Goal: Information Seeking & Learning: Learn about a topic

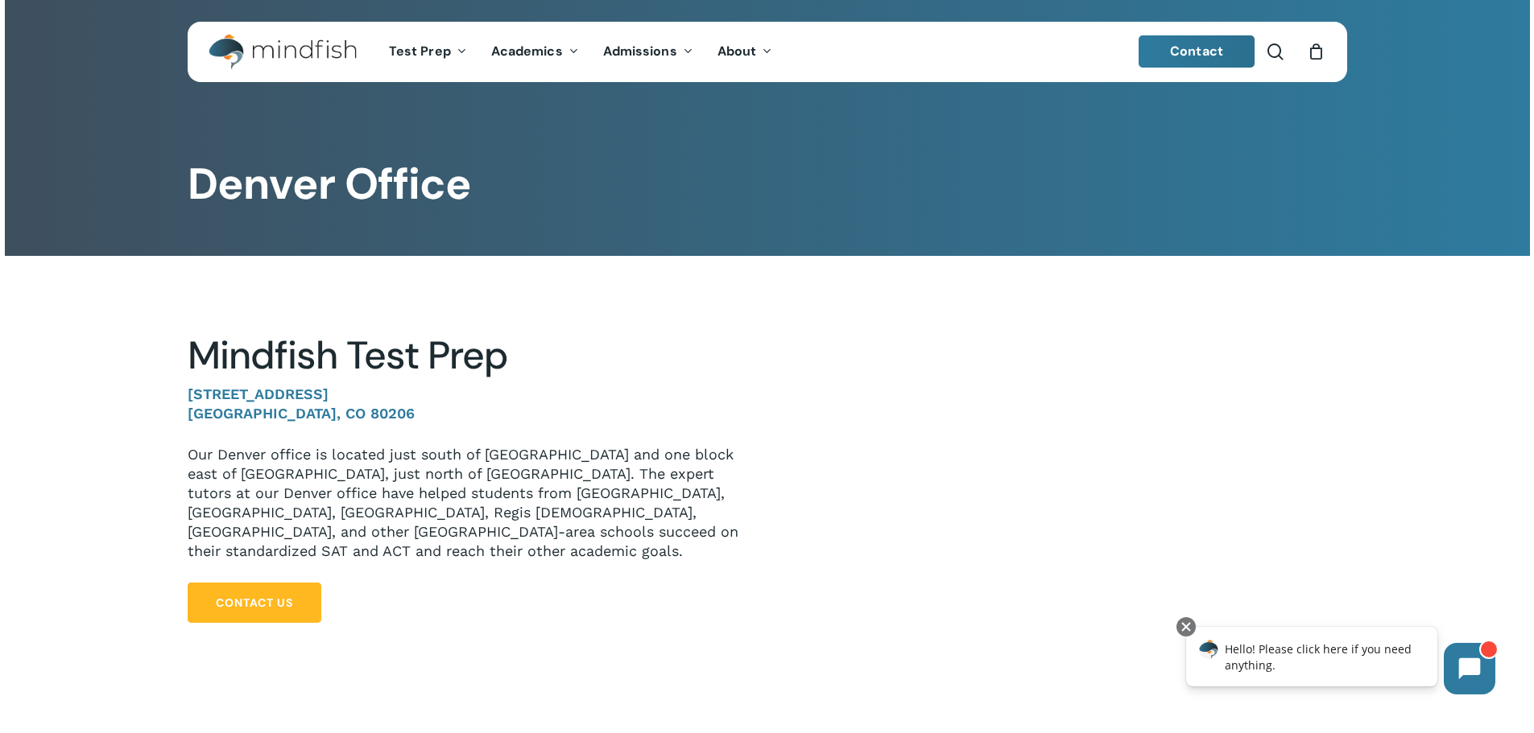
click at [230, 583] on link "Contact Us" at bounding box center [255, 603] width 134 height 40
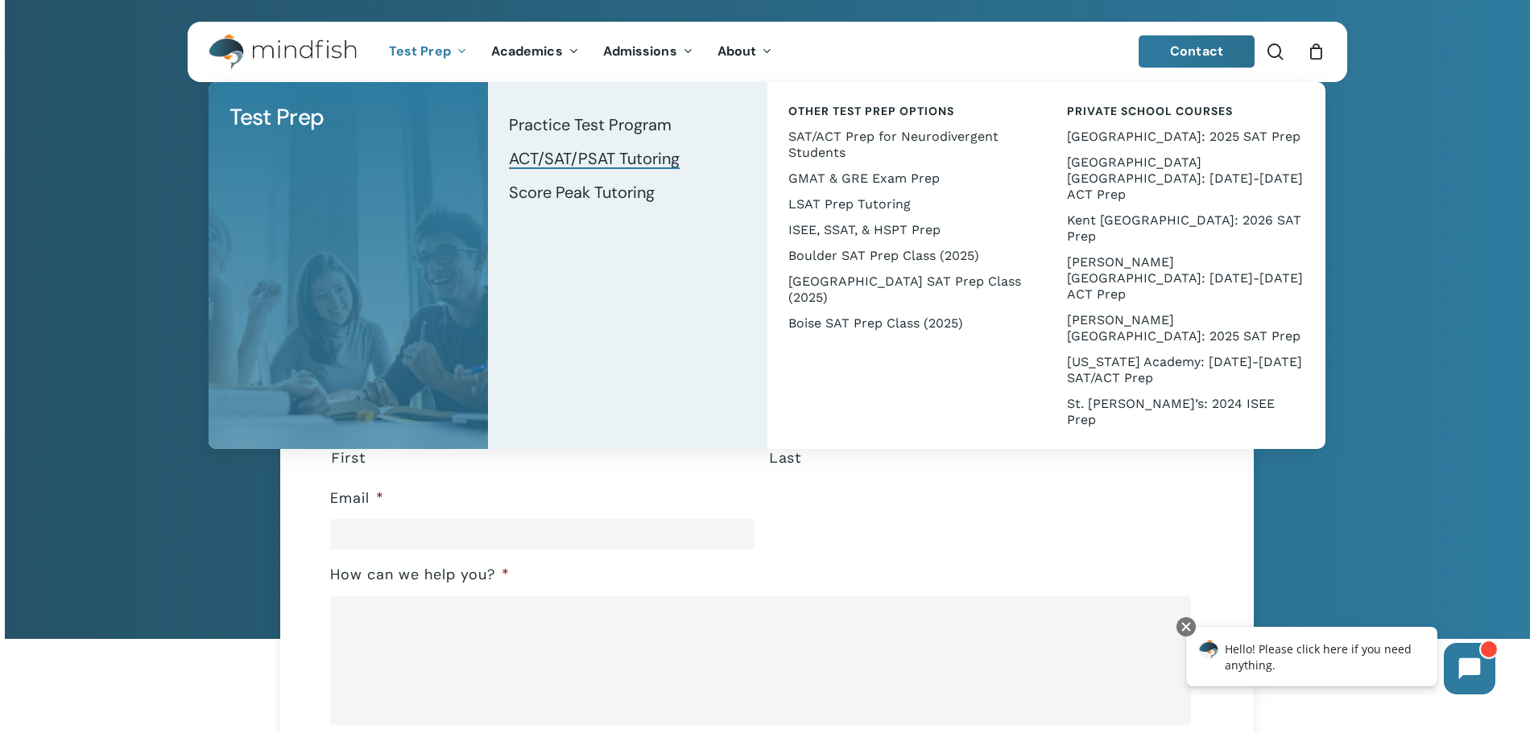
click at [564, 159] on span "ACT/SAT/PSAT Tutoring" at bounding box center [594, 158] width 171 height 21
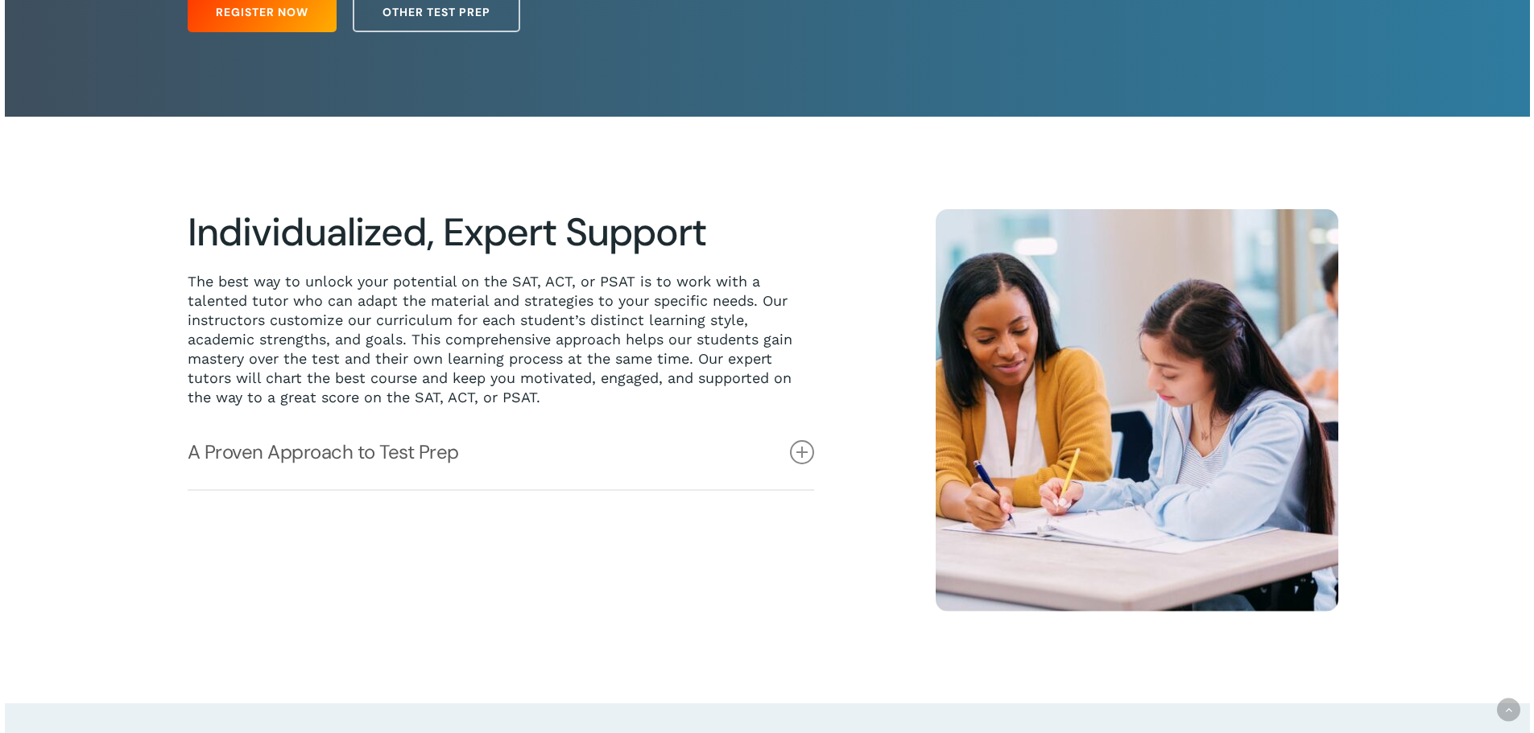
scroll to position [403, 0]
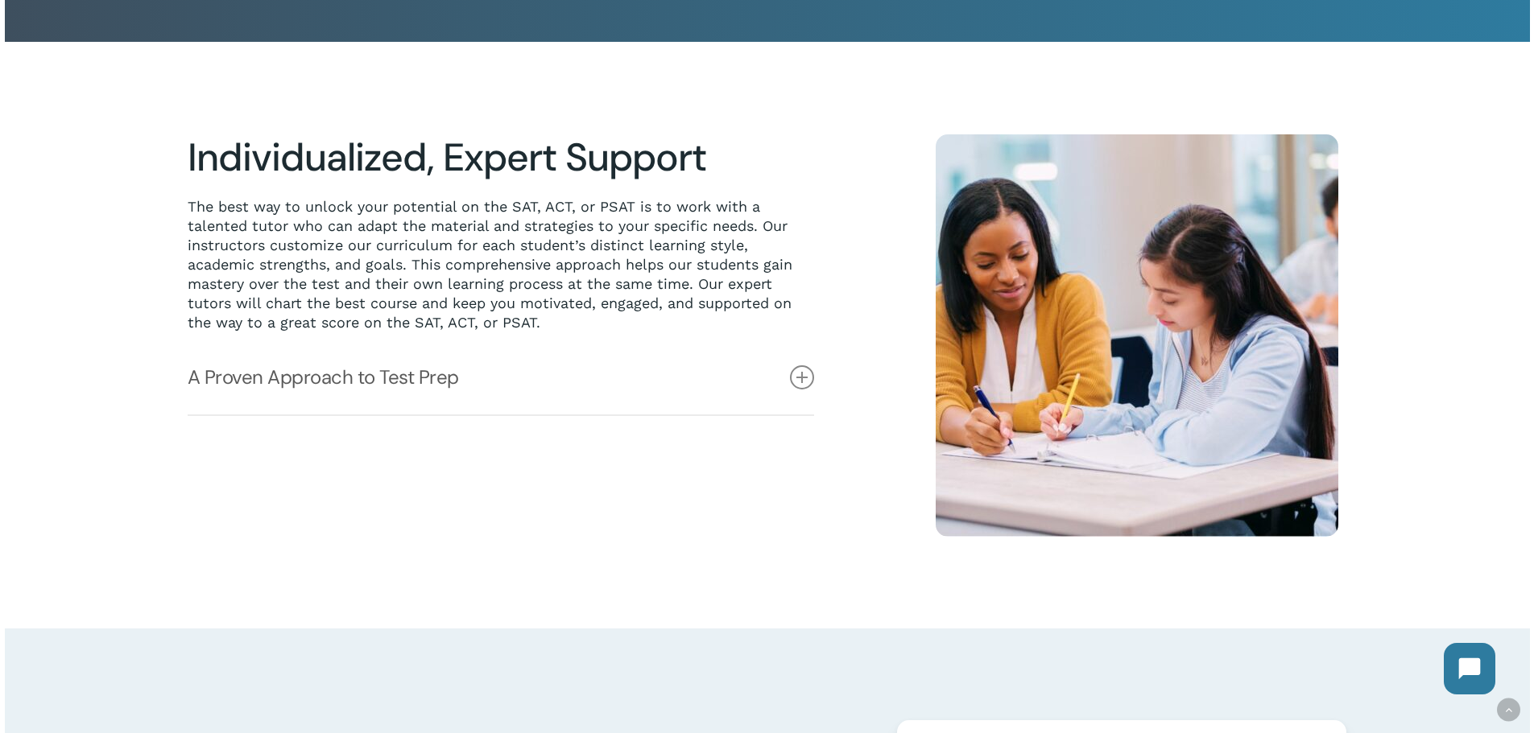
click at [842, 384] on div "Individualized, Expert Support The best way to unlock your potential on the SAT…" at bounding box center [521, 335] width 667 height 403
click at [810, 379] on icon at bounding box center [802, 377] width 24 height 24
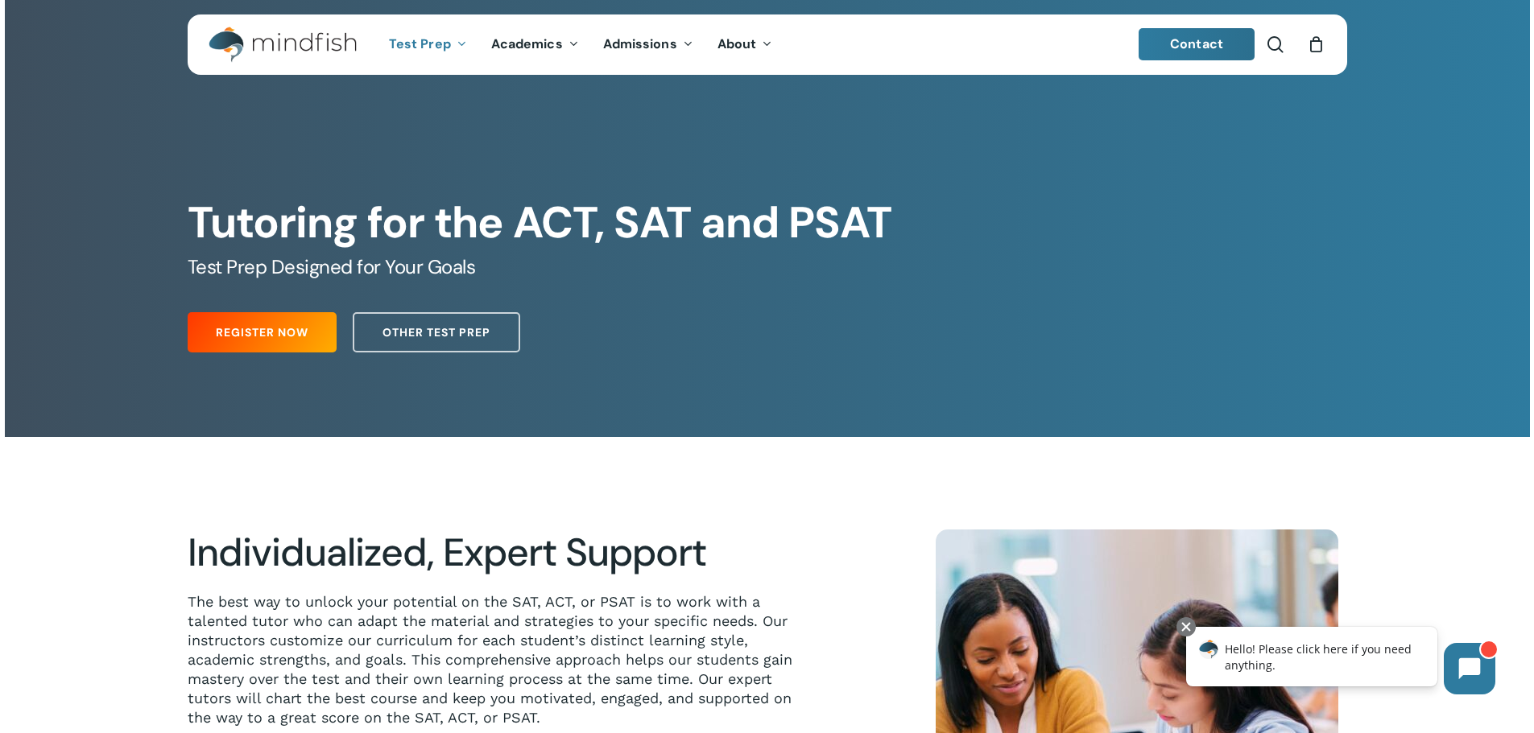
scroll to position [0, 0]
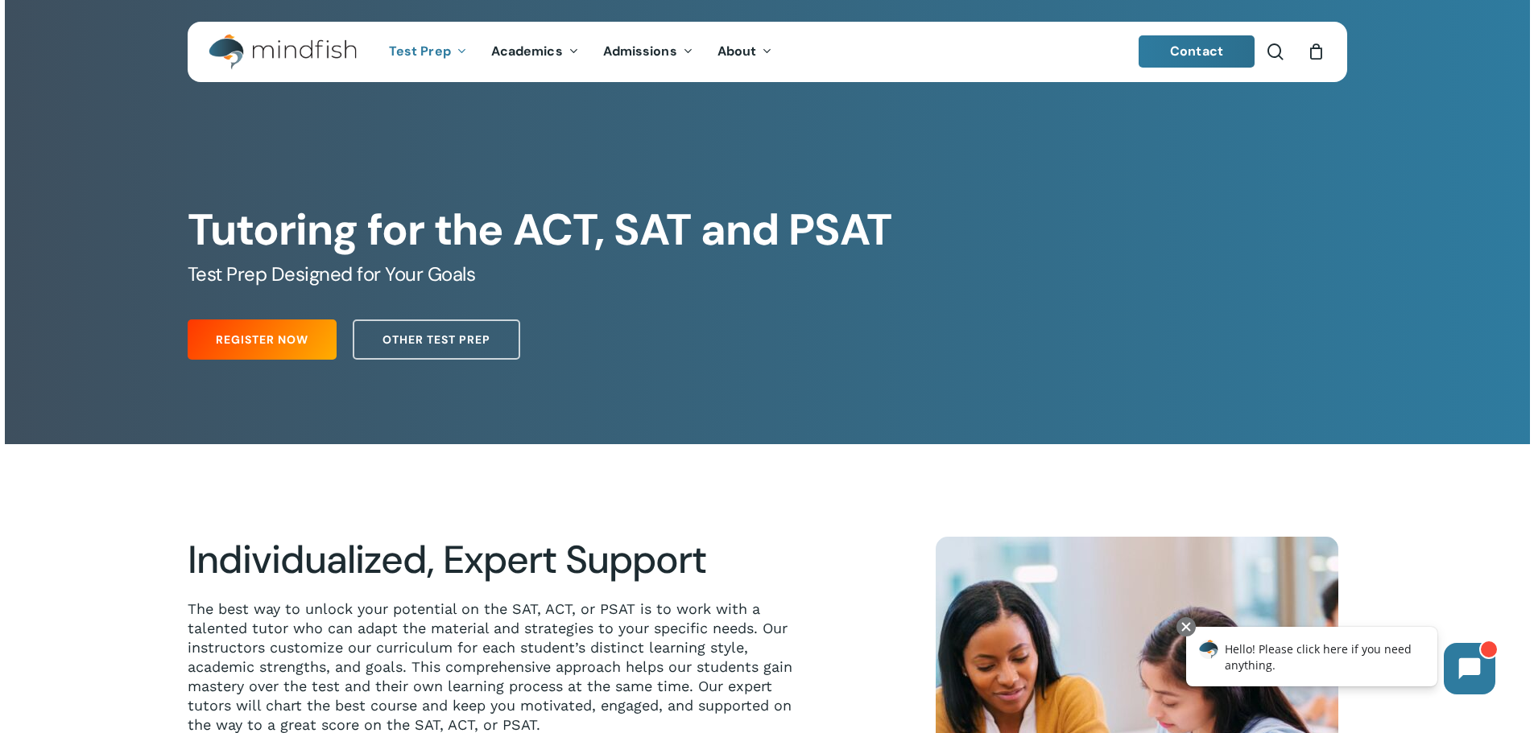
click at [1185, 55] on span "Contact" at bounding box center [1196, 51] width 53 height 17
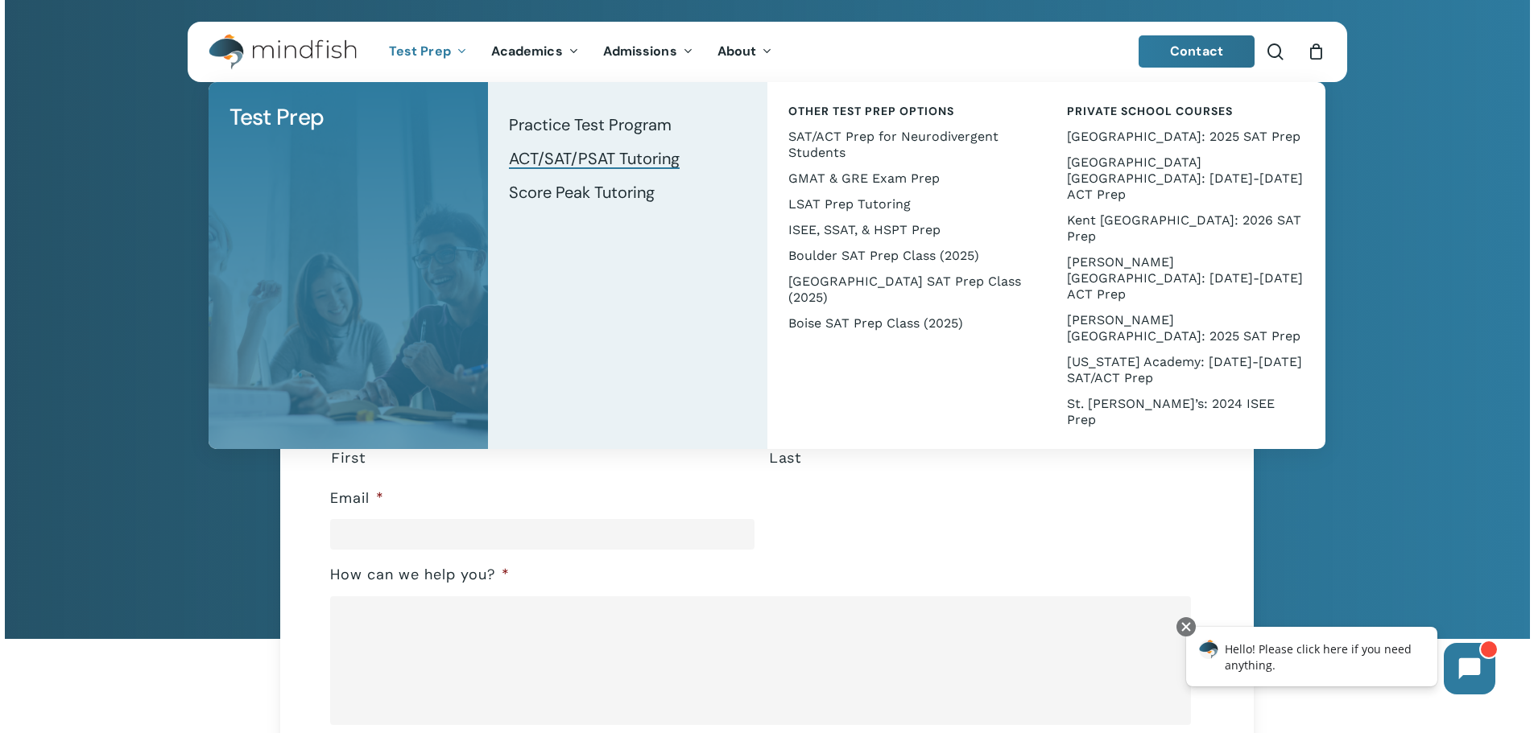
click at [547, 151] on span "ACT/SAT/PSAT Tutoring" at bounding box center [594, 158] width 171 height 21
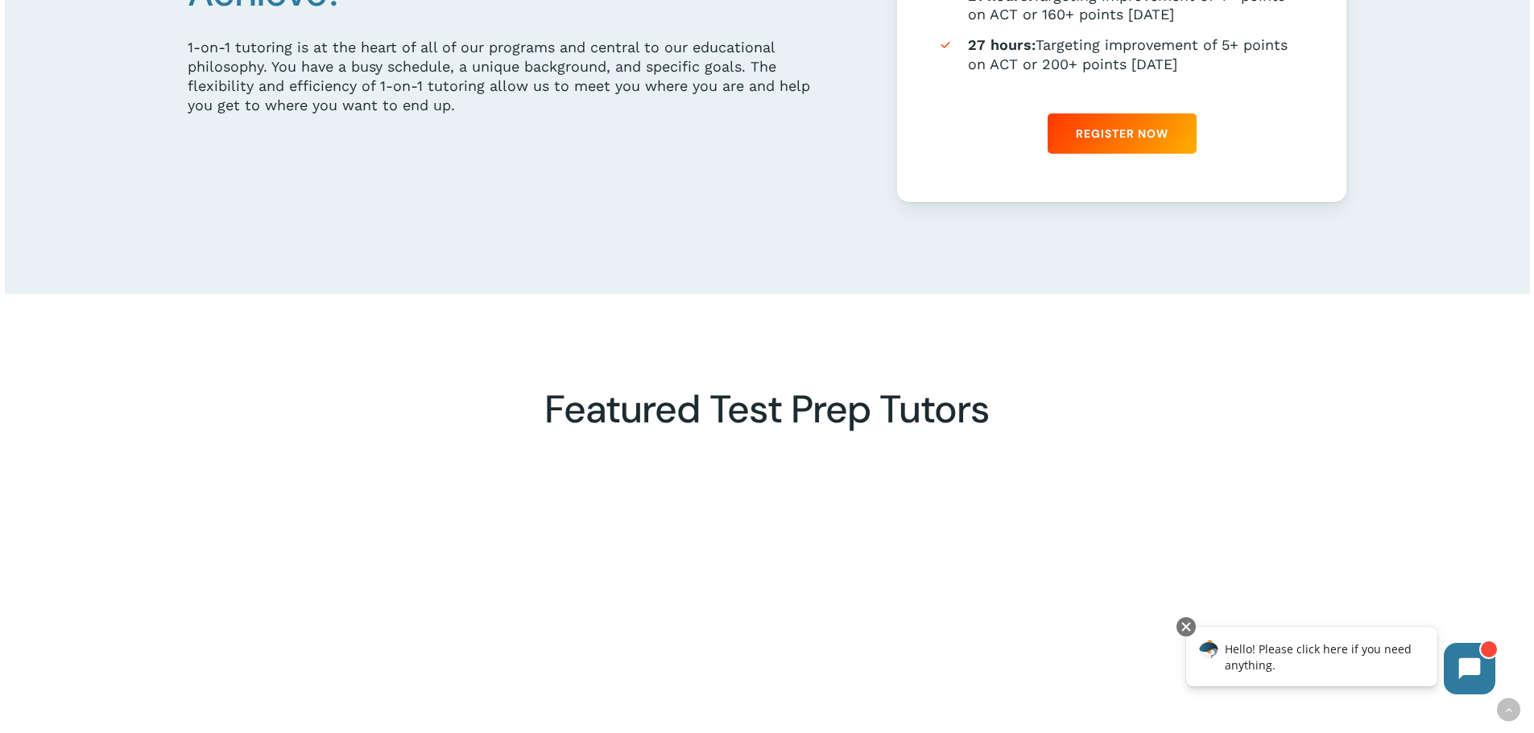
scroll to position [1530, 0]
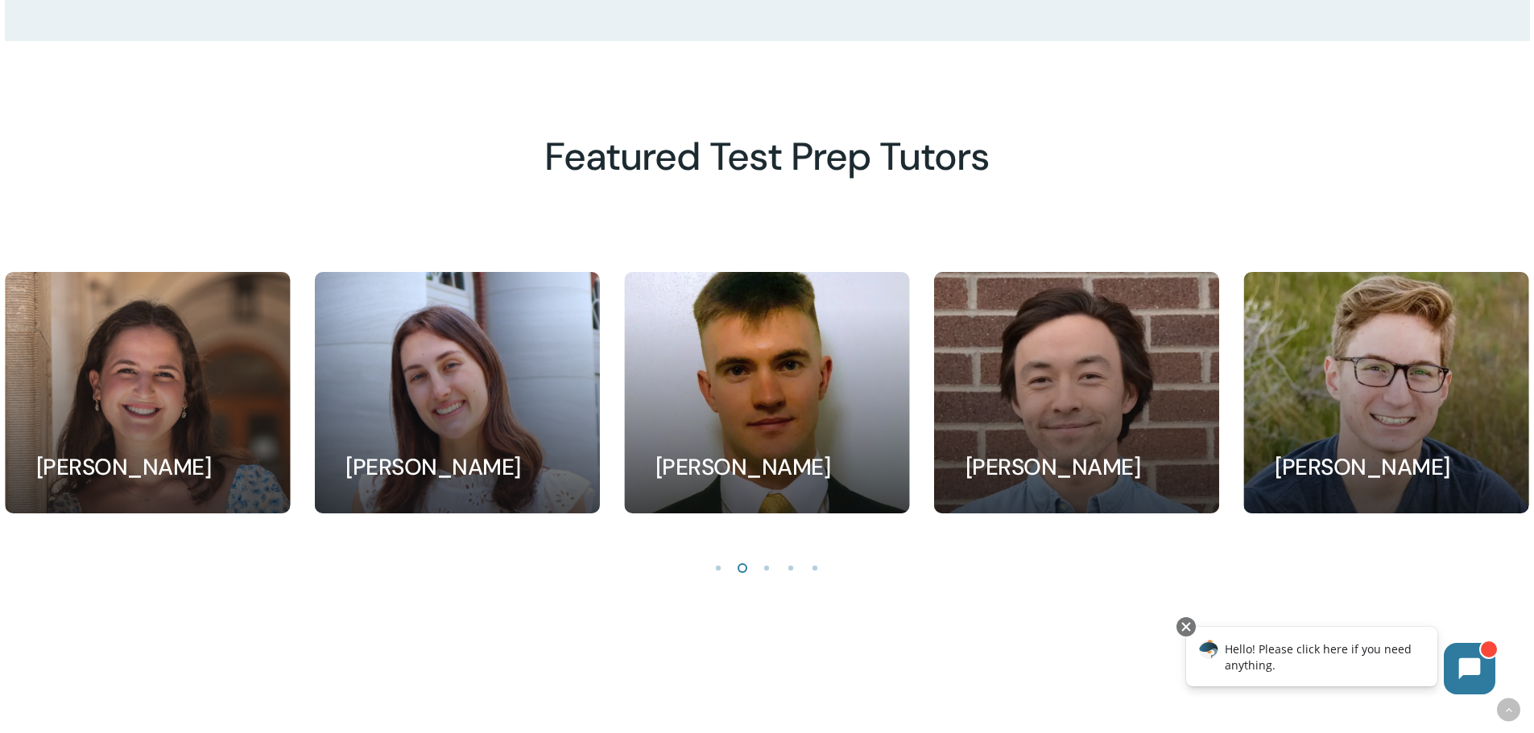
click at [766, 574] on li "Page dot 3" at bounding box center [767, 567] width 24 height 24
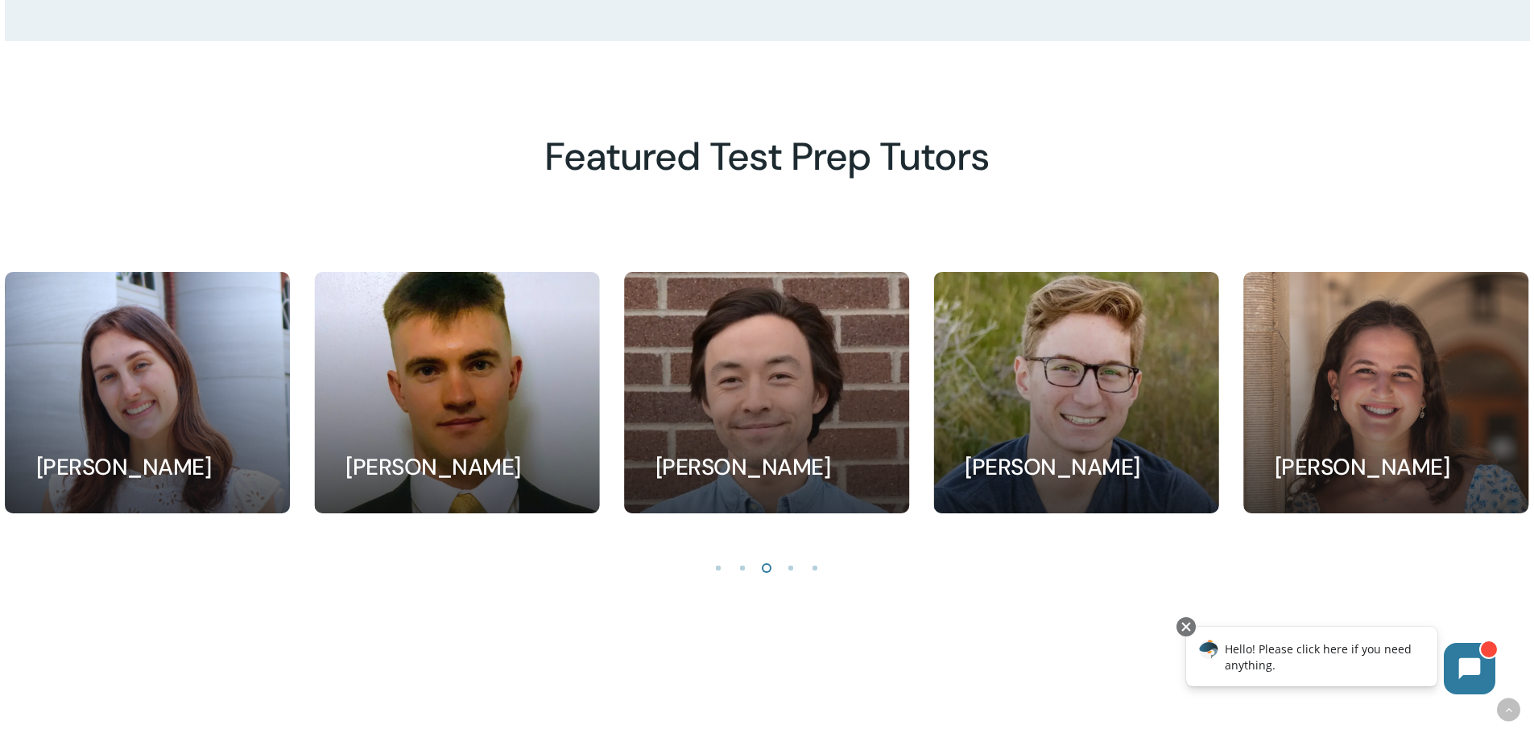
click at [784, 572] on li "Page dot 4" at bounding box center [791, 567] width 24 height 24
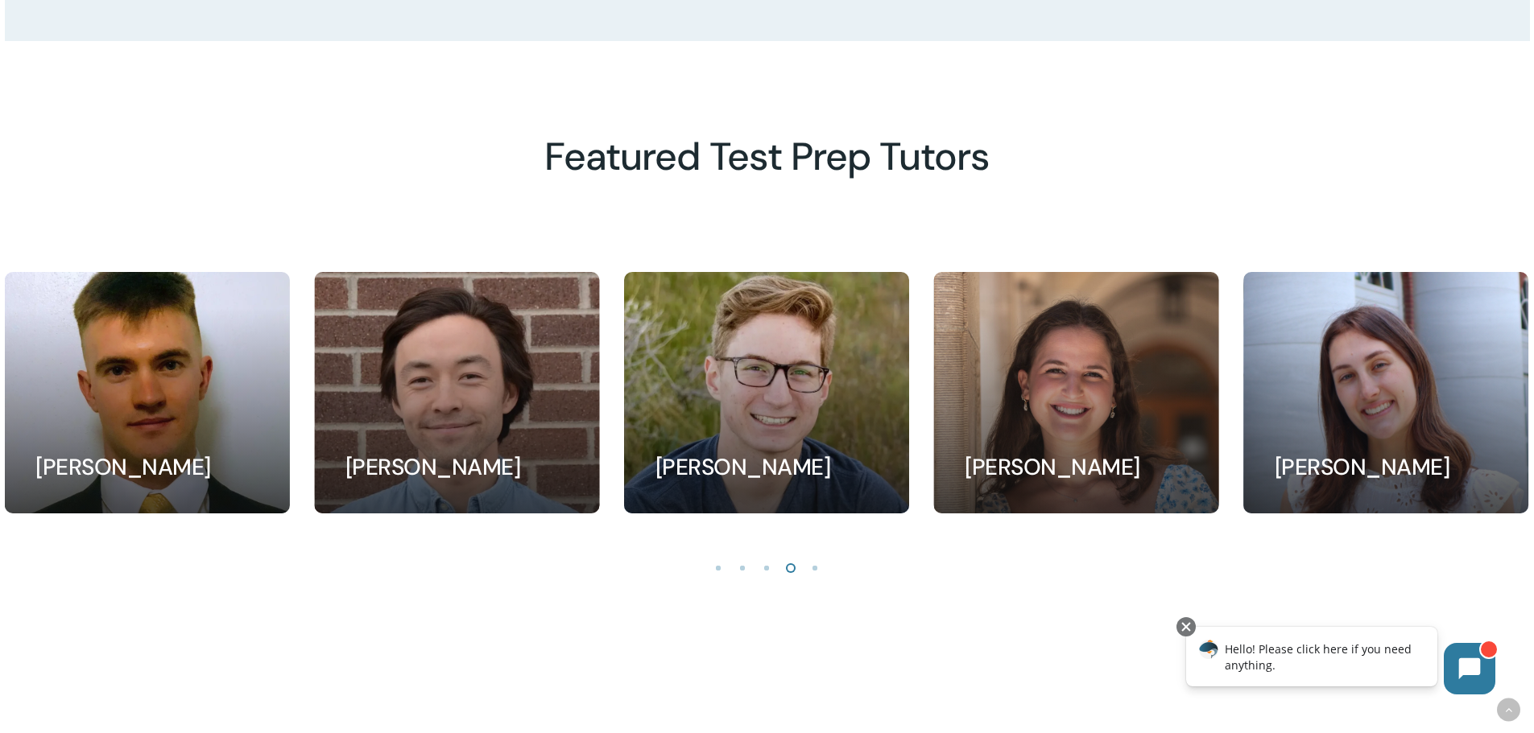
click at [810, 575] on li "Page dot 5" at bounding box center [815, 567] width 24 height 24
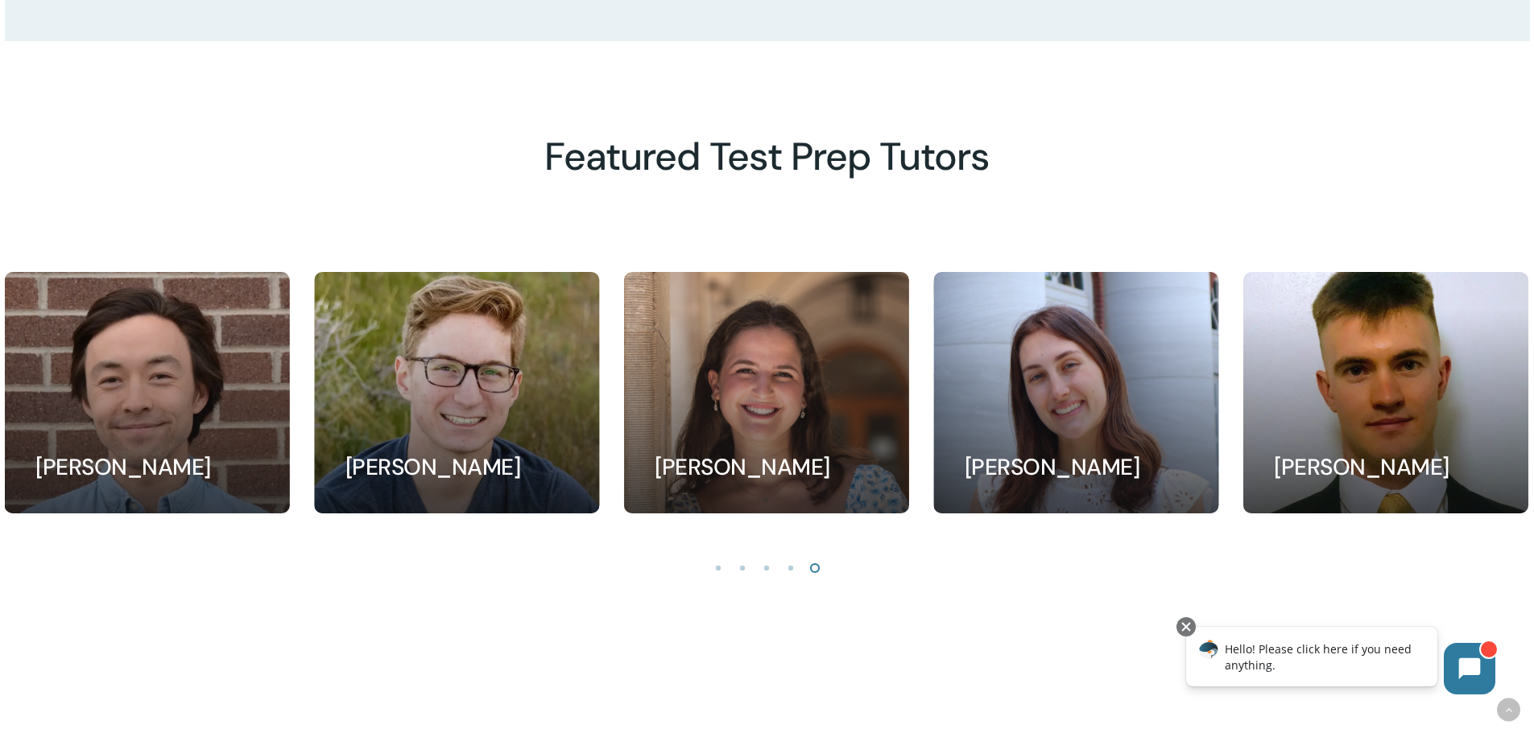
click at [816, 575] on li "Page dot 5" at bounding box center [815, 567] width 24 height 24
click at [715, 574] on li "Page dot 1" at bounding box center [719, 567] width 24 height 24
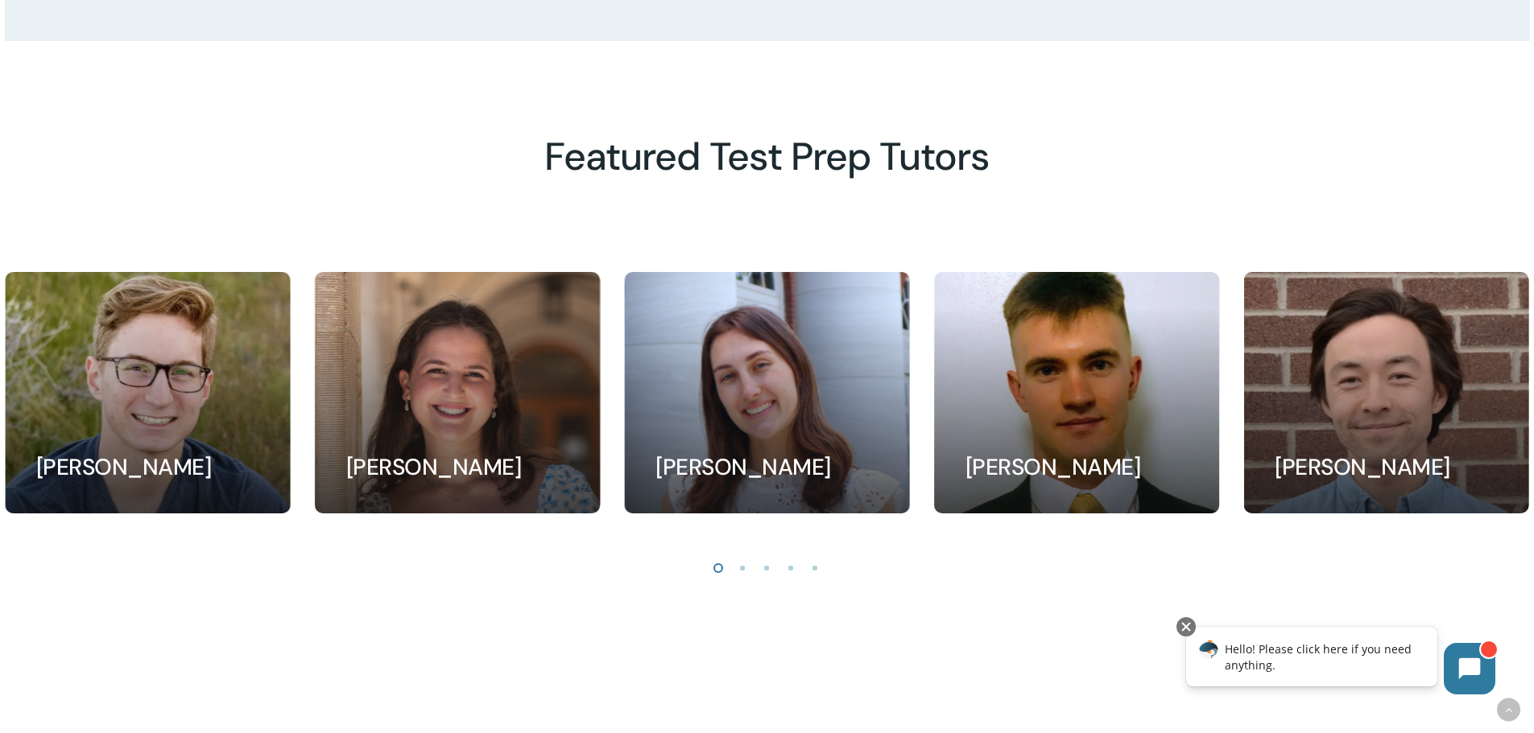
click at [715, 574] on li "Page dot 1" at bounding box center [719, 567] width 24 height 24
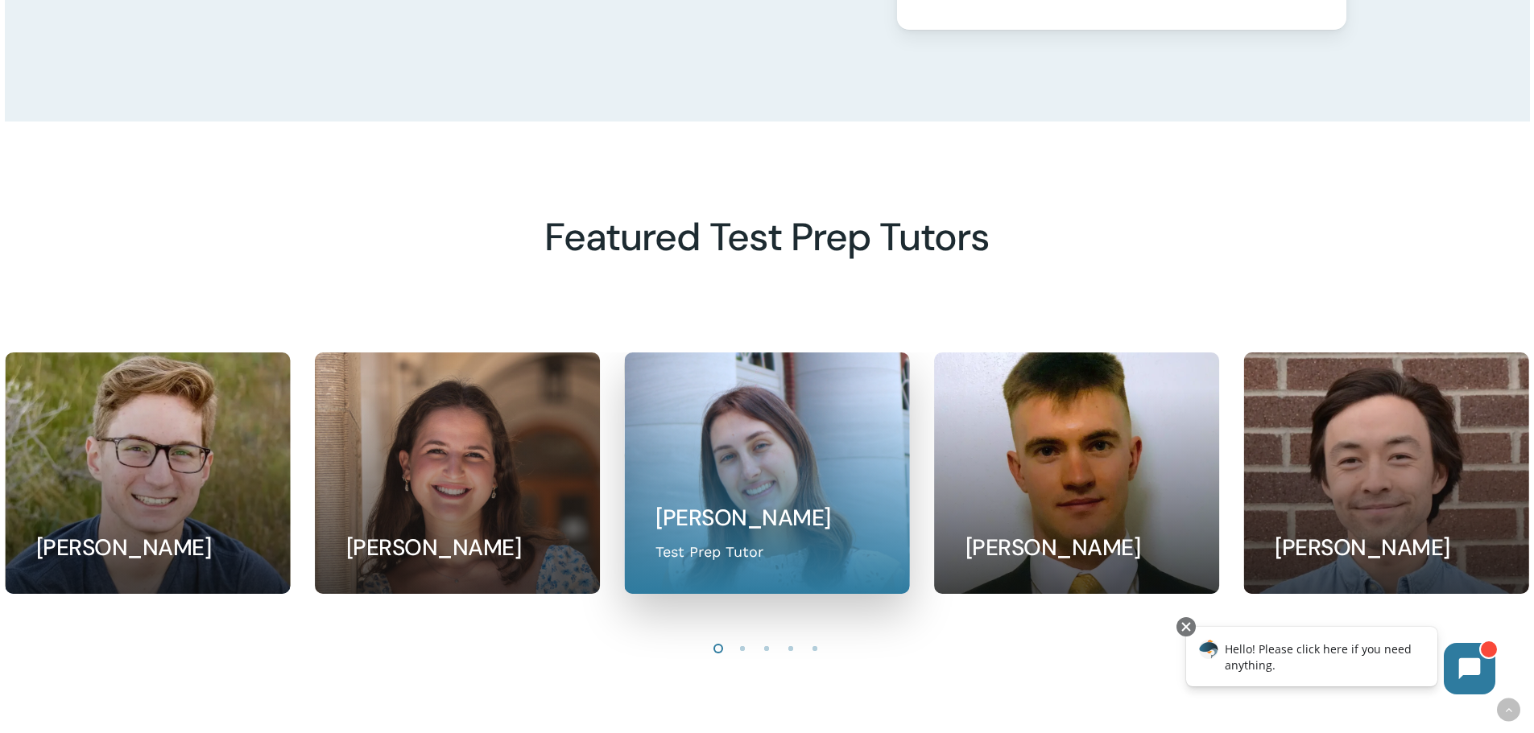
scroll to position [1932, 0]
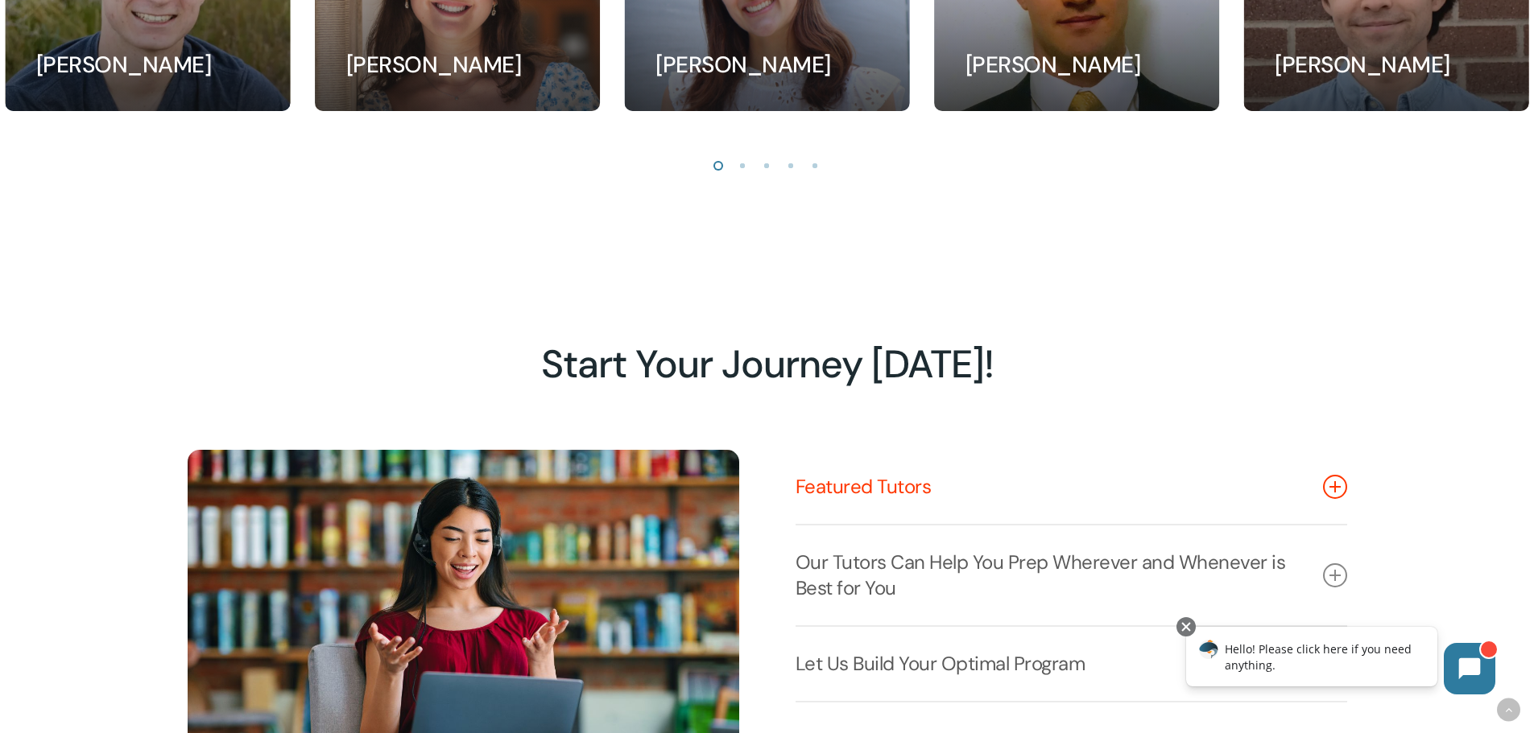
click at [1324, 495] on icon at bounding box center [1335, 487] width 24 height 24
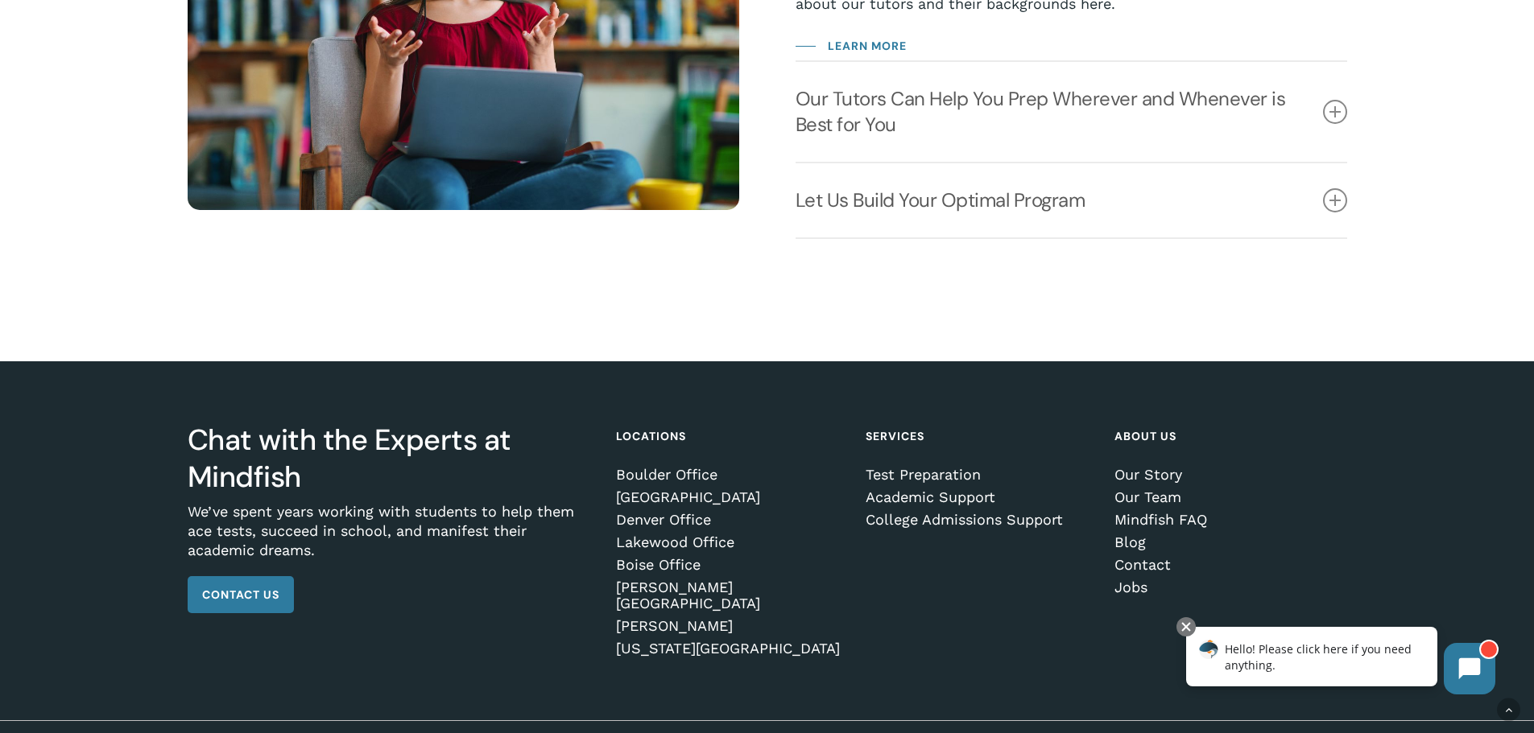
scroll to position [2572, 0]
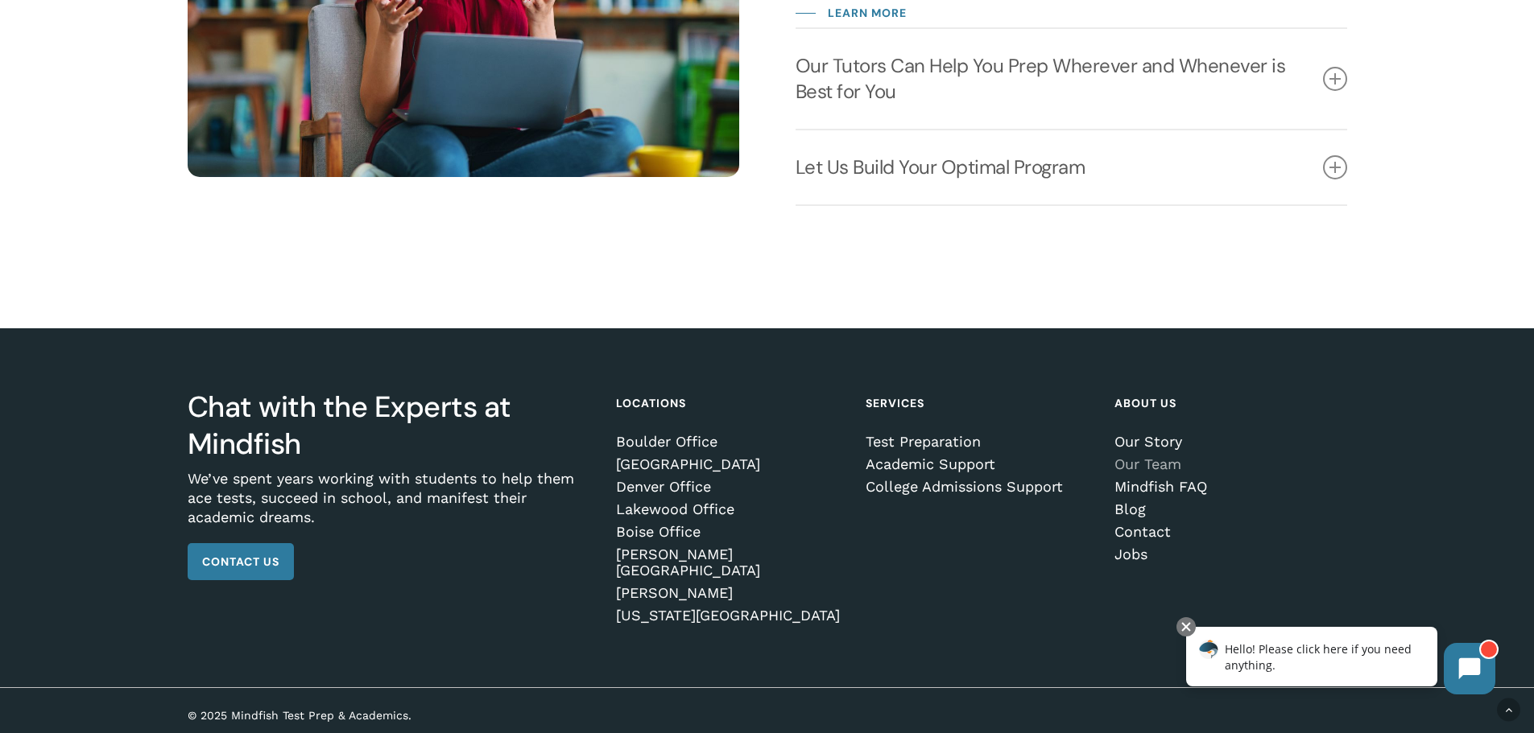
click at [1137, 470] on link "Our Team" at bounding box center [1227, 464] width 226 height 16
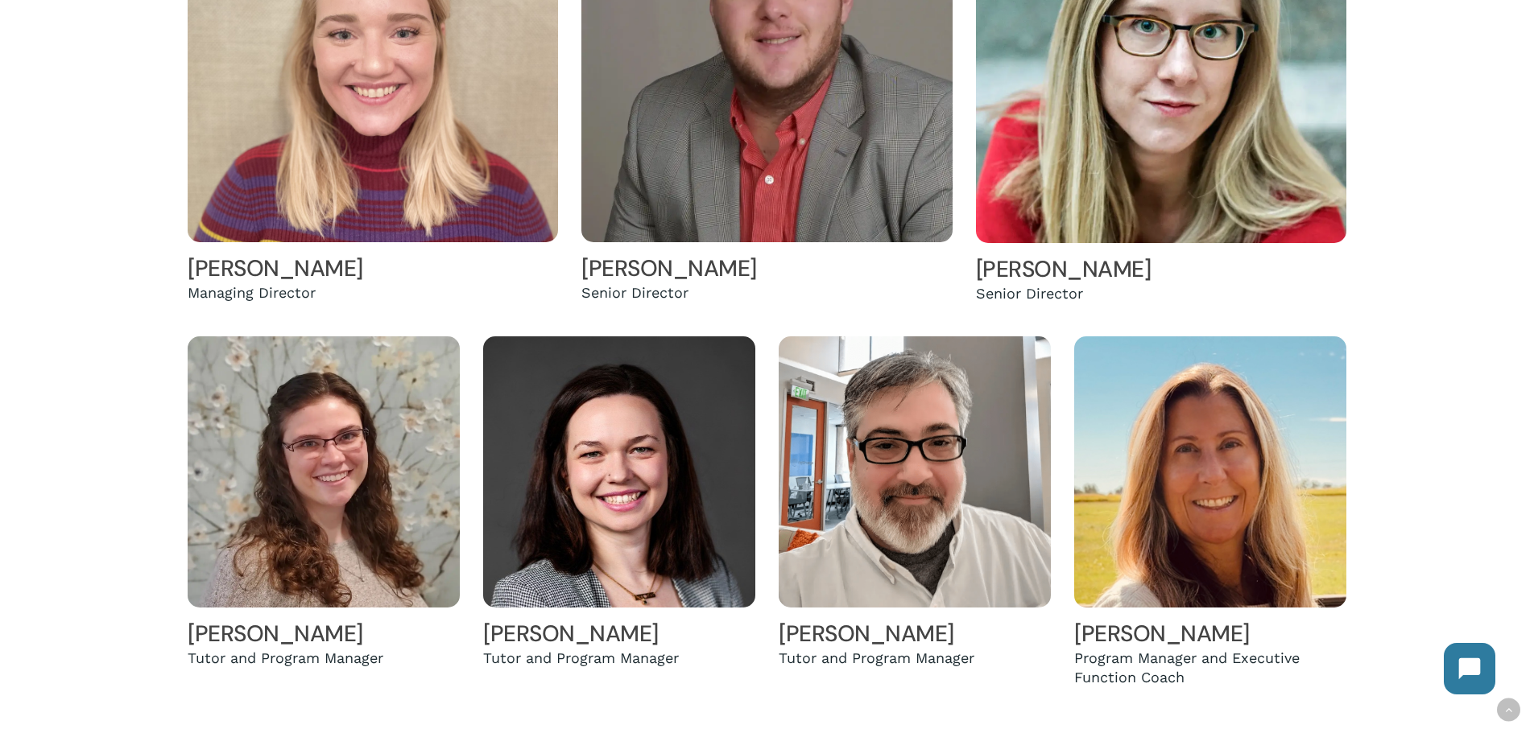
scroll to position [886, 0]
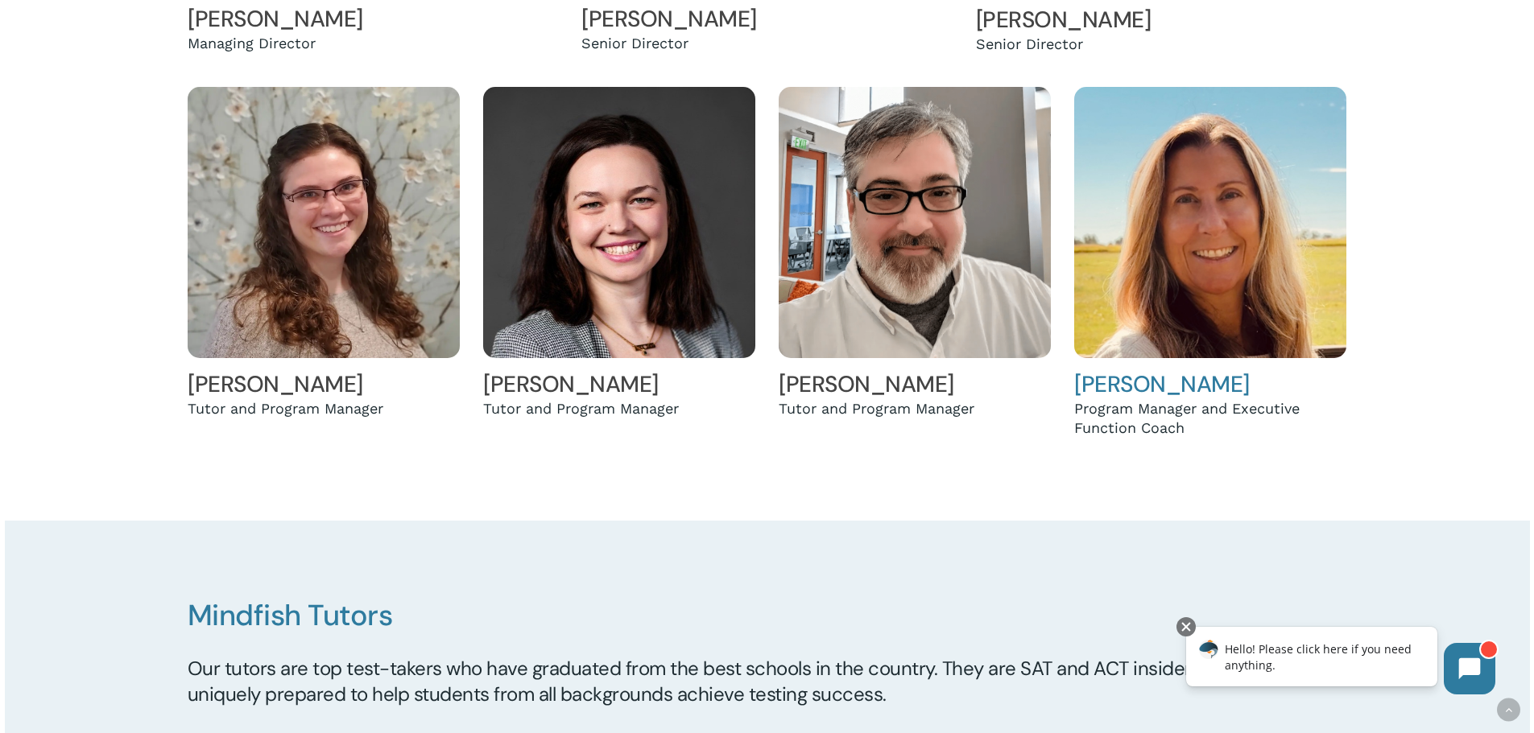
click at [1114, 386] on link "[PERSON_NAME]" at bounding box center [1161, 385] width 175 height 30
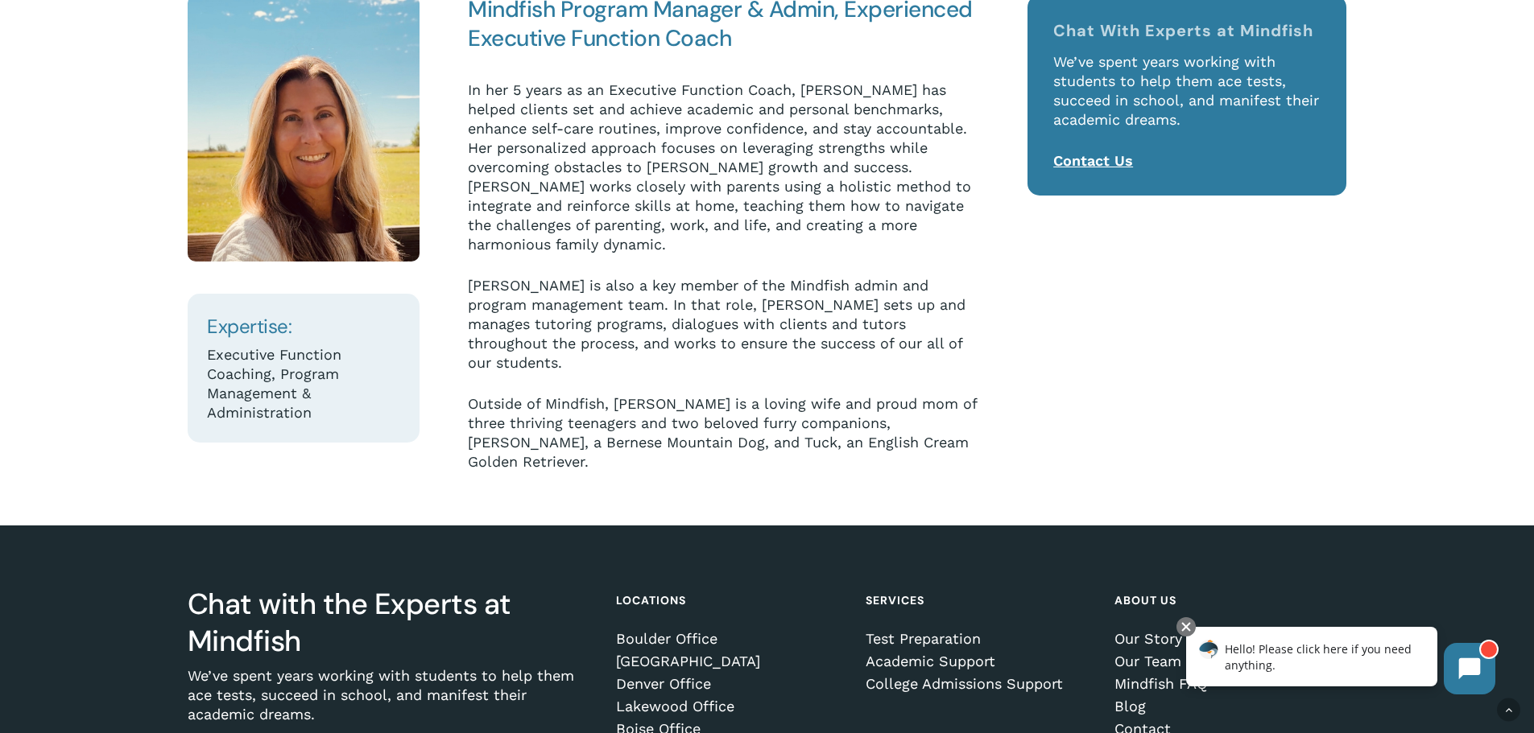
scroll to position [322, 0]
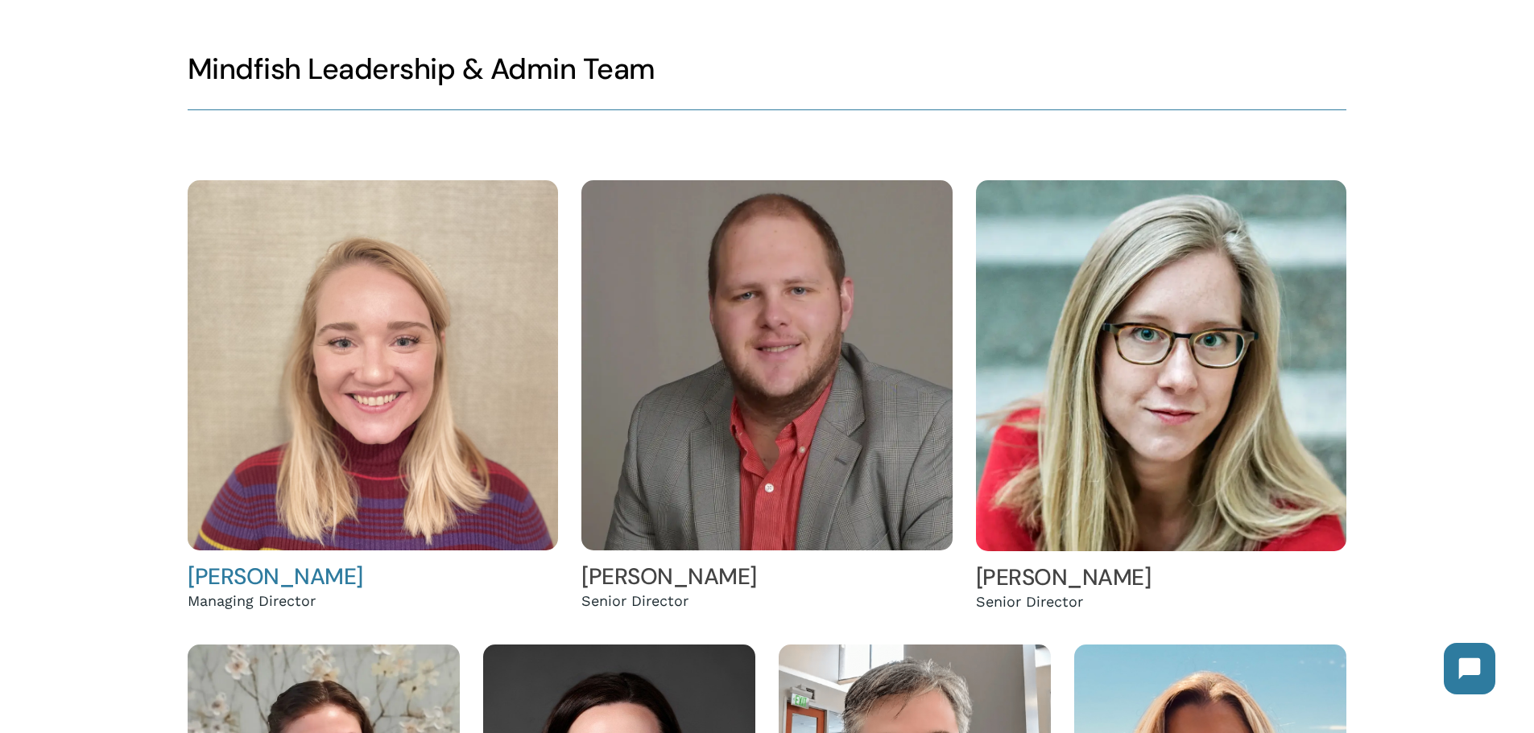
scroll to position [322, 0]
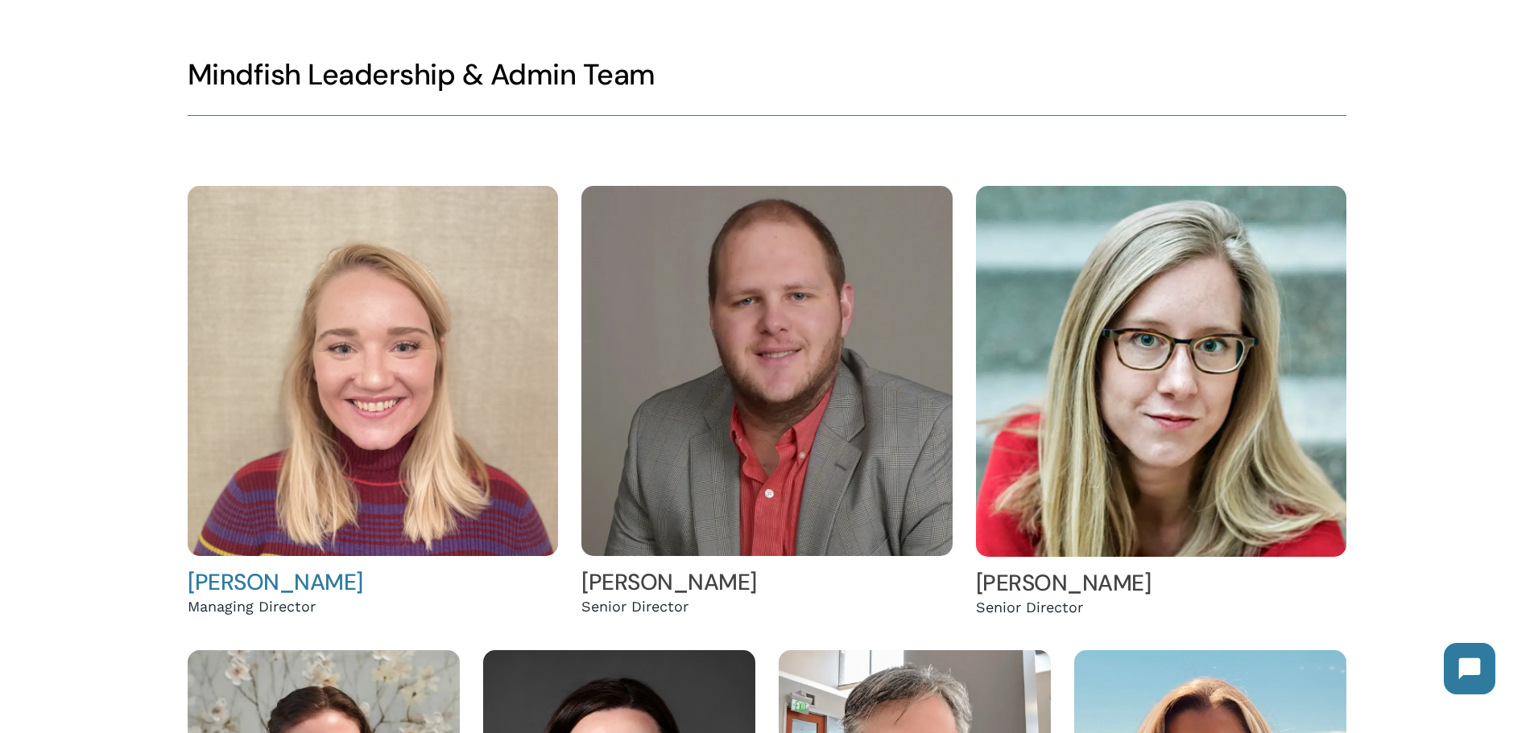
click at [283, 583] on link "Hailey Andler" at bounding box center [275, 583] width 175 height 30
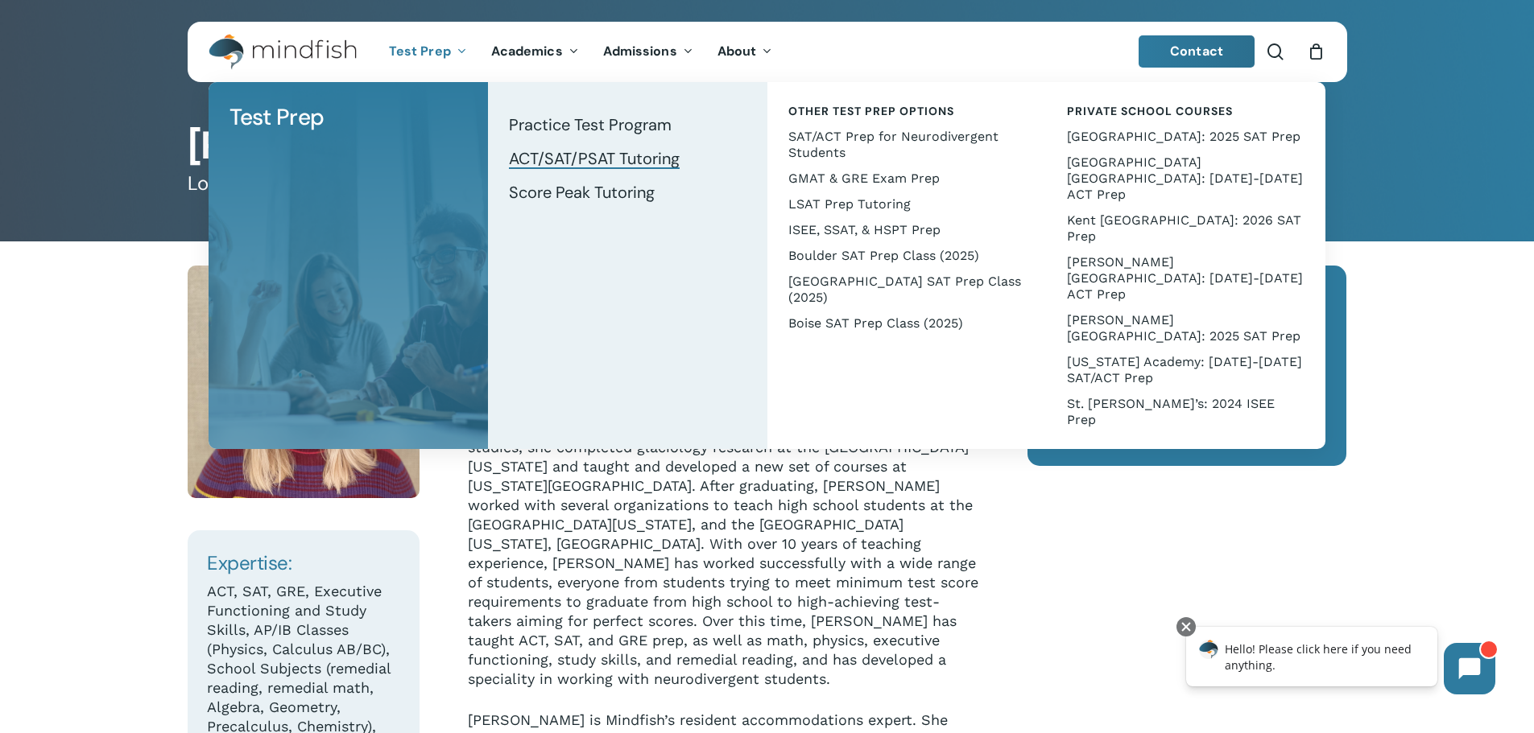
click at [597, 151] on span "ACT/SAT/PSAT Tutoring" at bounding box center [594, 158] width 171 height 21
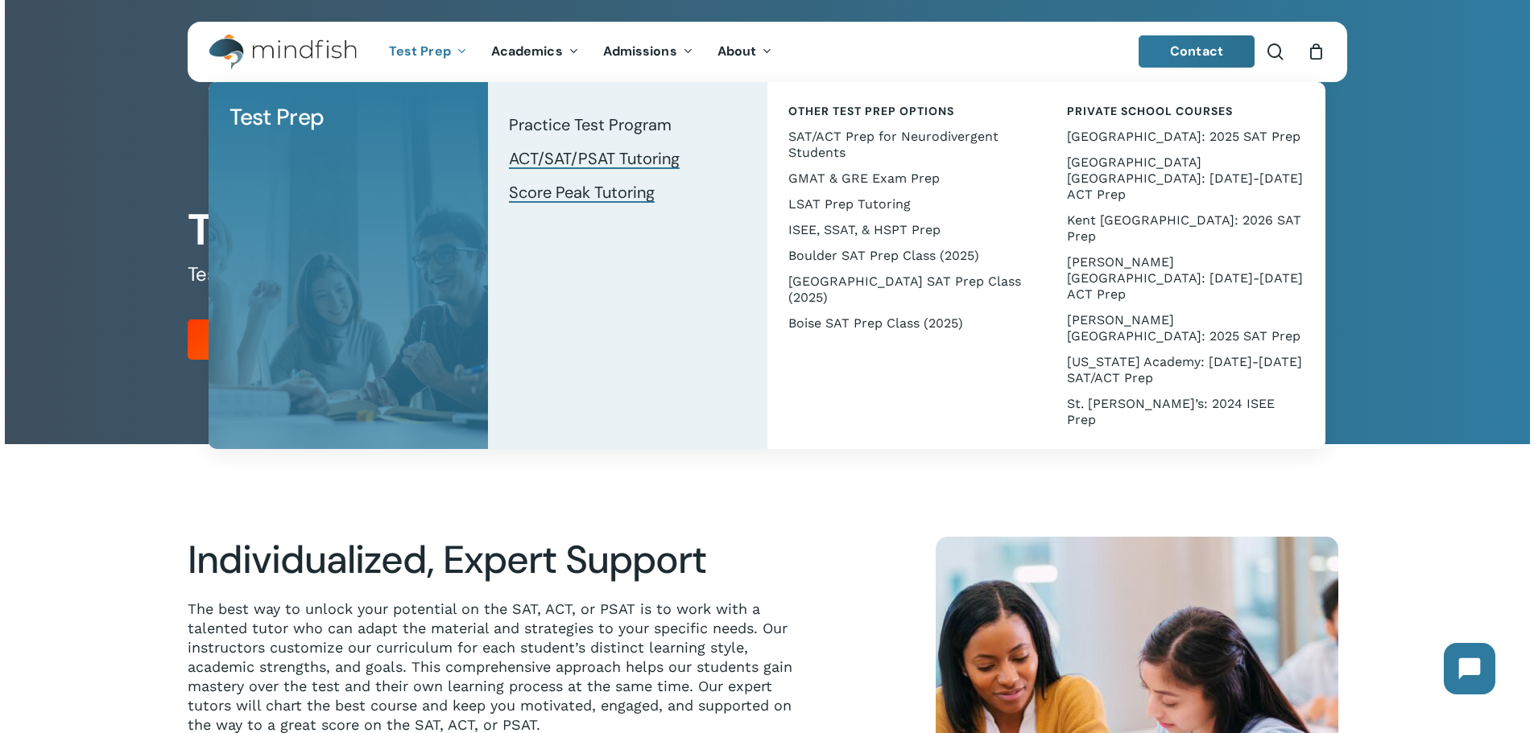
click at [569, 191] on span "Score Peak Tutoring" at bounding box center [582, 192] width 146 height 21
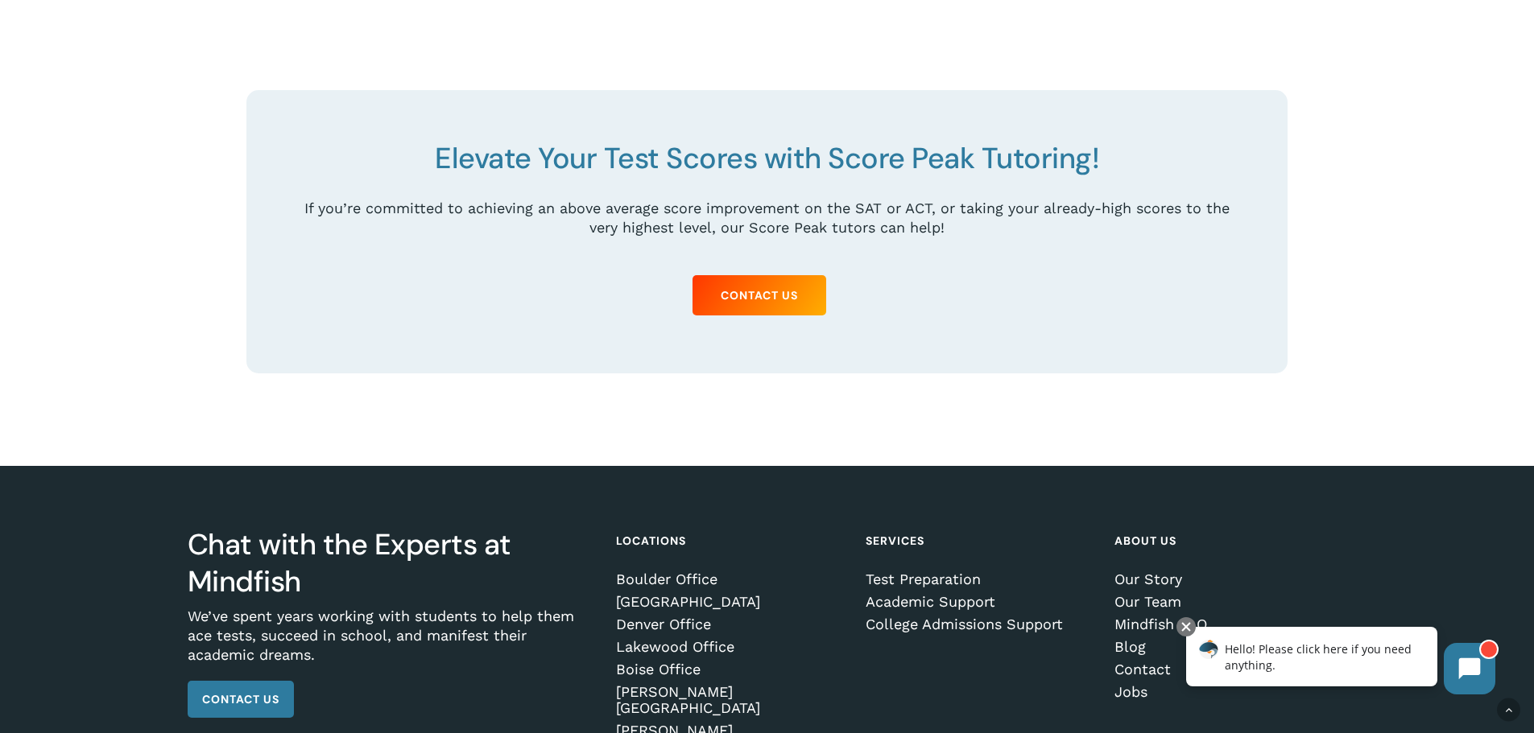
scroll to position [2861, 0]
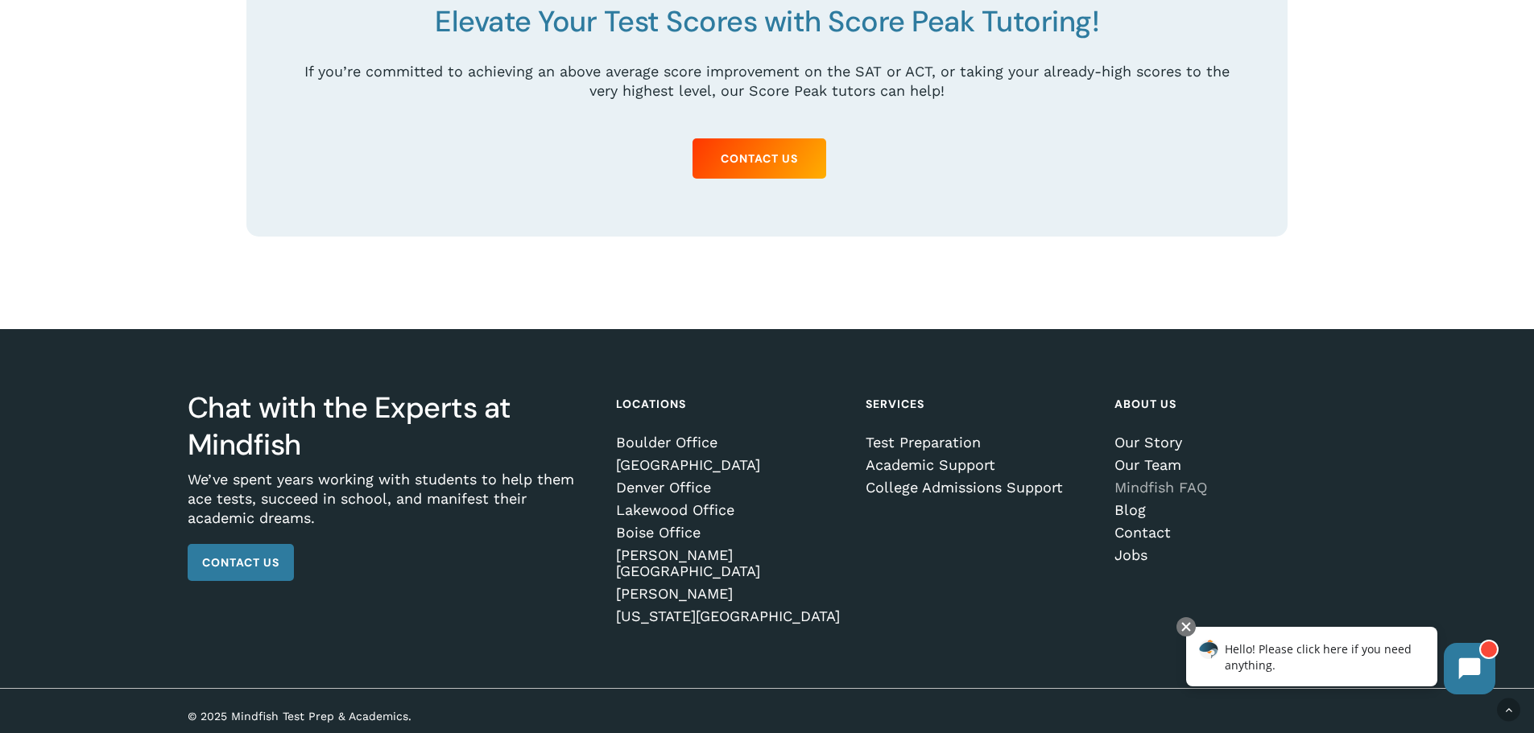
drag, startPoint x: 1151, startPoint y: 497, endPoint x: 1124, endPoint y: 500, distance: 27.6
click at [1151, 496] on link "Mindfish FAQ" at bounding box center [1227, 488] width 226 height 16
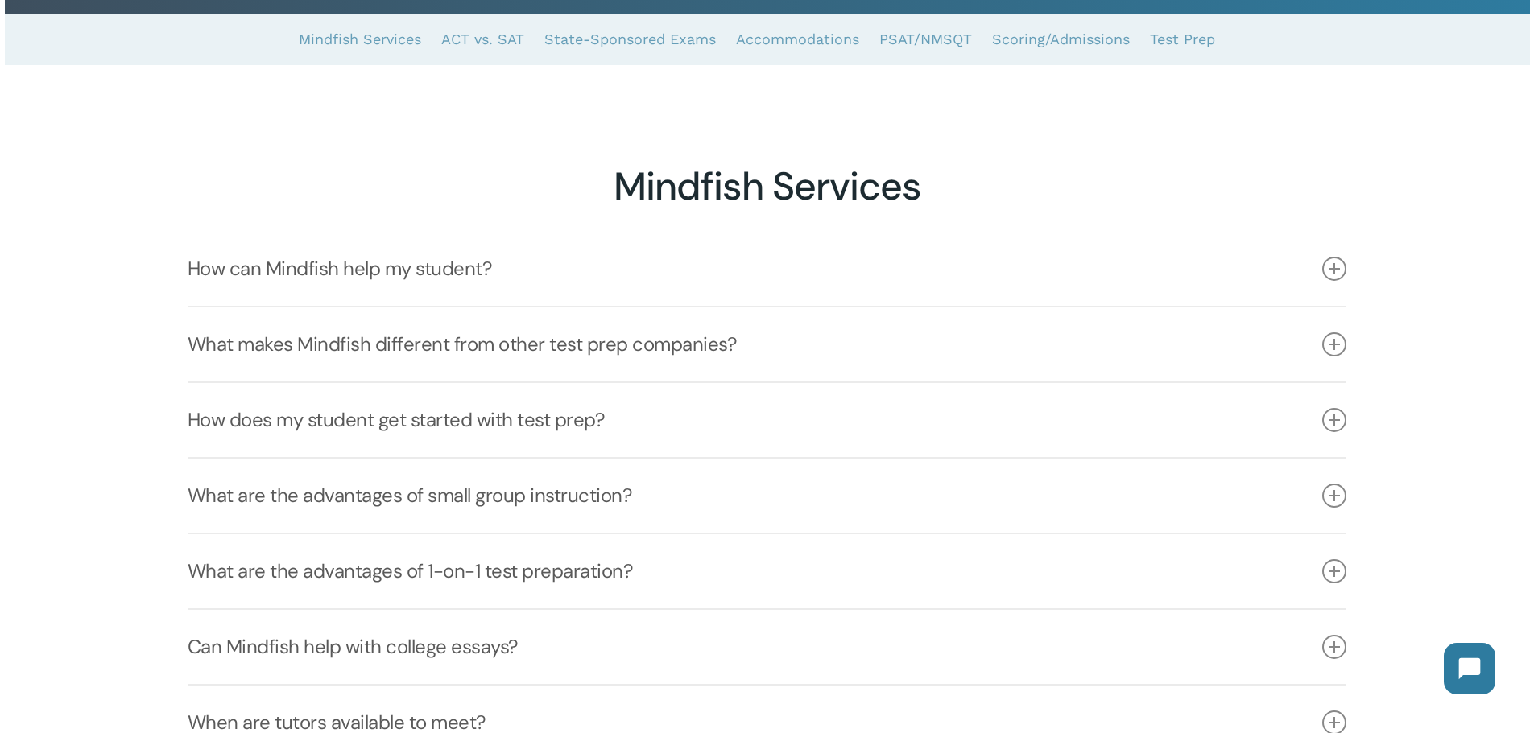
scroll to position [403, 0]
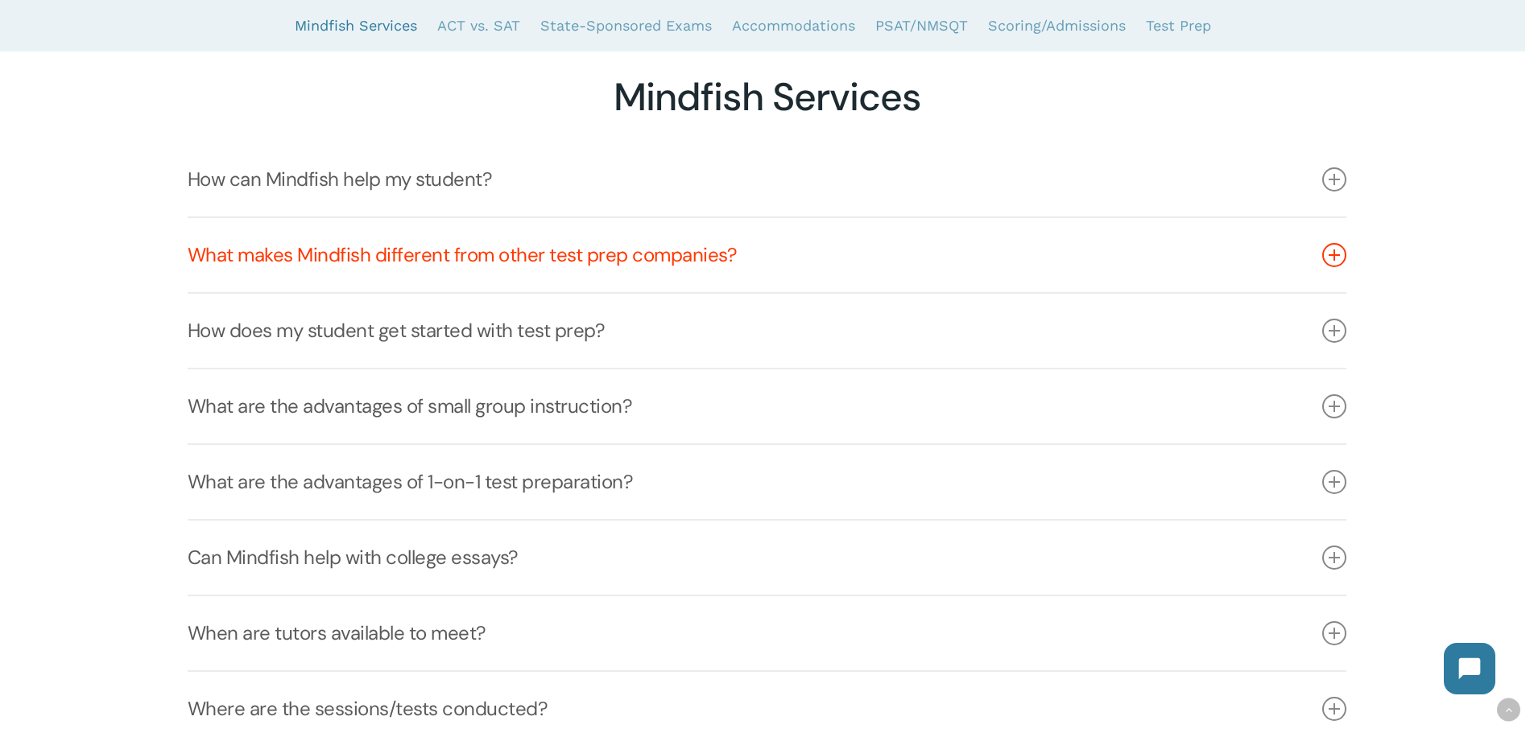
click at [1323, 257] on icon at bounding box center [1334, 255] width 24 height 24
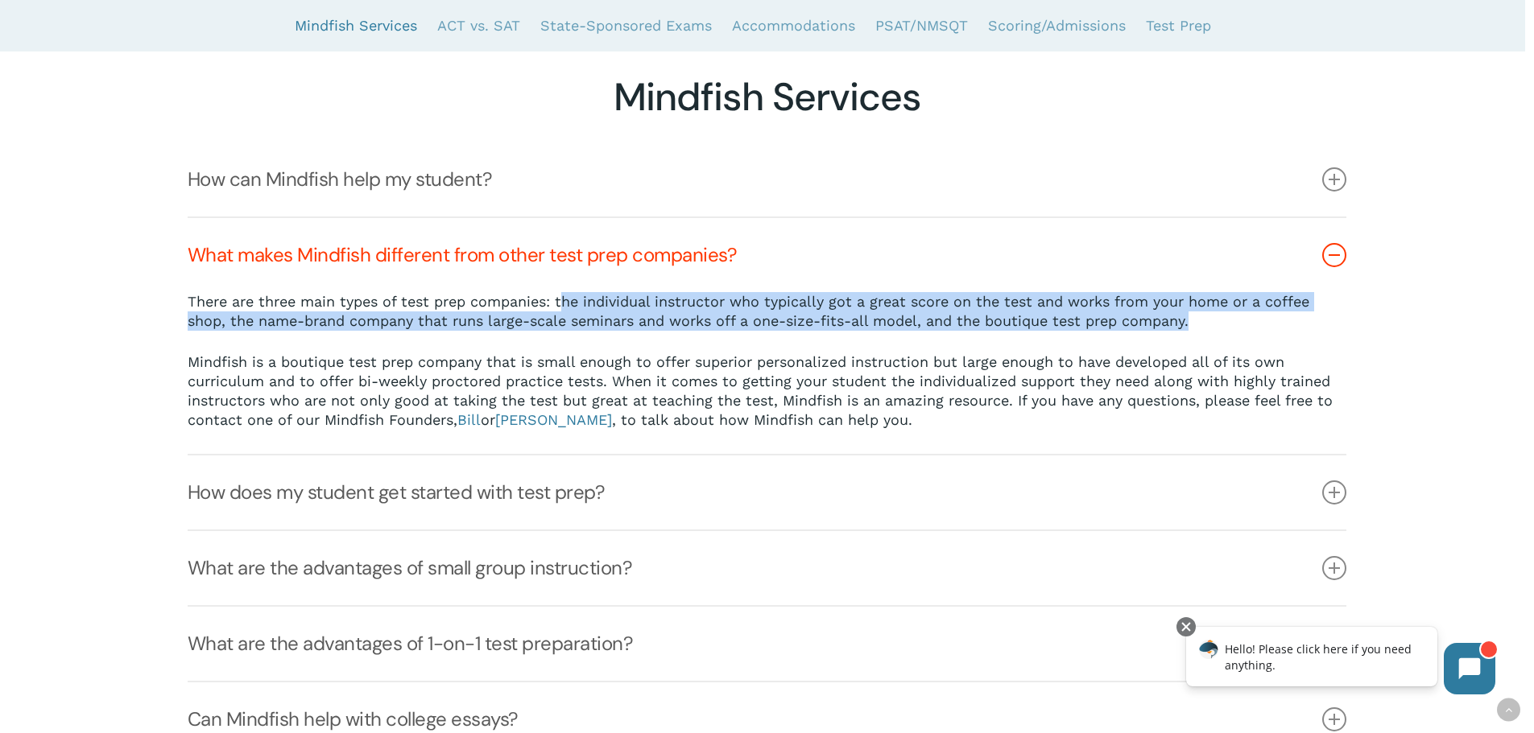
drag, startPoint x: 566, startPoint y: 306, endPoint x: 1302, endPoint y: 318, distance: 735.9
click at [1302, 318] on p "There are three main types of test prep companies: the individual instructor wh…" at bounding box center [767, 322] width 1158 height 60
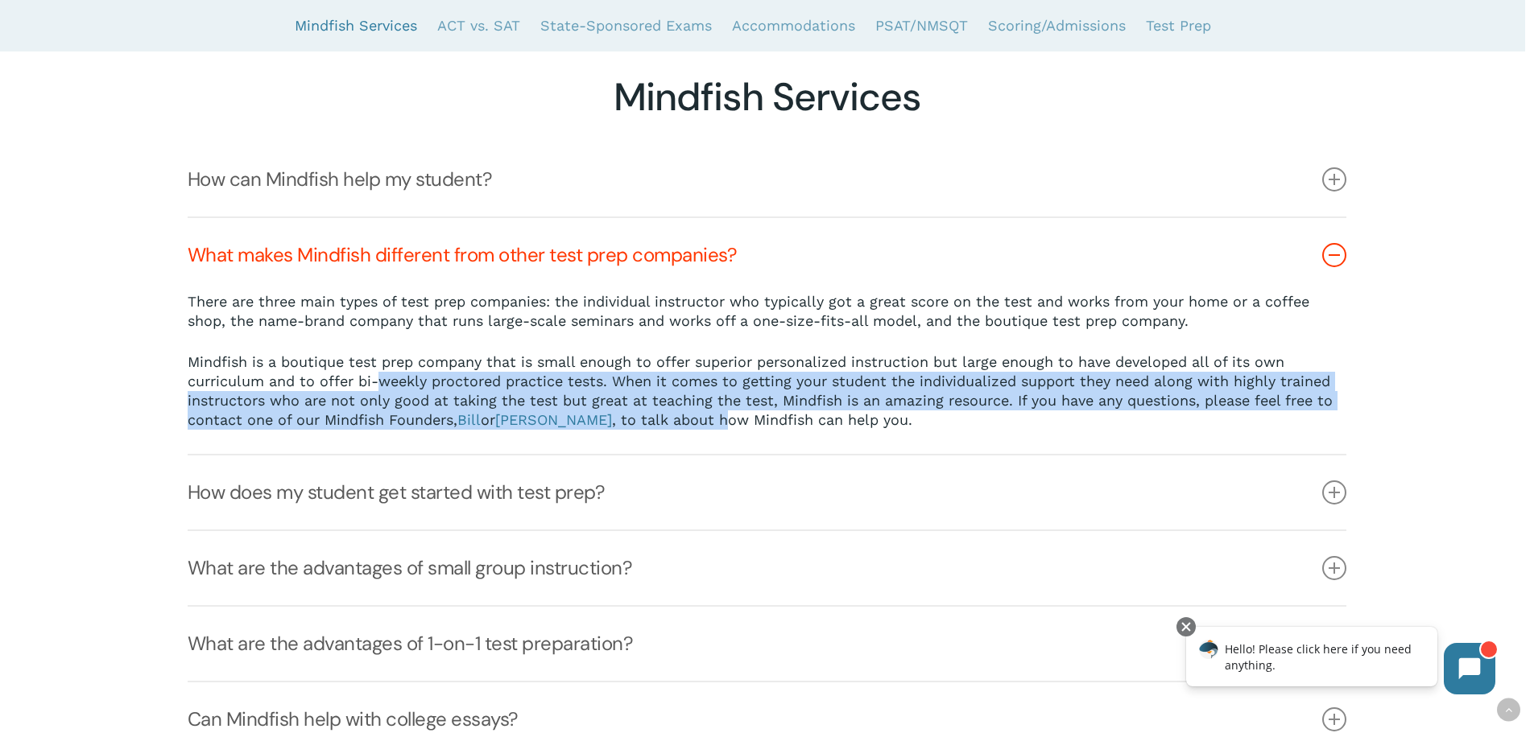
drag, startPoint x: 400, startPoint y: 398, endPoint x: 632, endPoint y: 400, distance: 231.9
click at [662, 422] on p "Mindfish is a boutique test prep company that is small enough to offer superior…" at bounding box center [767, 391] width 1158 height 77
click at [496, 392] on p "Mindfish is a boutique test prep company that is small enough to offer superior…" at bounding box center [767, 391] width 1158 height 77
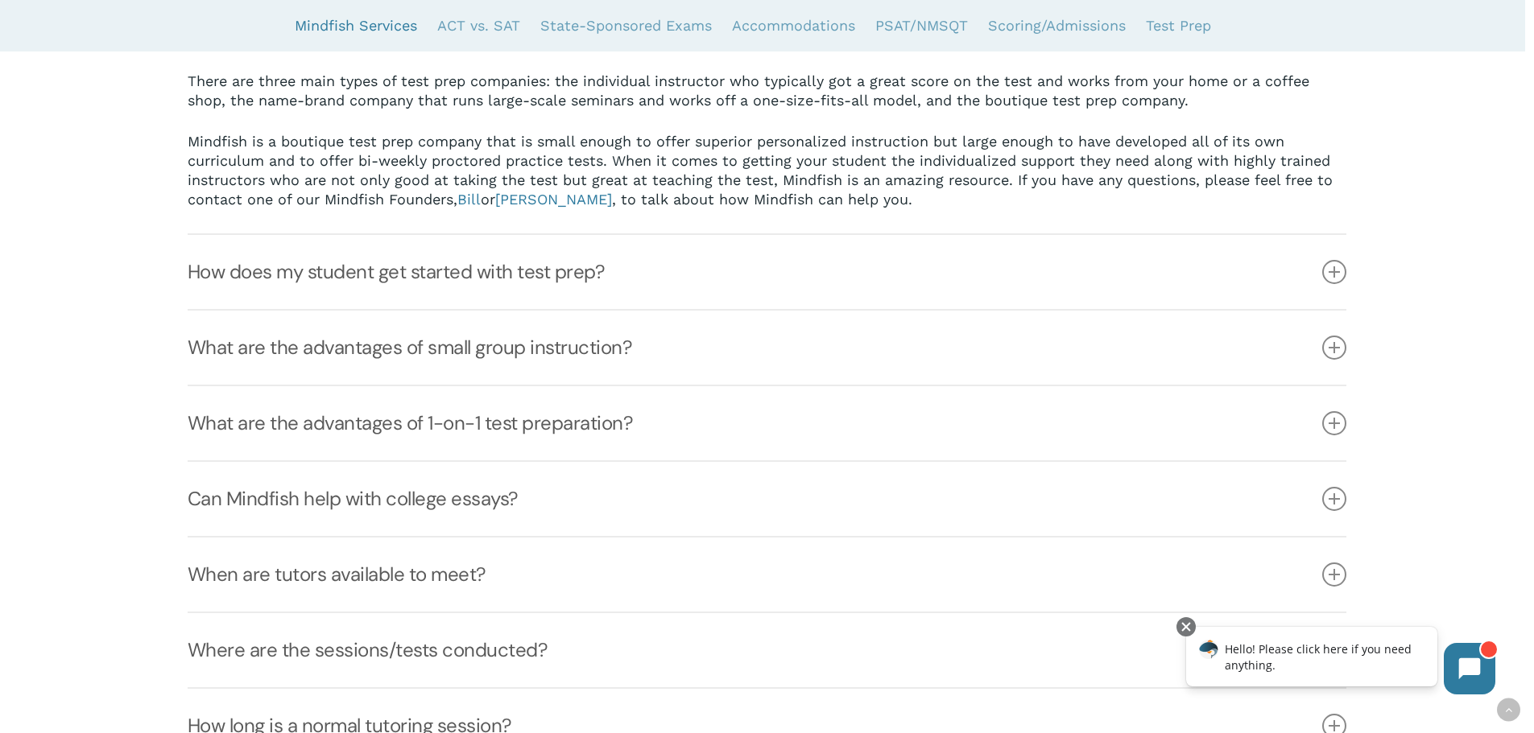
scroll to position [644, 0]
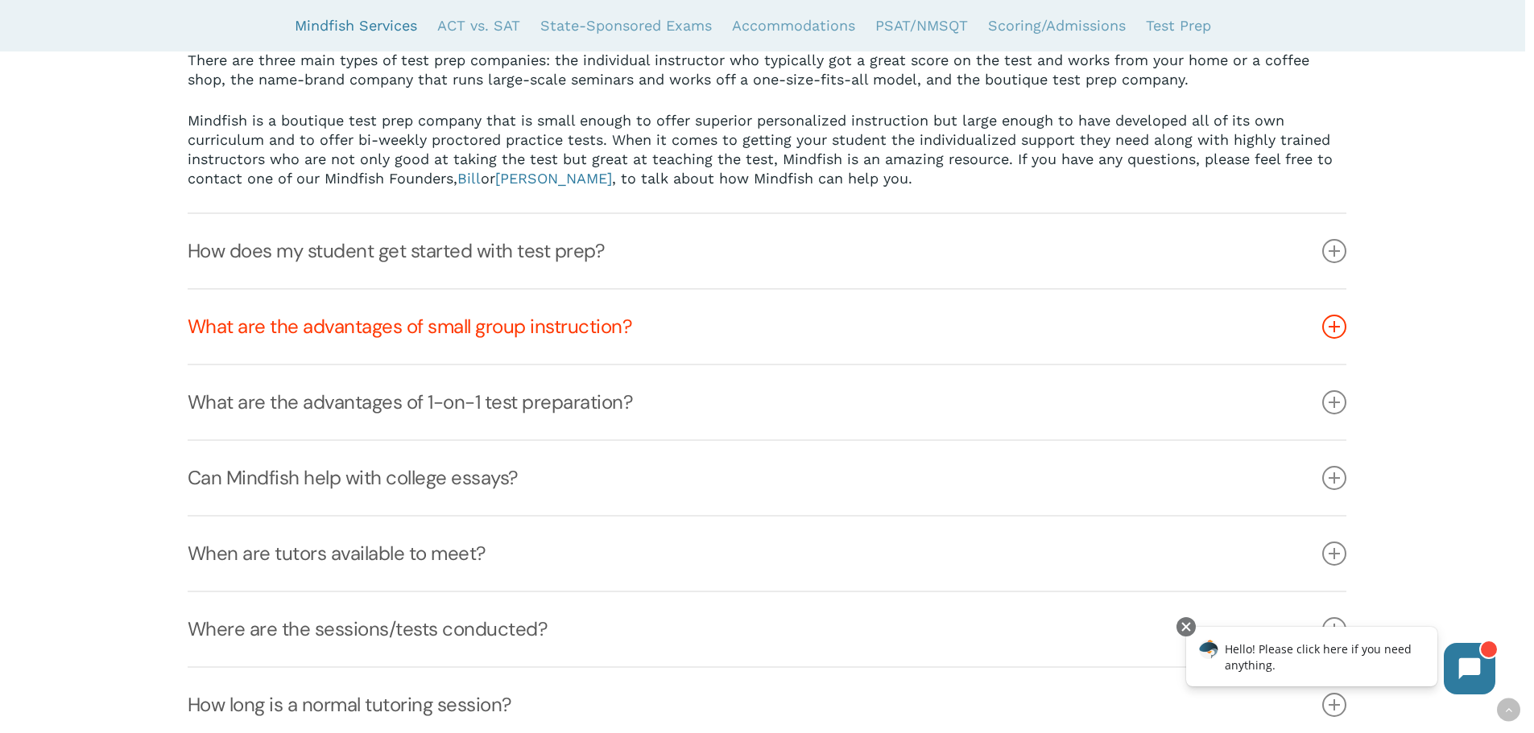
click at [1342, 331] on icon at bounding box center [1334, 327] width 24 height 24
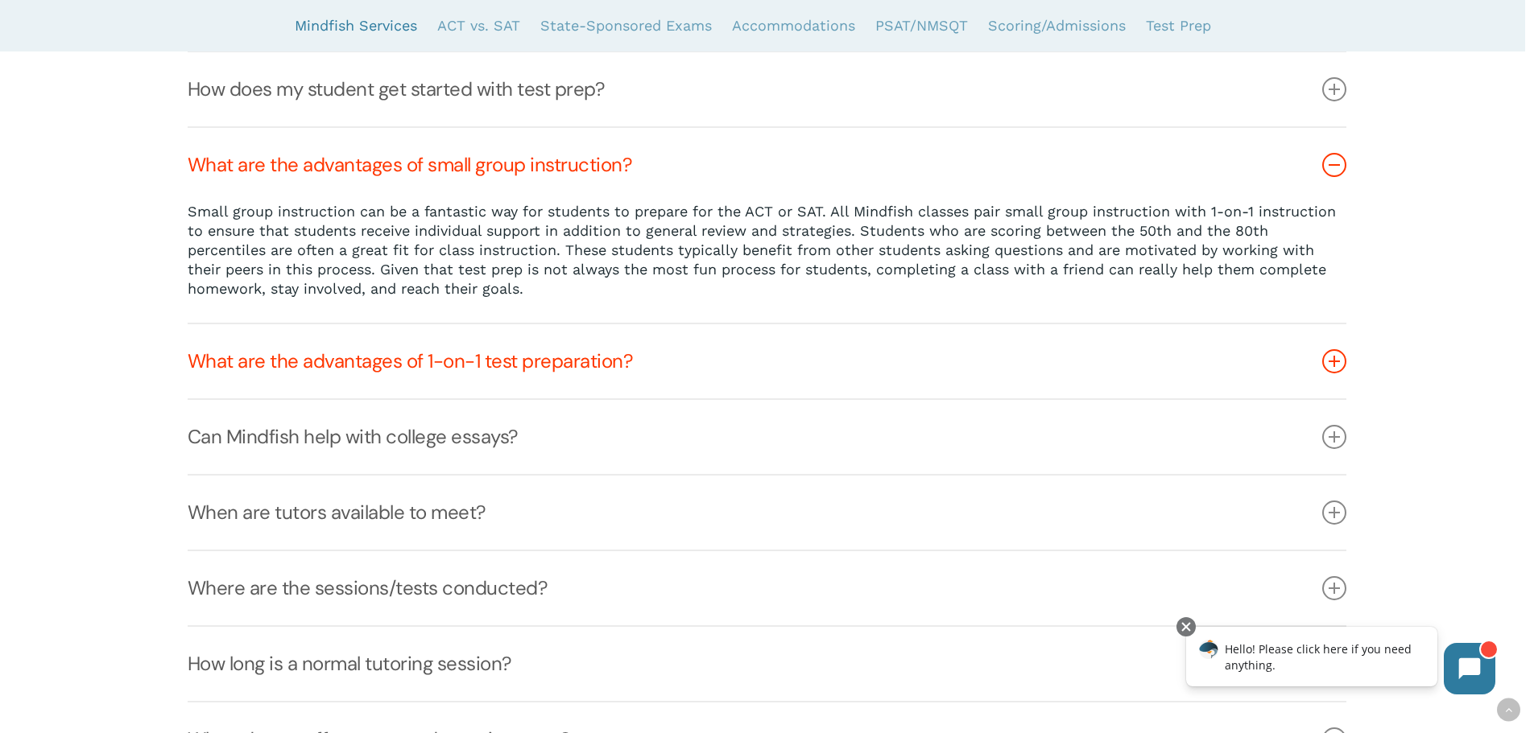
click at [1339, 367] on icon at bounding box center [1334, 361] width 24 height 24
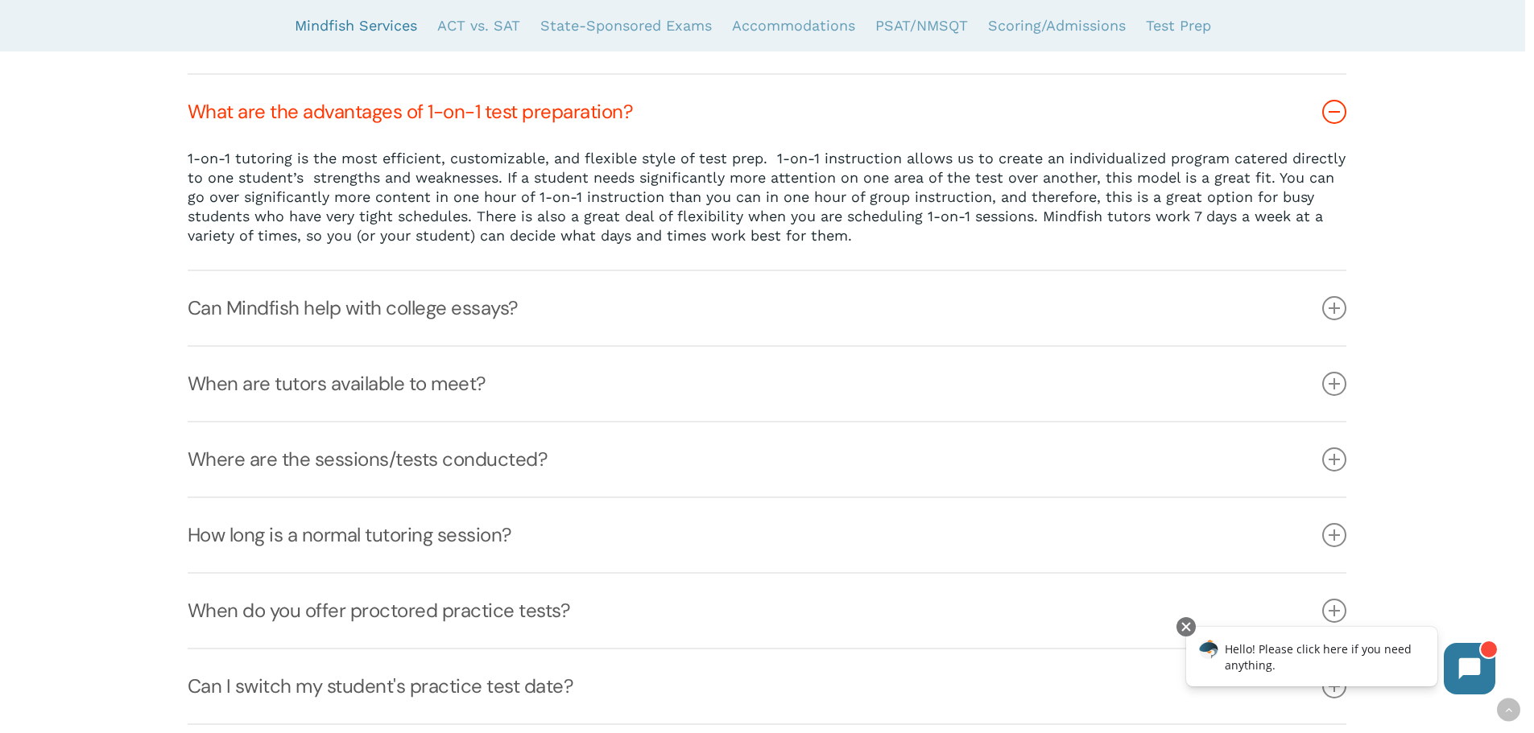
scroll to position [805, 0]
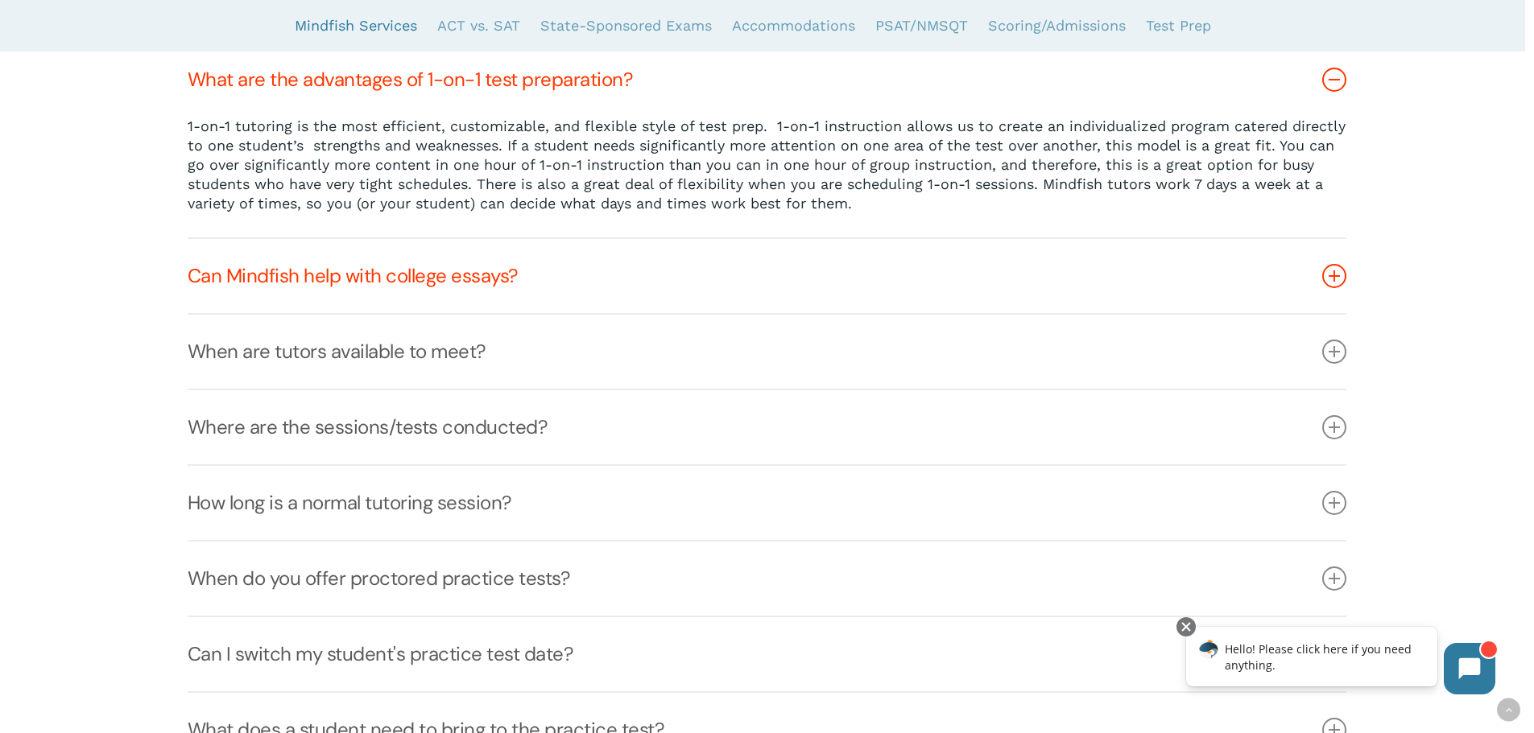
click at [1328, 282] on icon at bounding box center [1334, 276] width 24 height 24
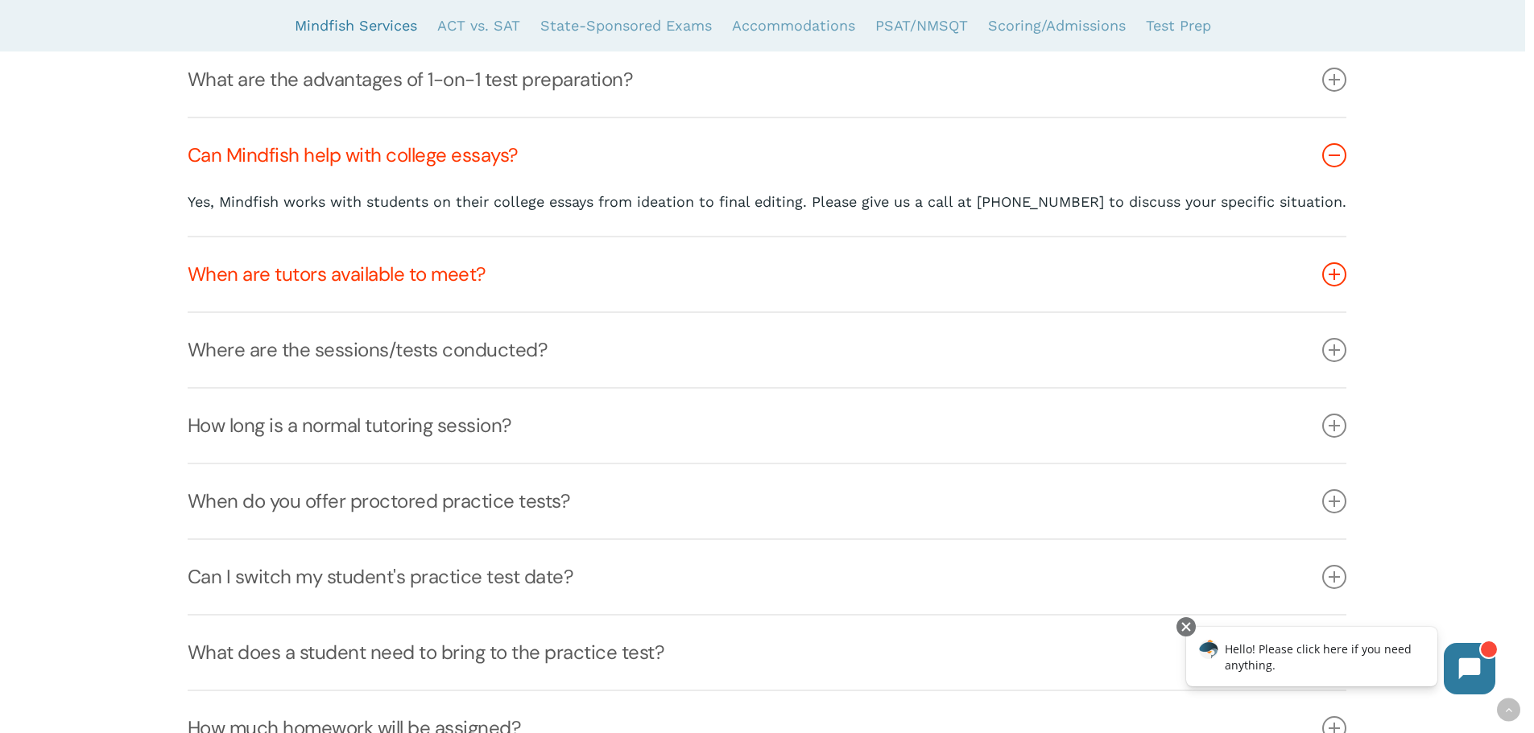
click at [1336, 287] on icon at bounding box center [1334, 274] width 24 height 24
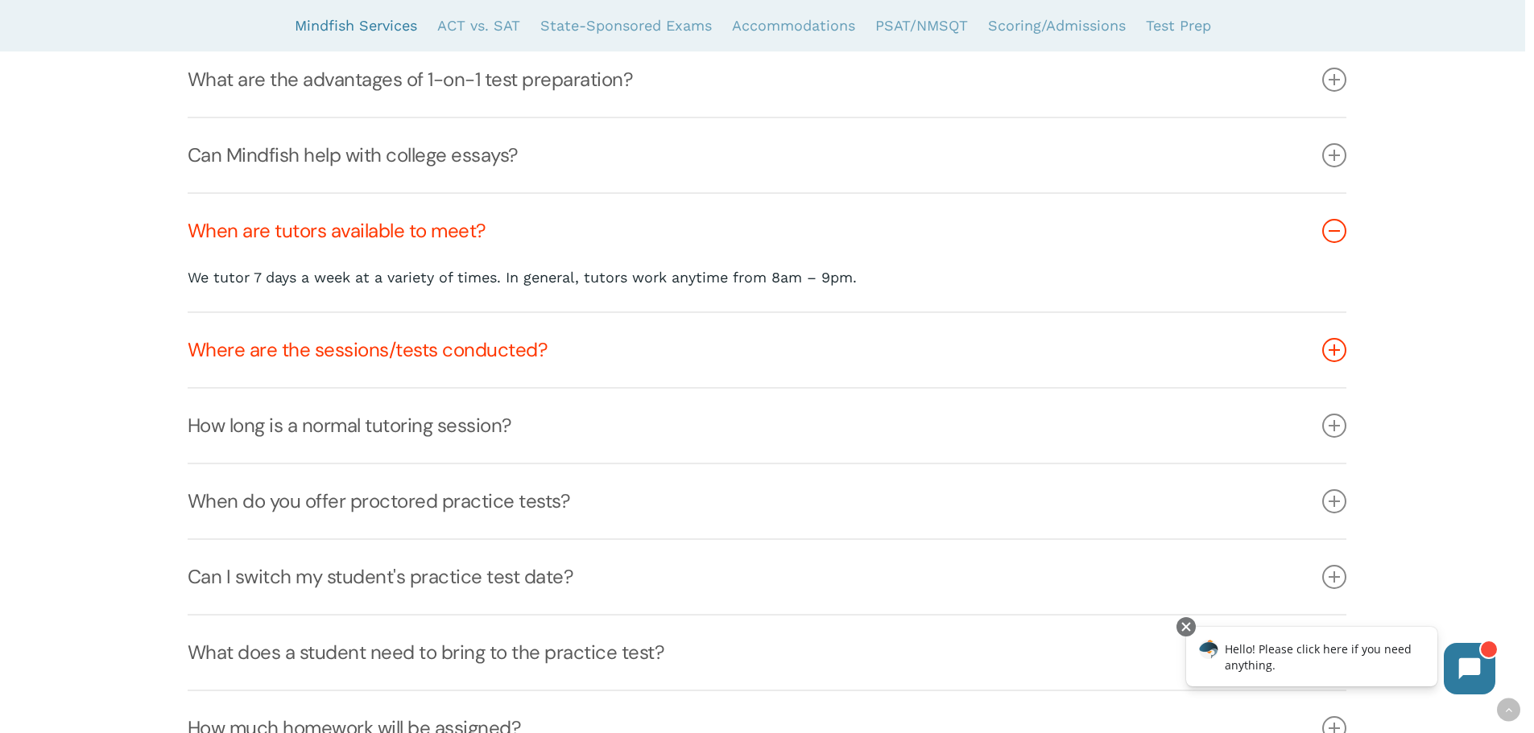
click at [1334, 354] on icon at bounding box center [1334, 350] width 24 height 24
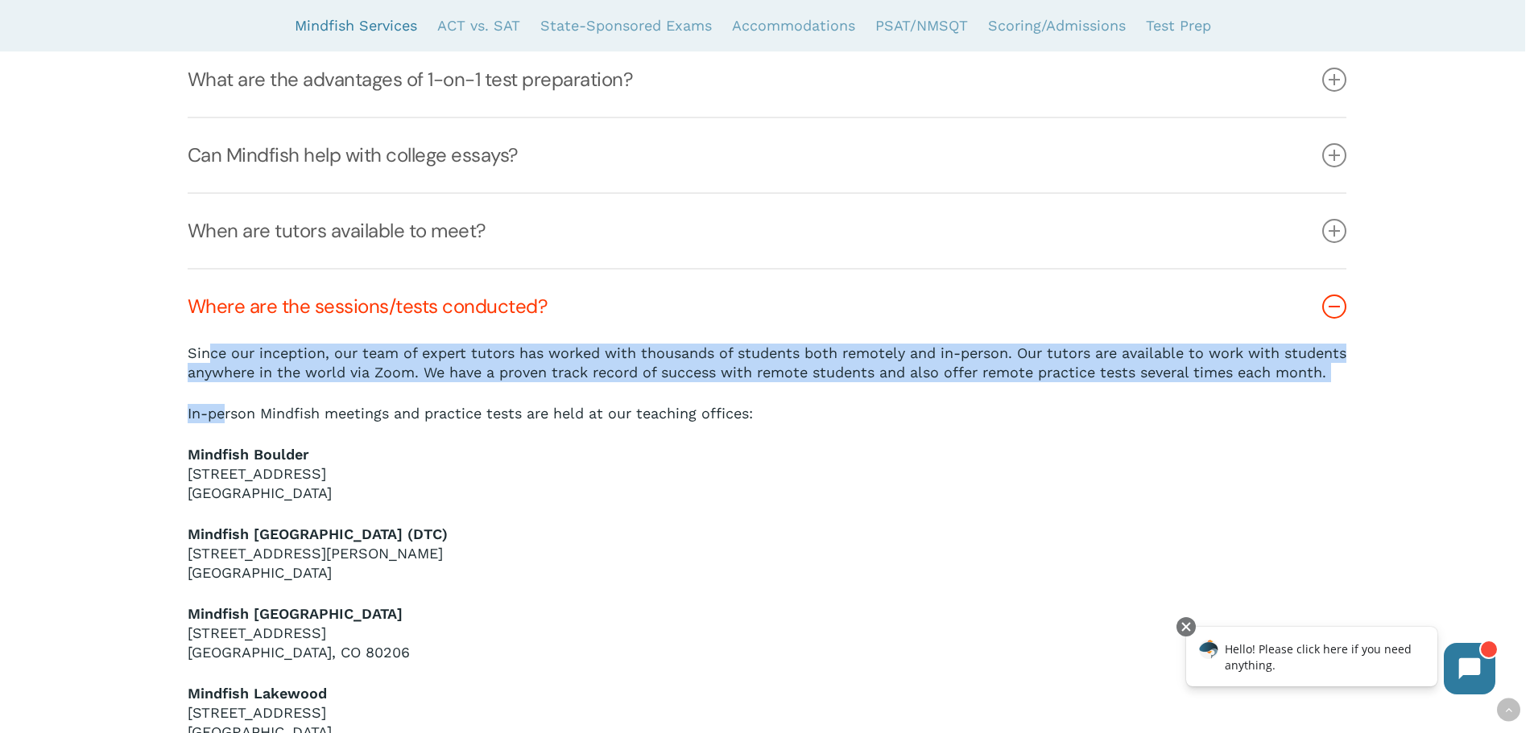
drag, startPoint x: 213, startPoint y: 349, endPoint x: 224, endPoint y: 439, distance: 90.0
click at [224, 439] on div "Since our inception, our team of expert tutors has worked with thousands of stu…" at bounding box center [767, 583] width 1158 height 478
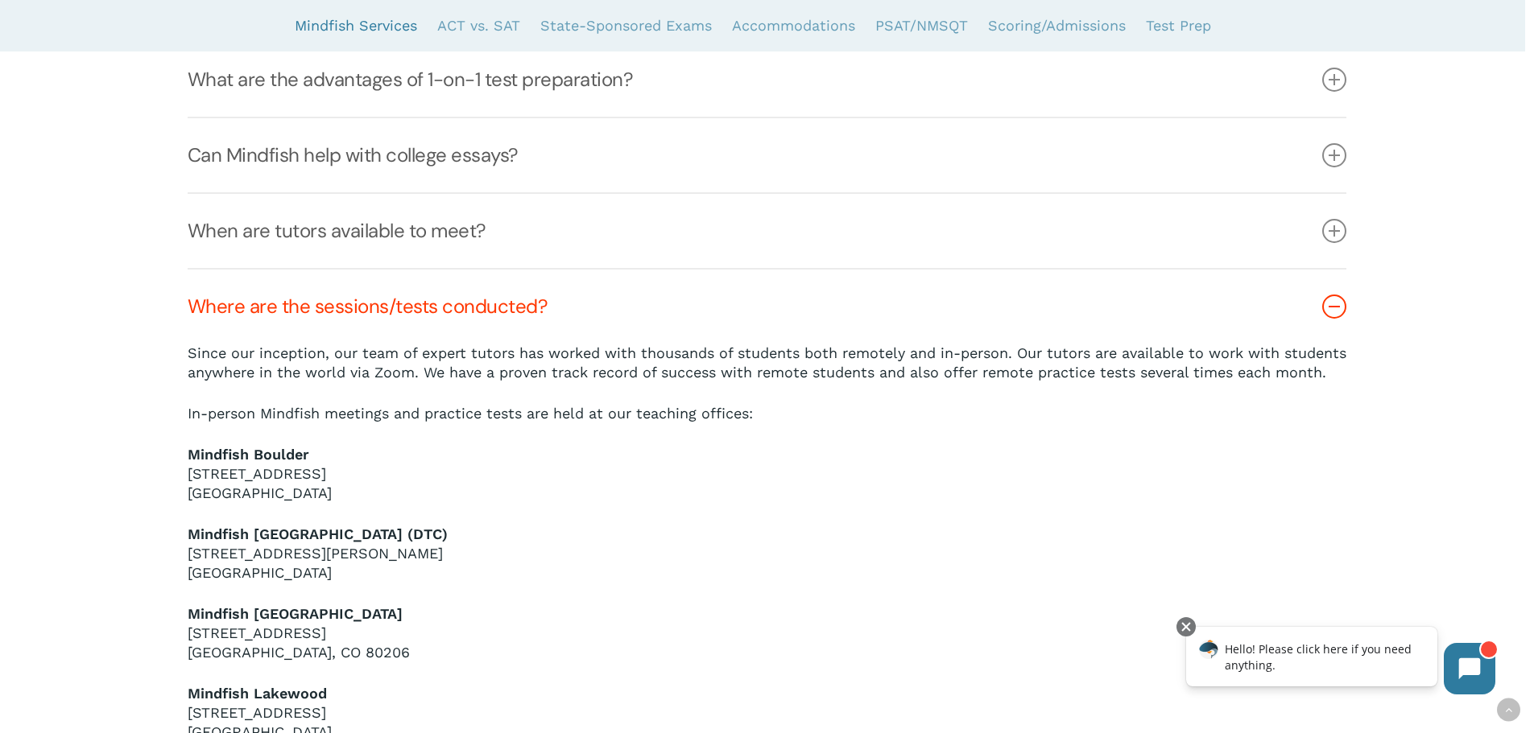
click at [673, 445] on p "In-person Mindfish meetings and practice tests are held at our teaching offices:" at bounding box center [767, 424] width 1158 height 41
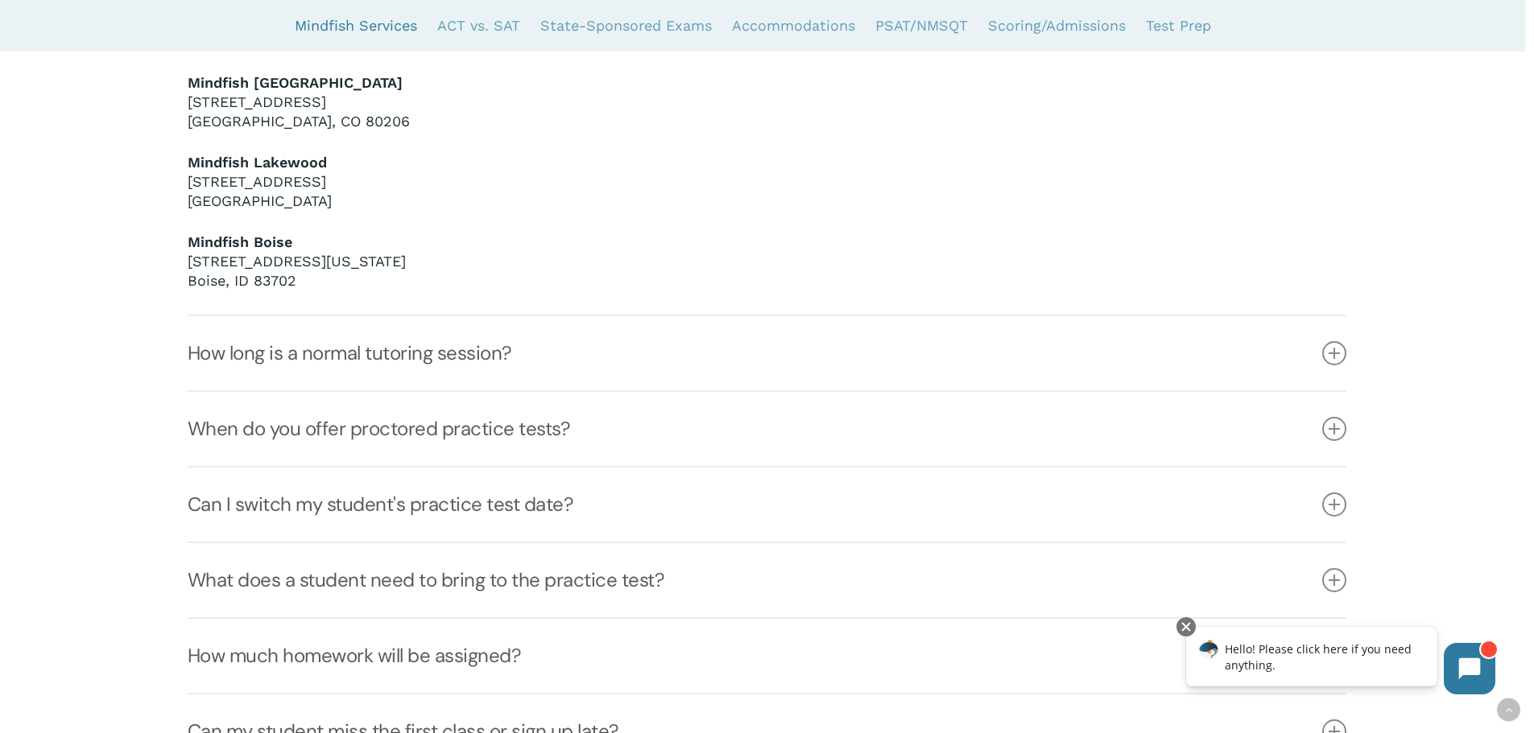
scroll to position [1449, 0]
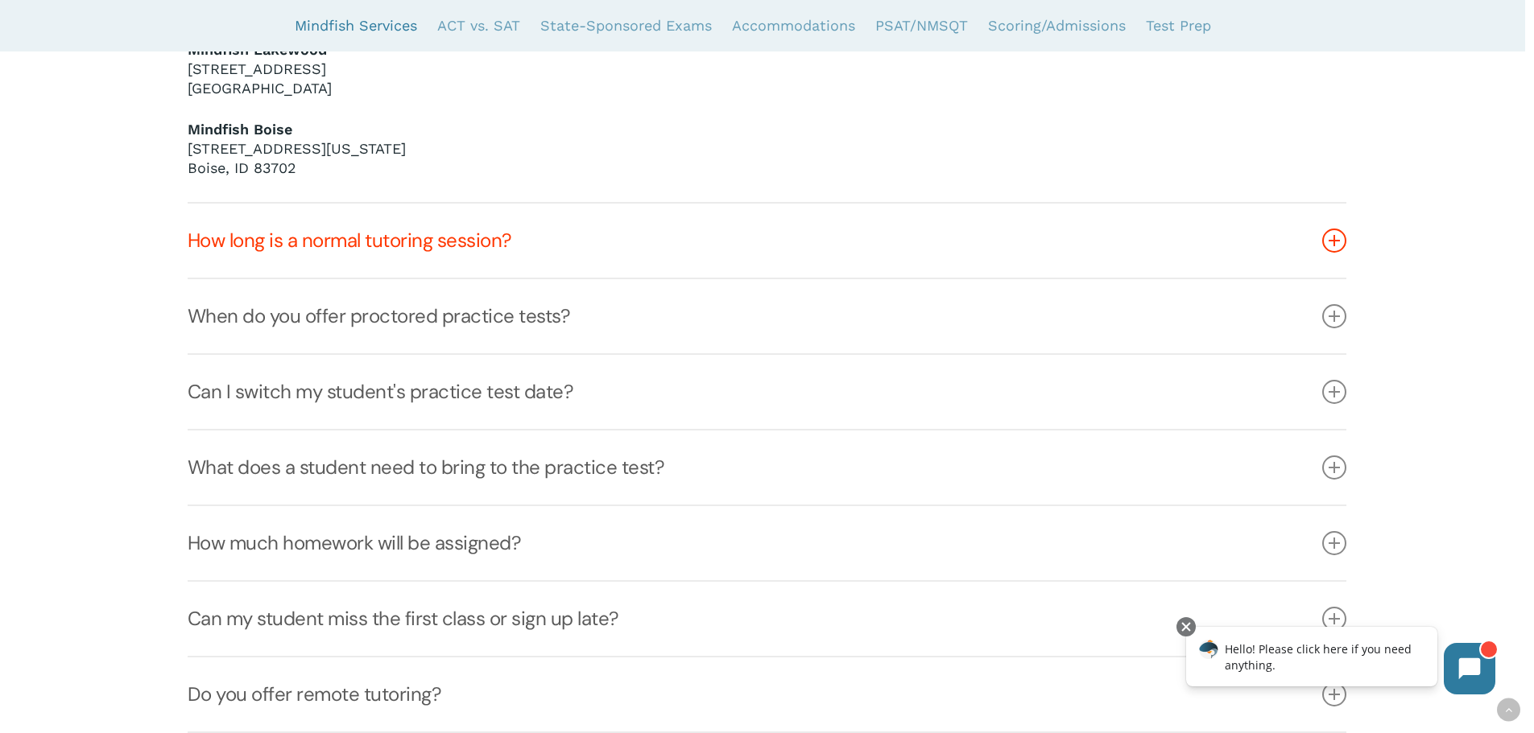
click at [508, 265] on link "How long is a normal tutoring session?" at bounding box center [767, 241] width 1158 height 74
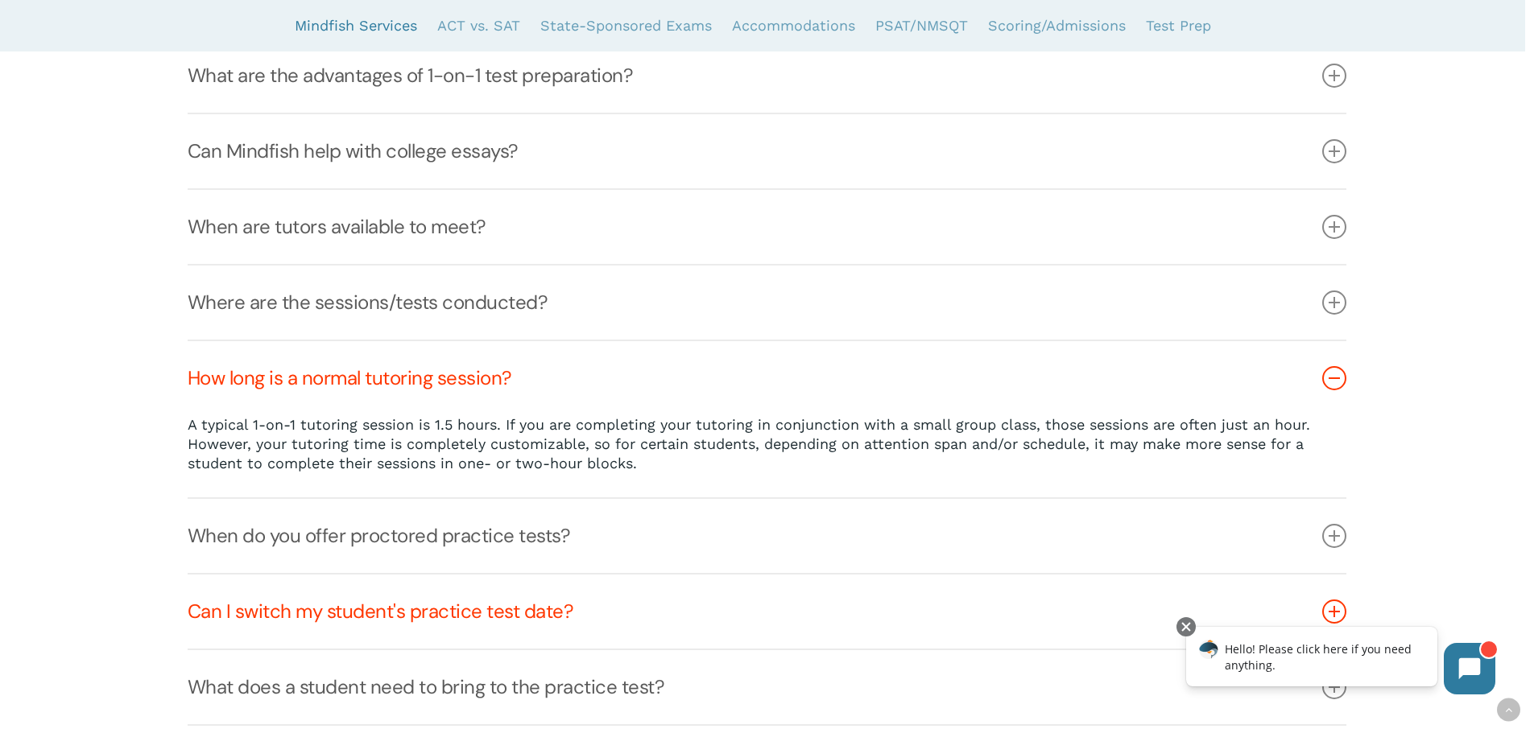
scroll to position [807, 0]
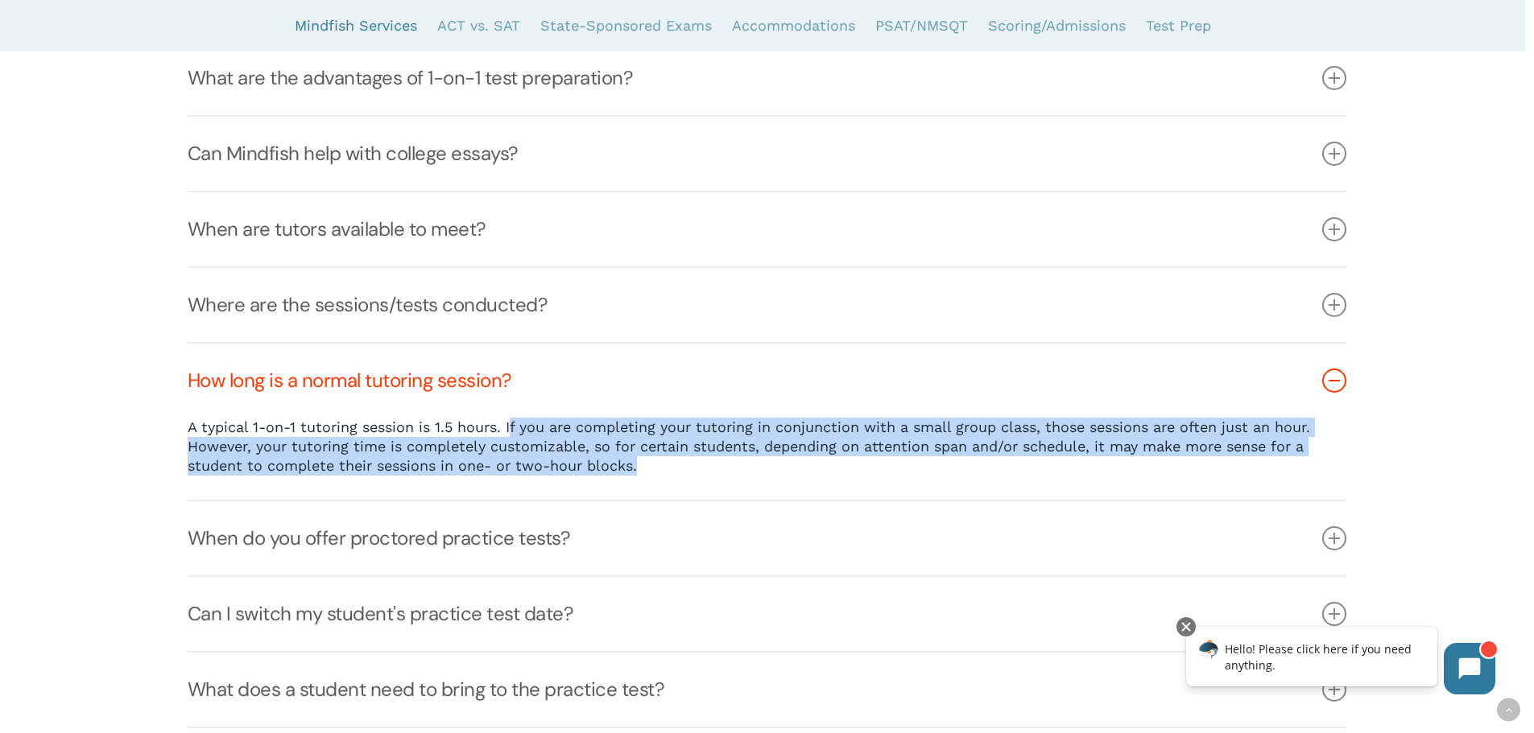
drag, startPoint x: 512, startPoint y: 423, endPoint x: 852, endPoint y: 465, distance: 342.4
click at [852, 465] on p "A typical 1-on-1 tutoring session is 1.5 hours. If you are completing your tuto…" at bounding box center [767, 447] width 1158 height 58
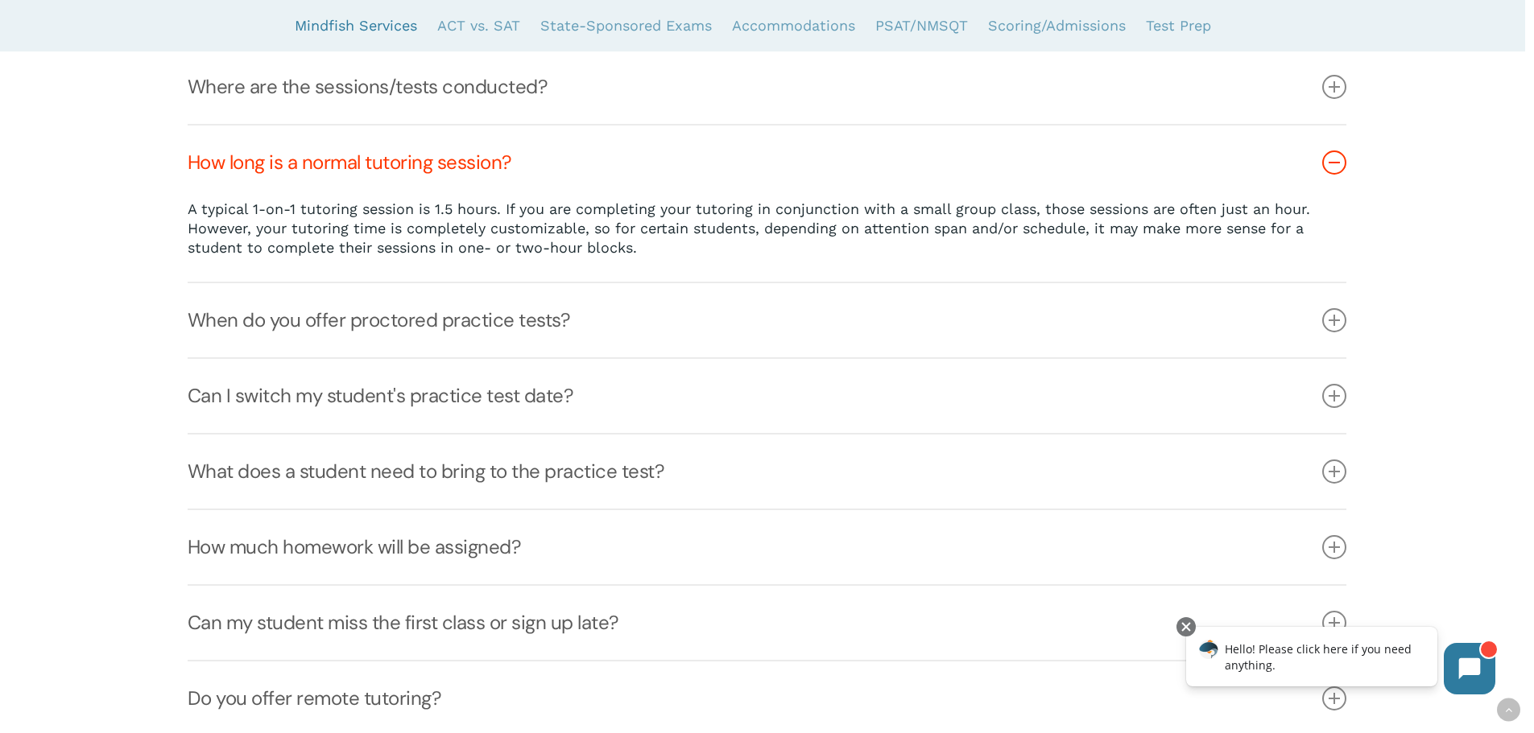
scroll to position [1048, 0]
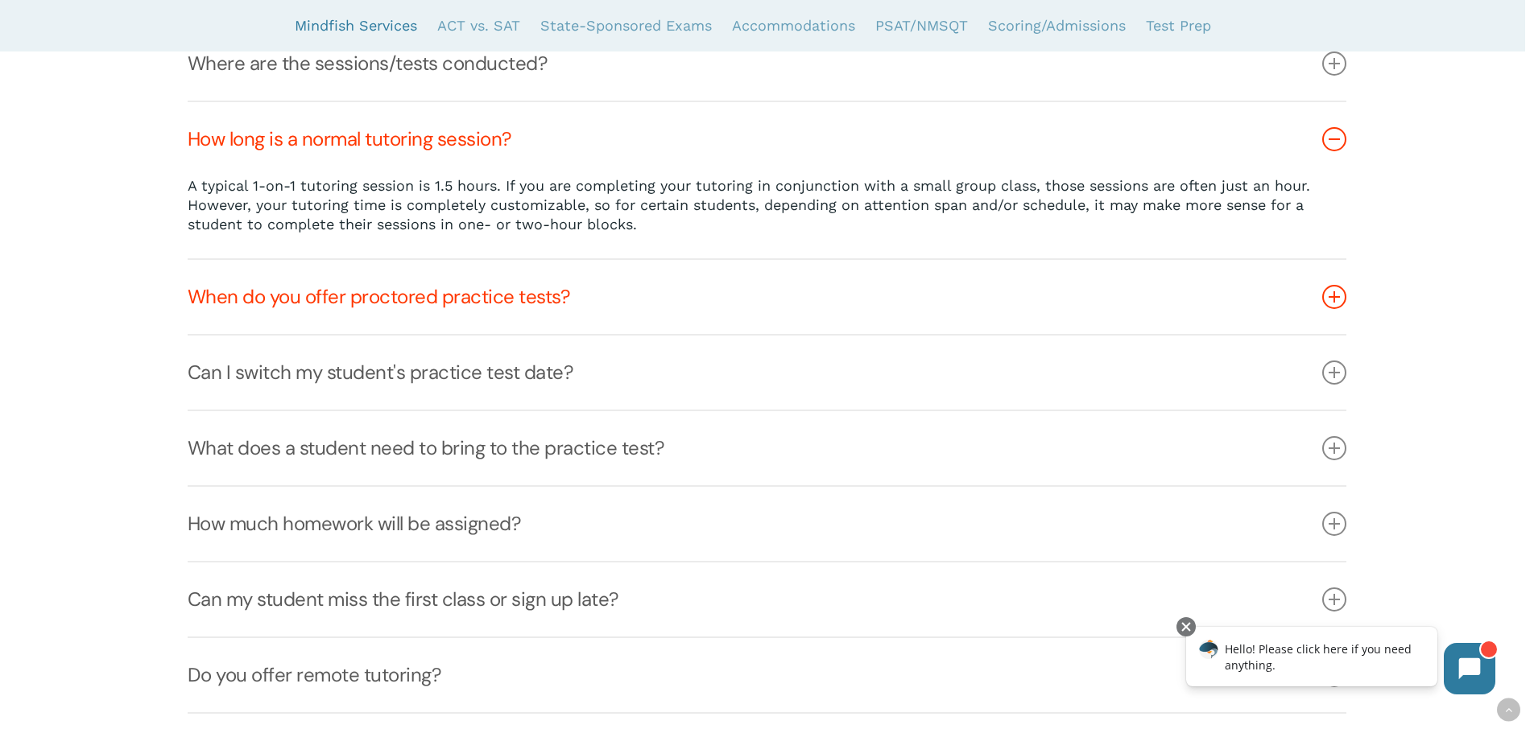
click at [753, 309] on link "When do you offer proctored practice tests?" at bounding box center [767, 297] width 1158 height 74
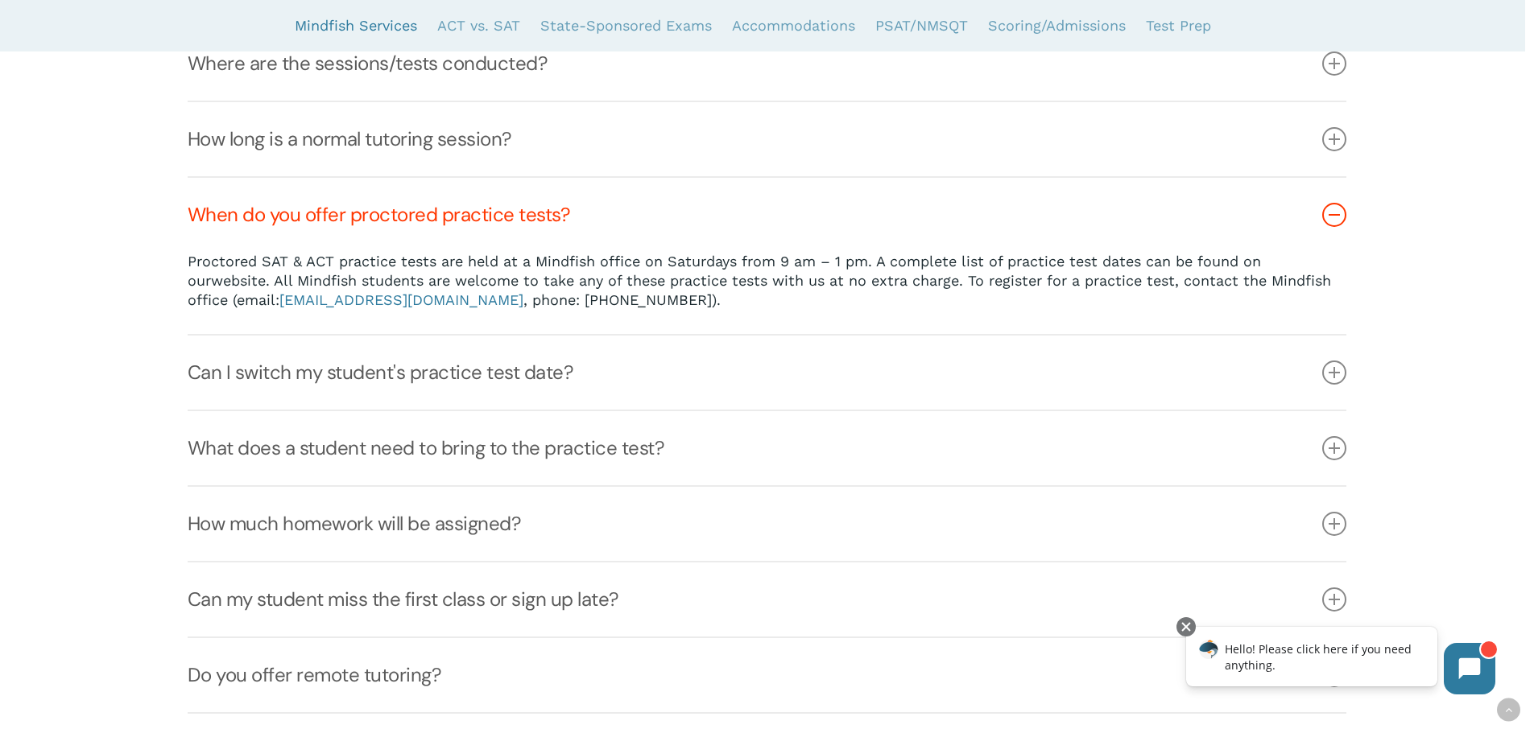
click at [238, 281] on link "website" at bounding box center [238, 280] width 55 height 17
click at [629, 367] on link "Can I switch my student's practice test date?" at bounding box center [767, 373] width 1158 height 74
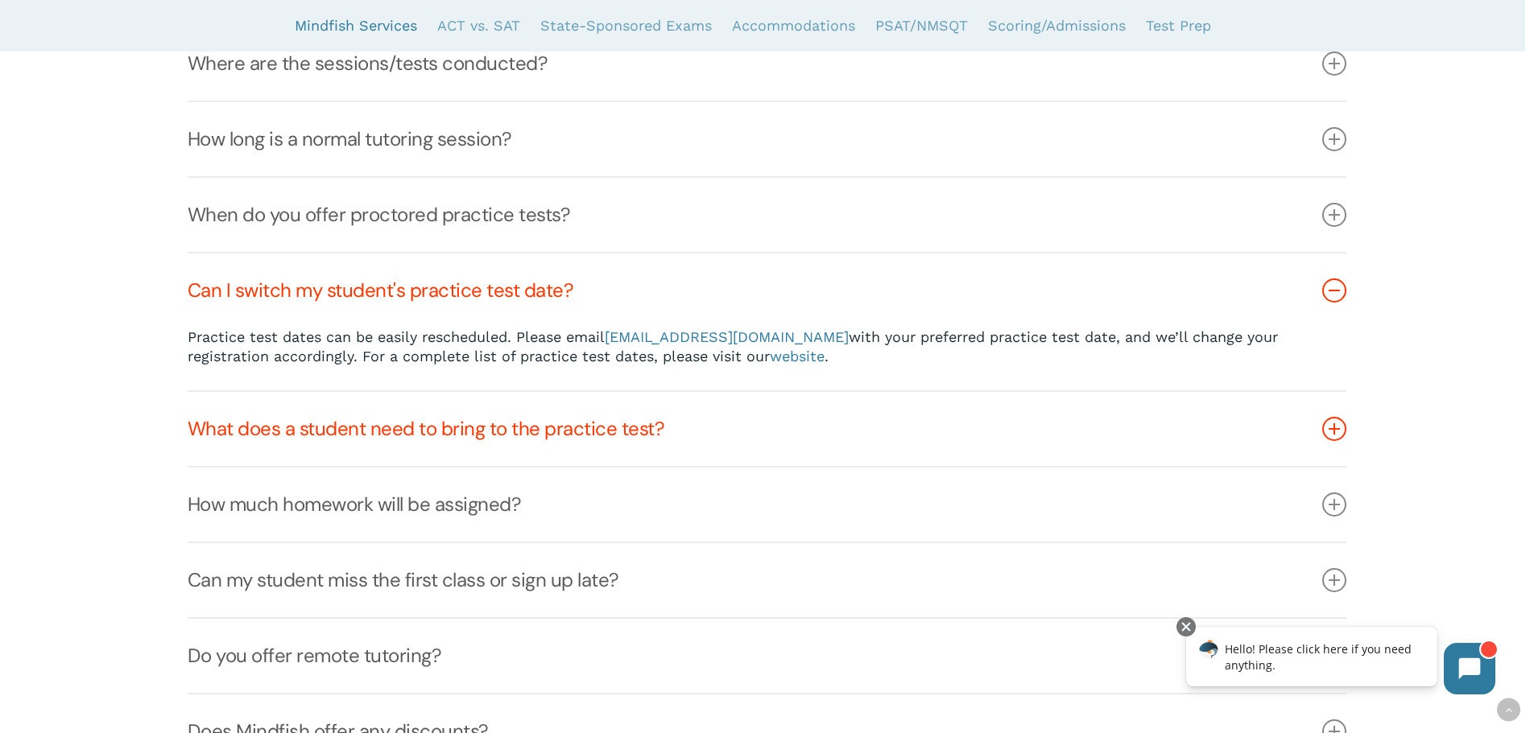
click at [411, 438] on link "What does a student need to bring to the practice test?" at bounding box center [767, 429] width 1158 height 74
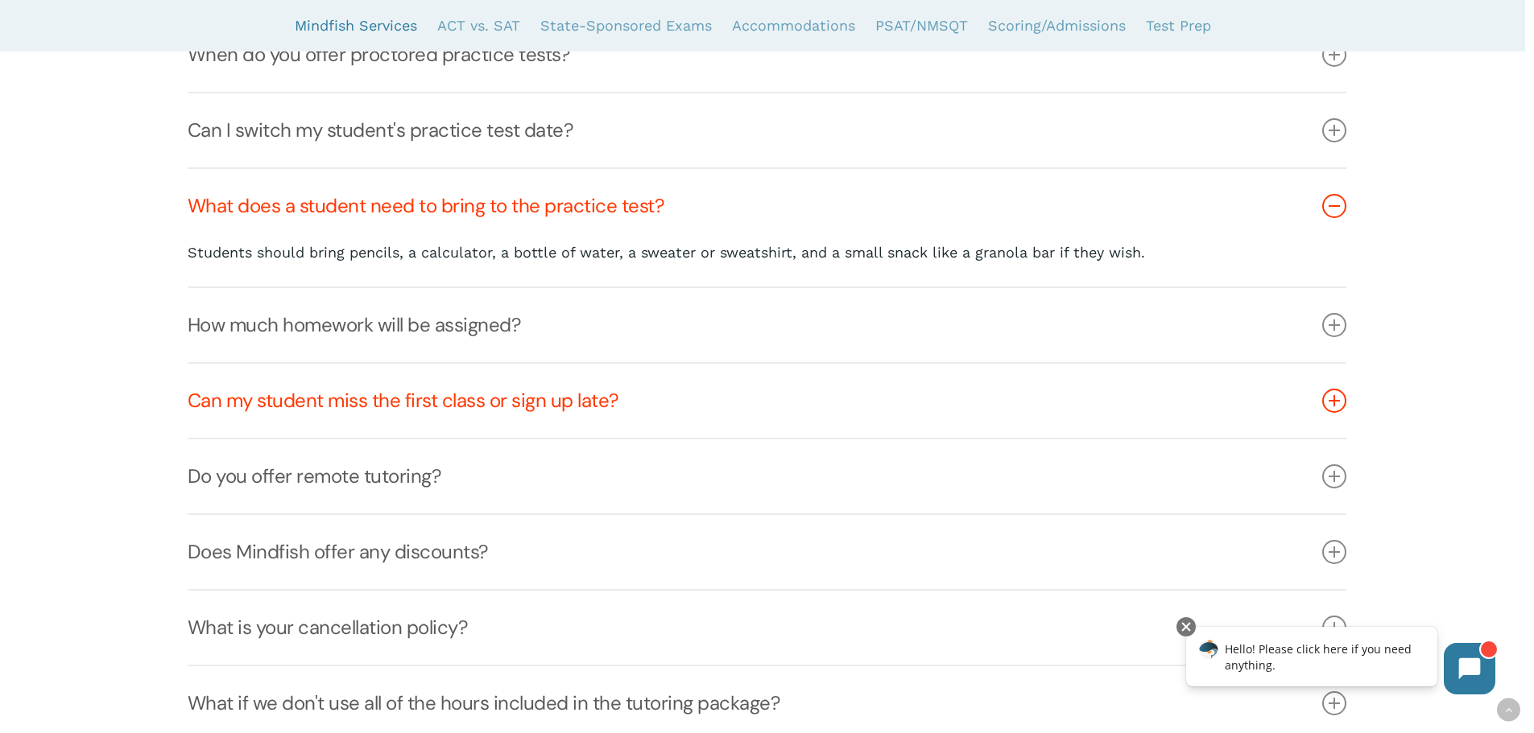
scroll to position [1209, 0]
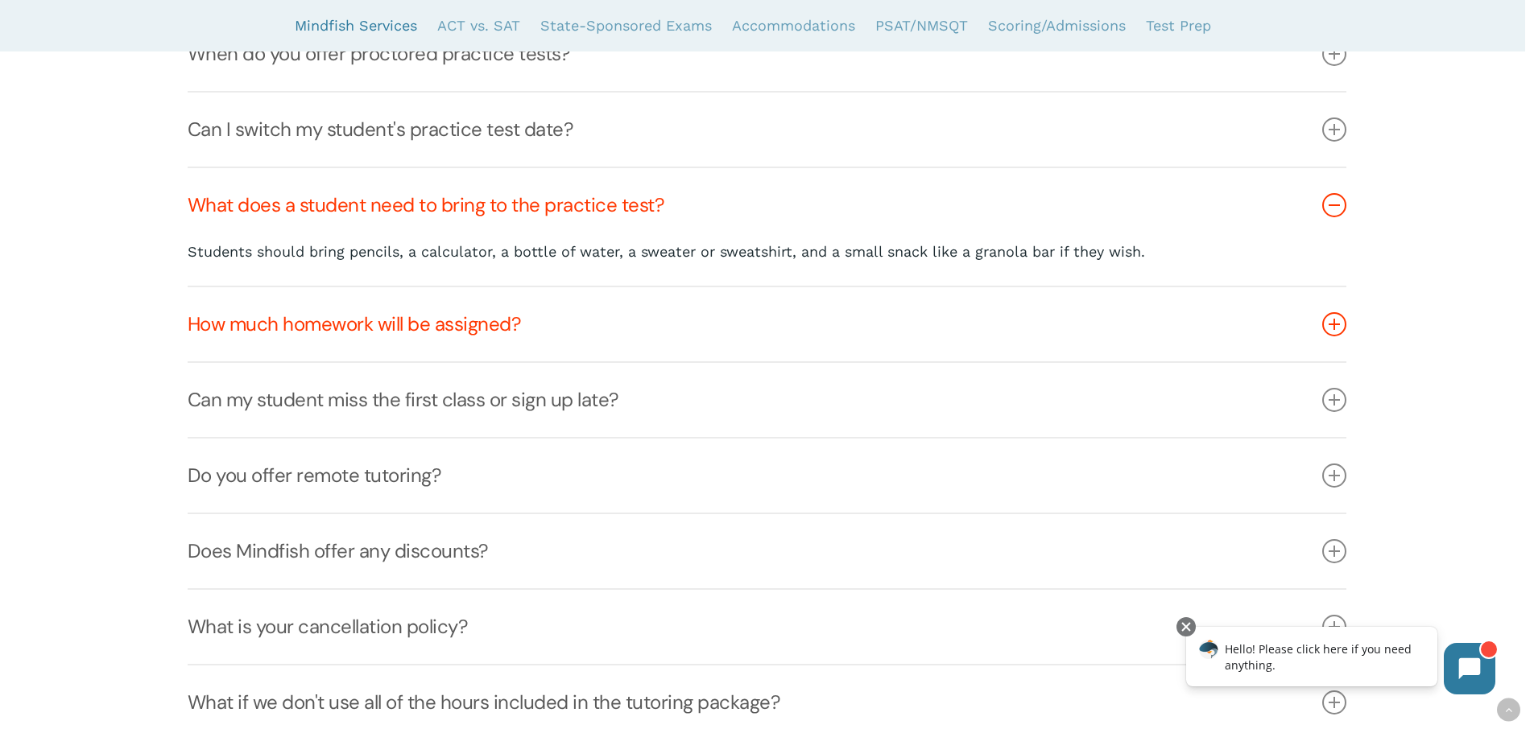
click at [353, 332] on link "How much homework will be assigned?" at bounding box center [767, 324] width 1158 height 74
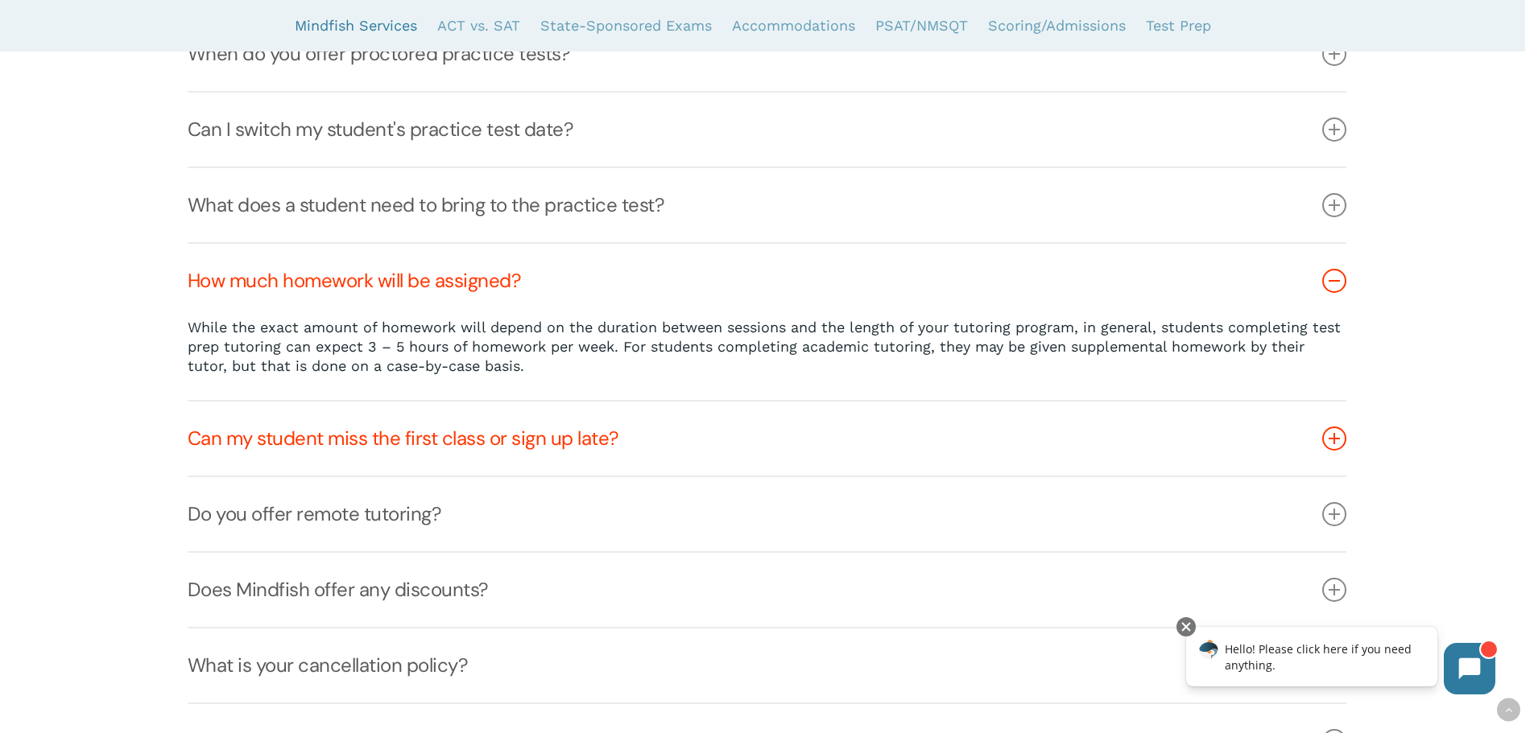
click at [531, 440] on link "Can my student miss the first class or sign up late?" at bounding box center [767, 439] width 1158 height 74
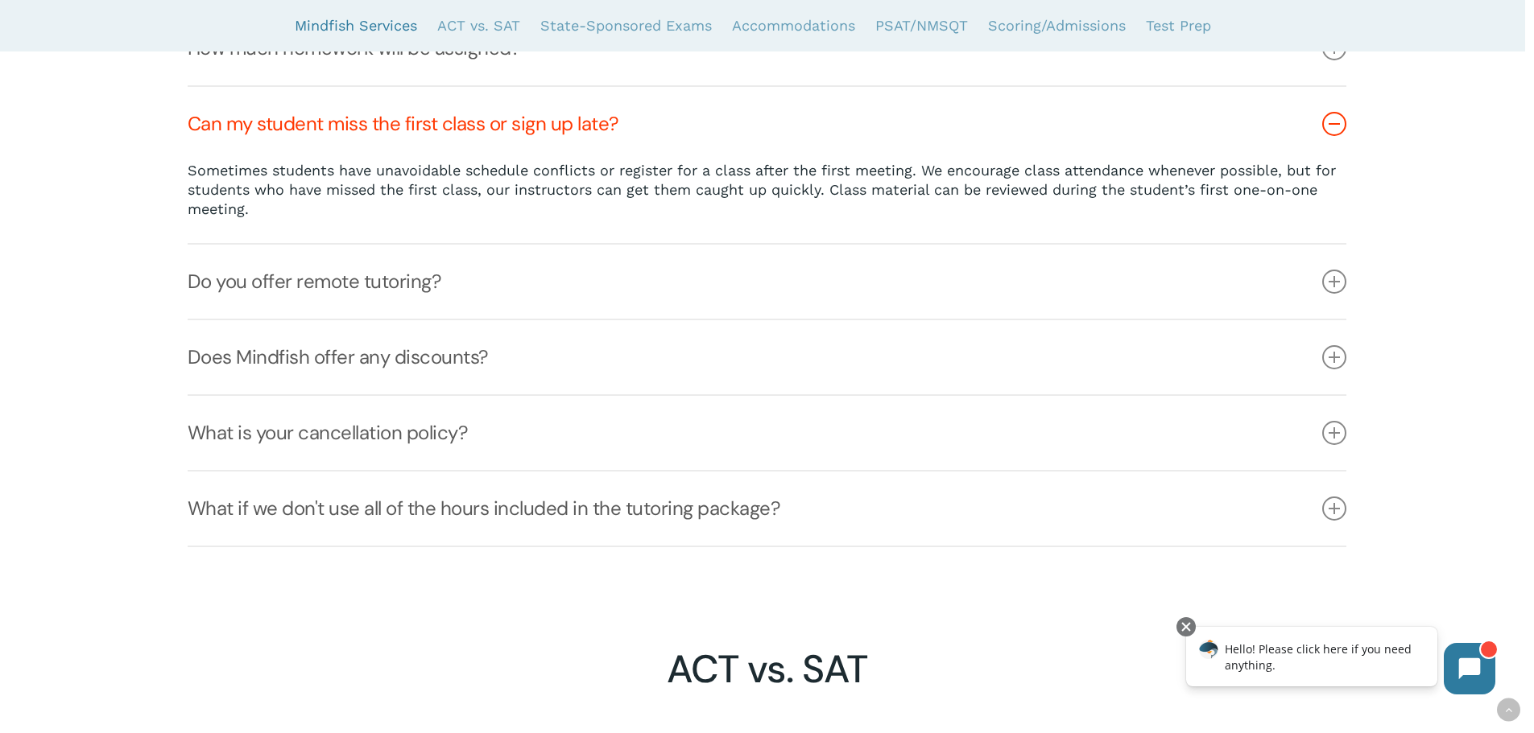
scroll to position [1451, 0]
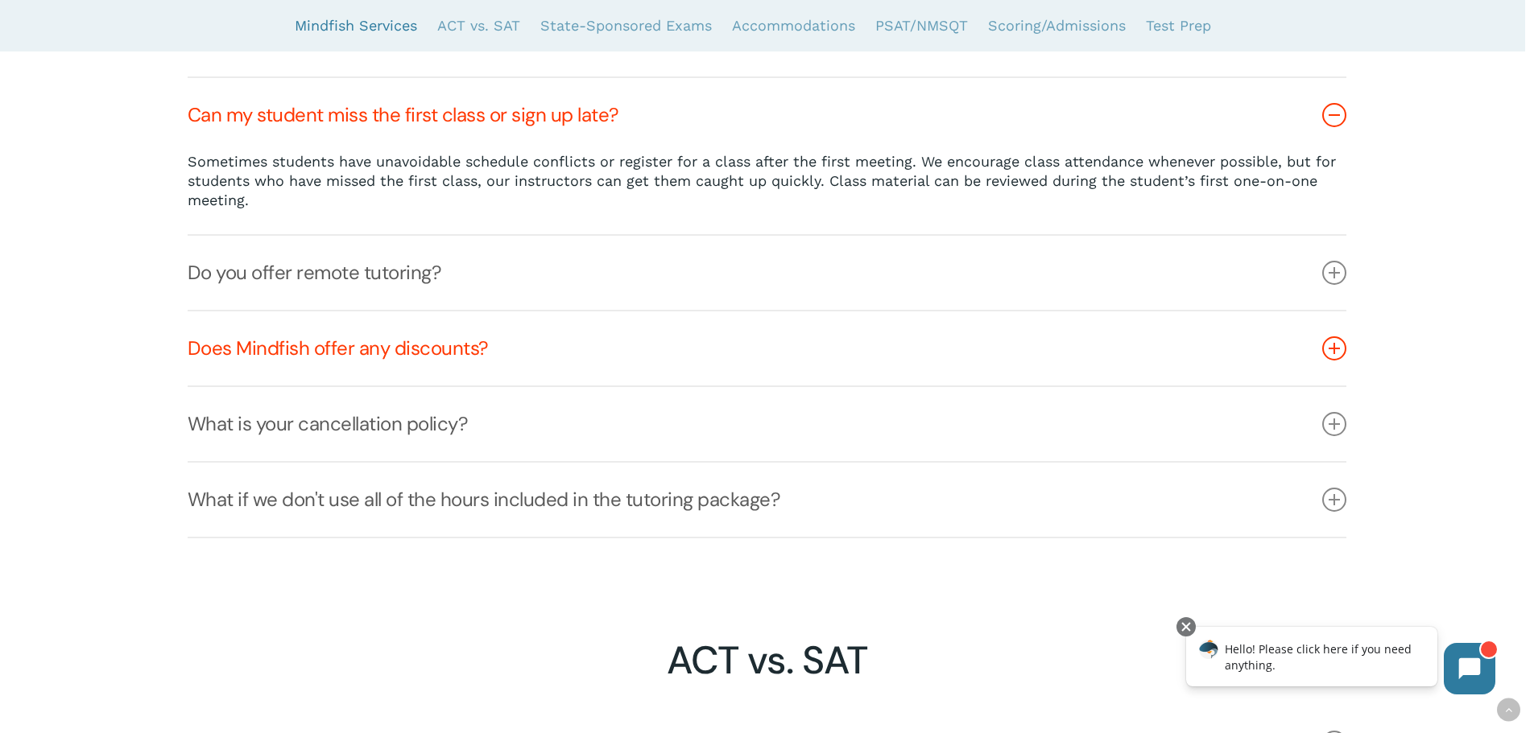
click at [301, 349] on link "Does Mindfish offer any discounts?" at bounding box center [767, 349] width 1158 height 74
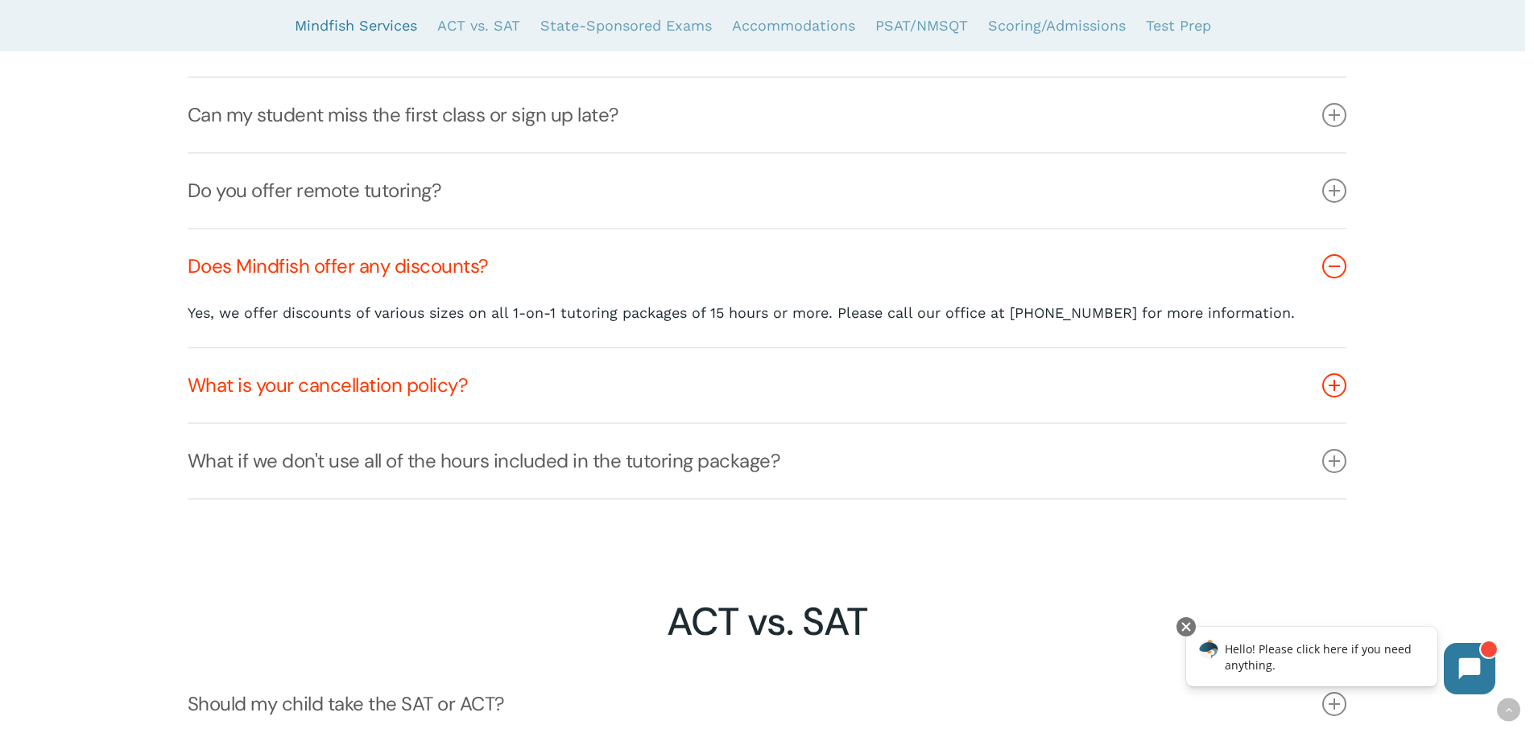
click at [280, 384] on link "What is your cancellation policy?" at bounding box center [767, 386] width 1158 height 74
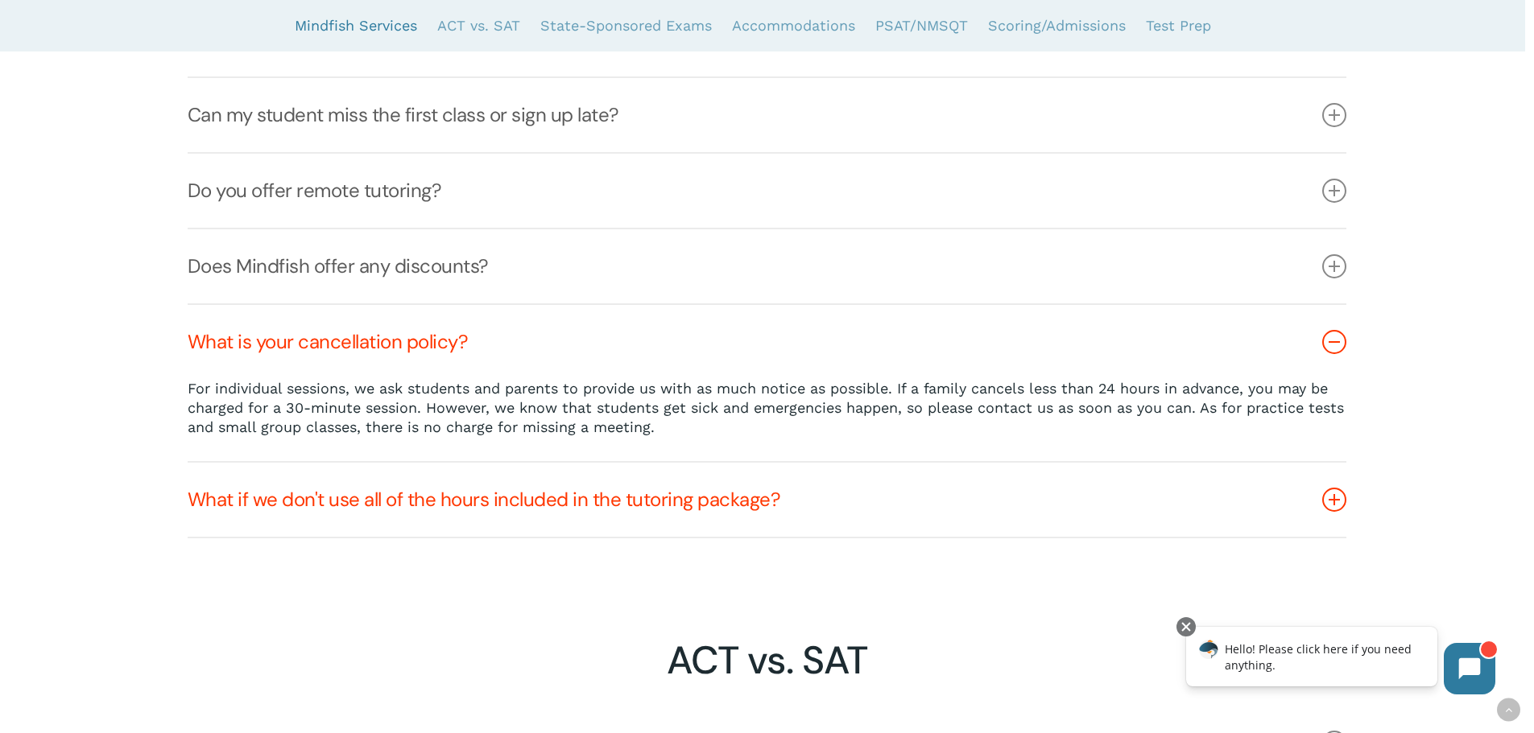
click at [581, 505] on link "What if we don't use all of the hours included in the tutoring package?" at bounding box center [767, 500] width 1158 height 74
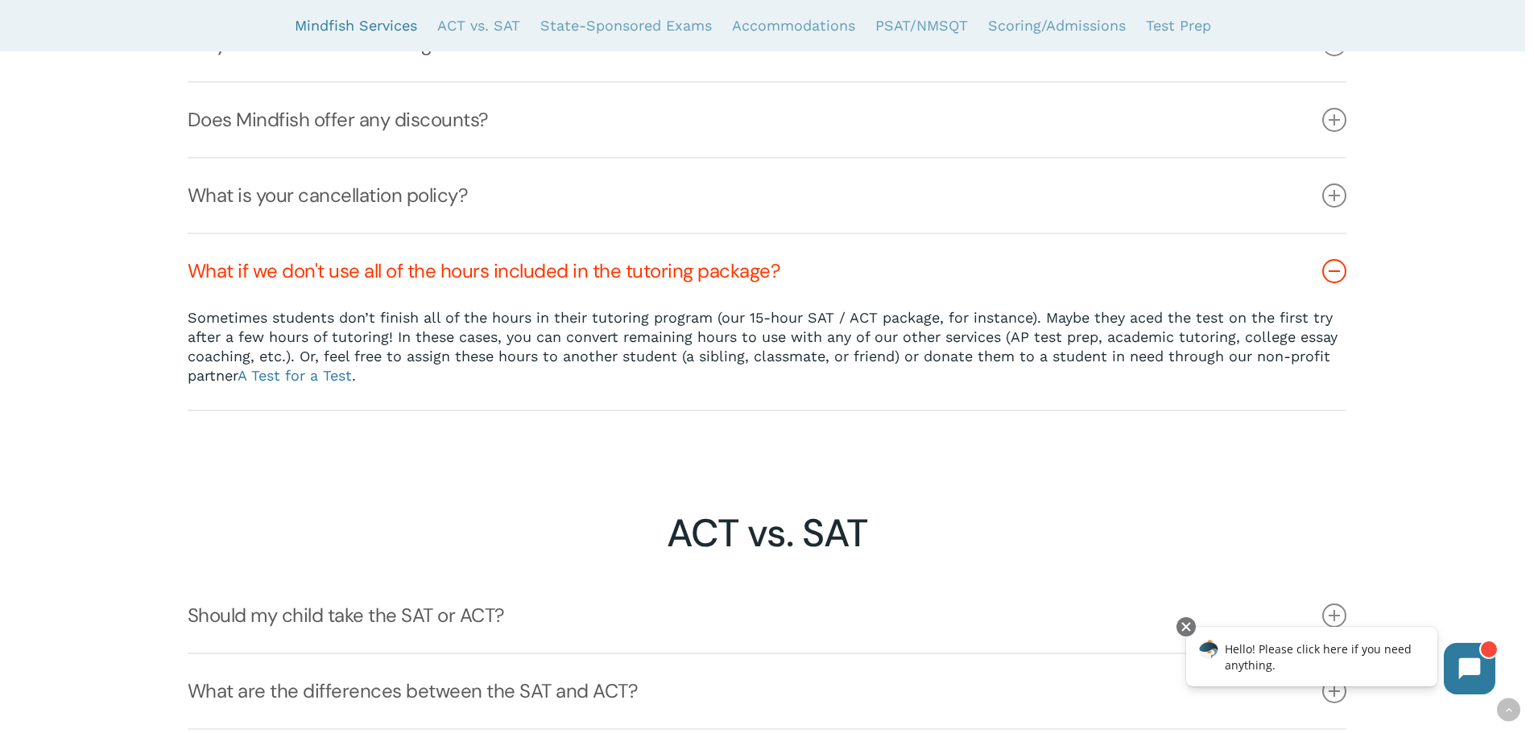
scroll to position [1853, 0]
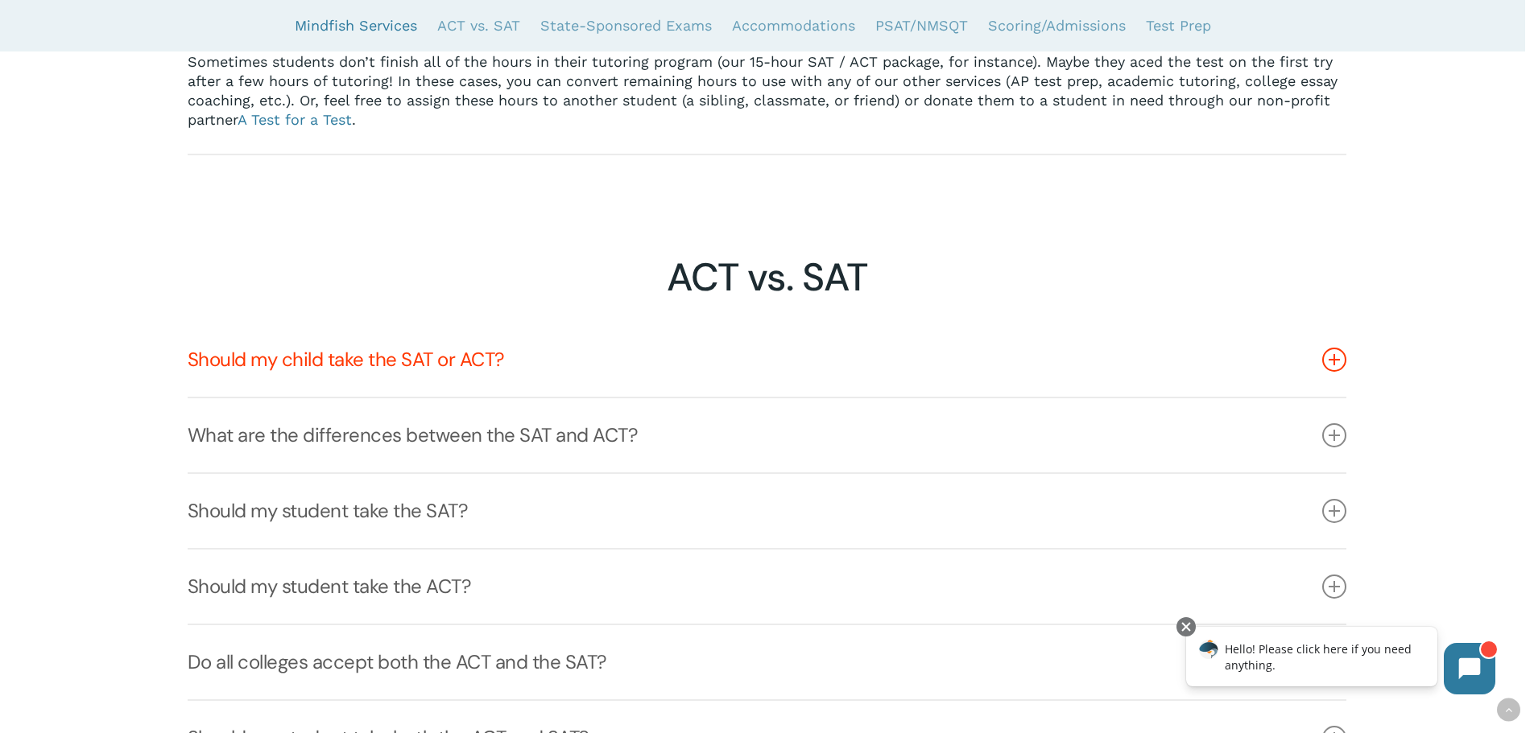
click at [505, 367] on link "Should my child take the SAT or ACT?" at bounding box center [767, 360] width 1158 height 74
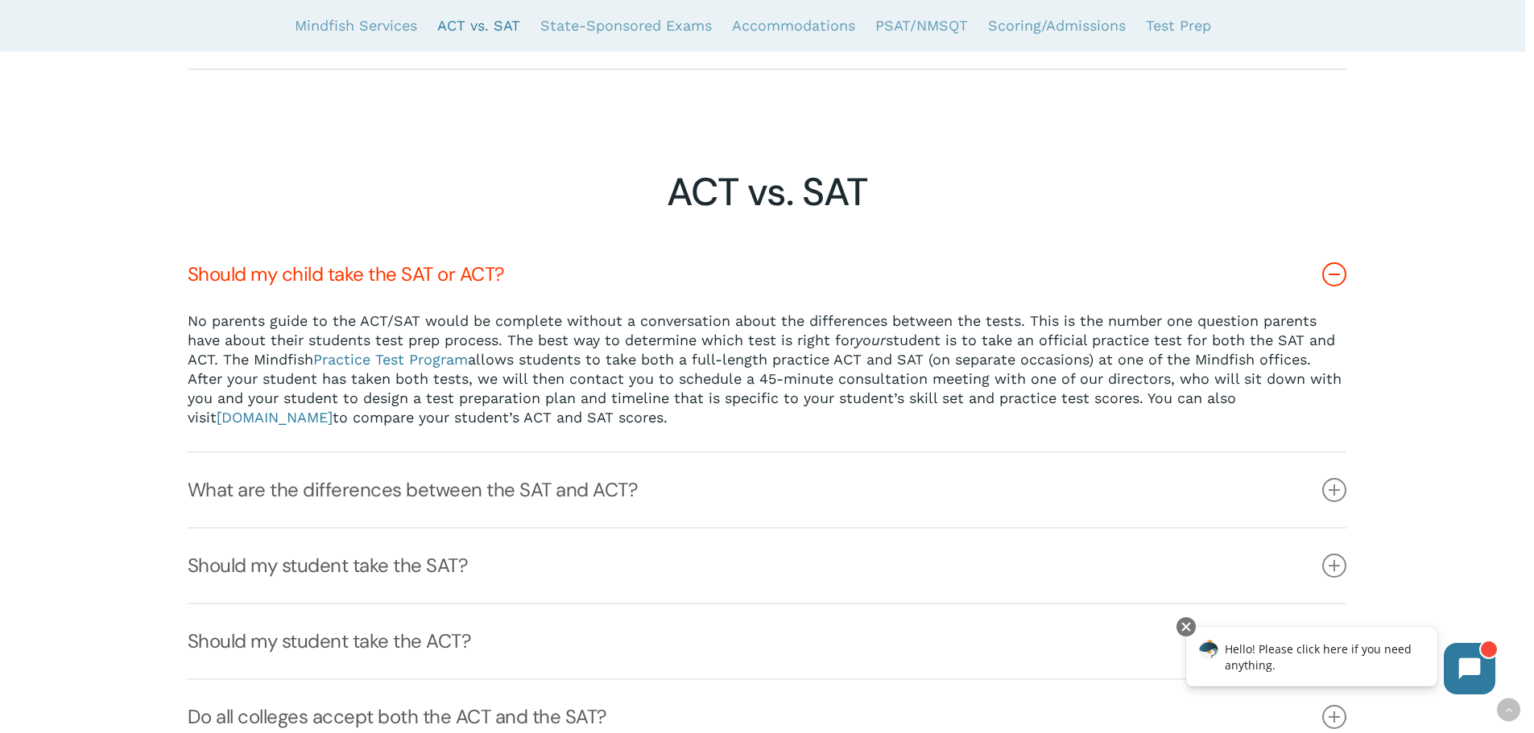
scroll to position [2095, 0]
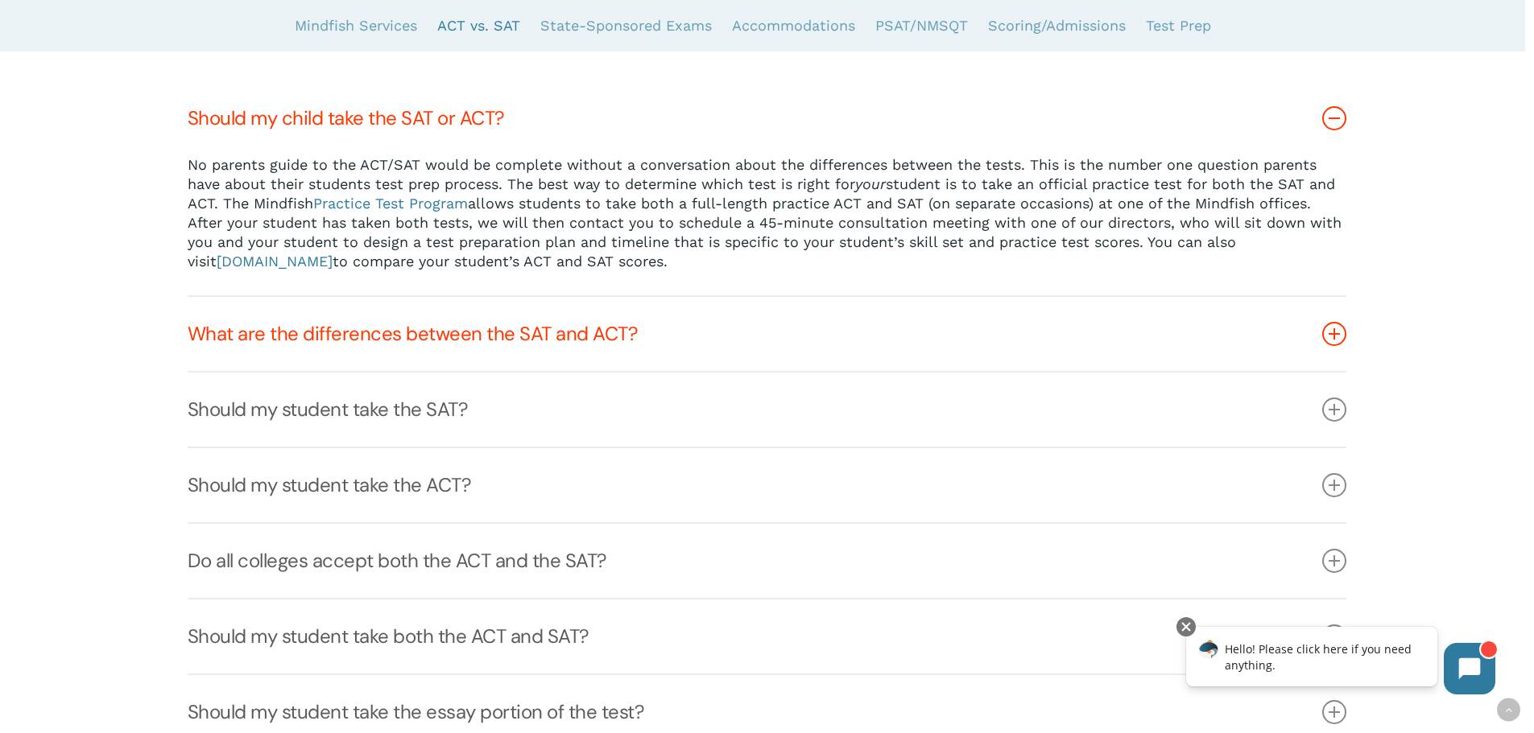
click at [491, 334] on link "What are the differences between the SAT and ACT?" at bounding box center [767, 334] width 1158 height 74
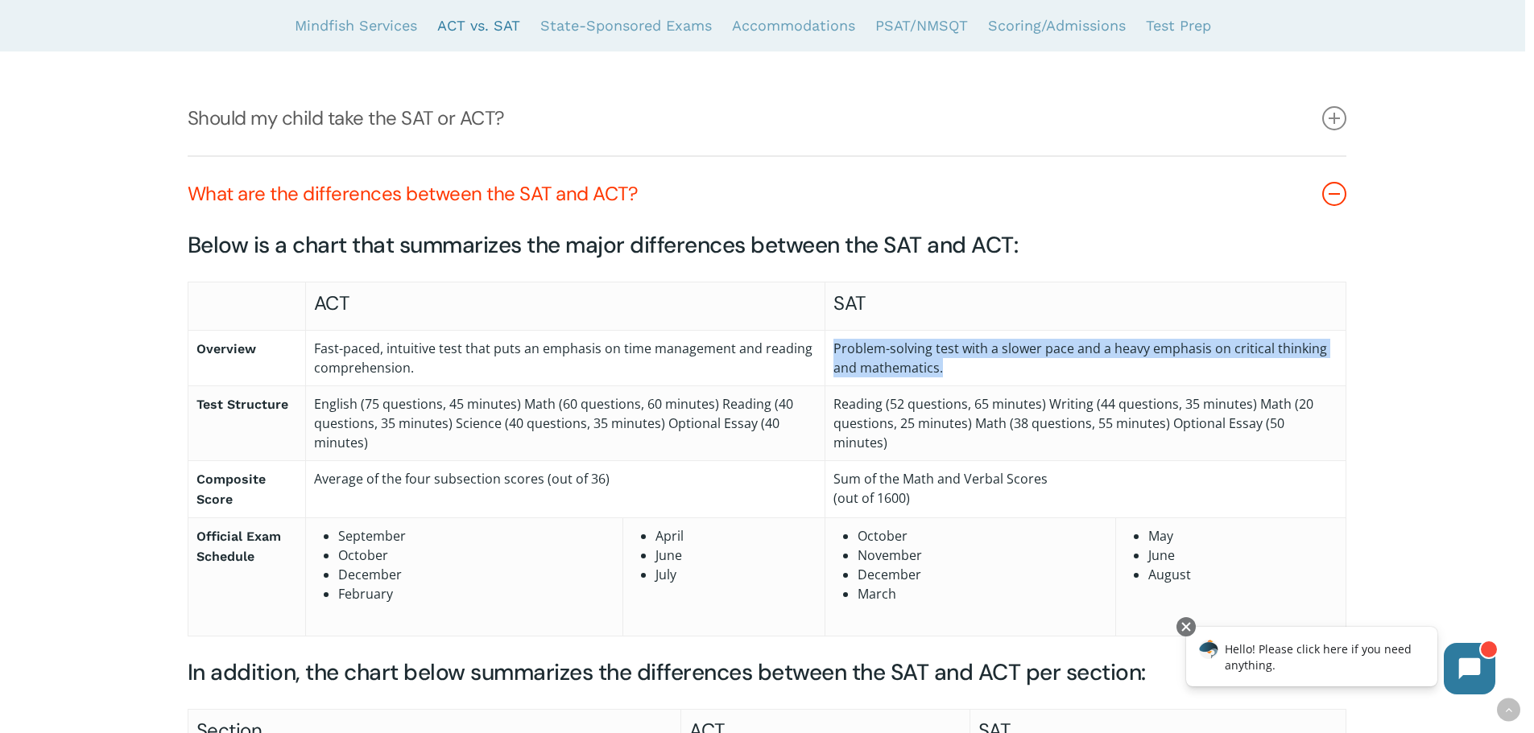
drag, startPoint x: 834, startPoint y: 349, endPoint x: 988, endPoint y: 386, distance: 158.3
click at [988, 386] on td "Problem-solving test with a slower pace and a heavy emphasis on critical thinki…" at bounding box center [1085, 358] width 521 height 56
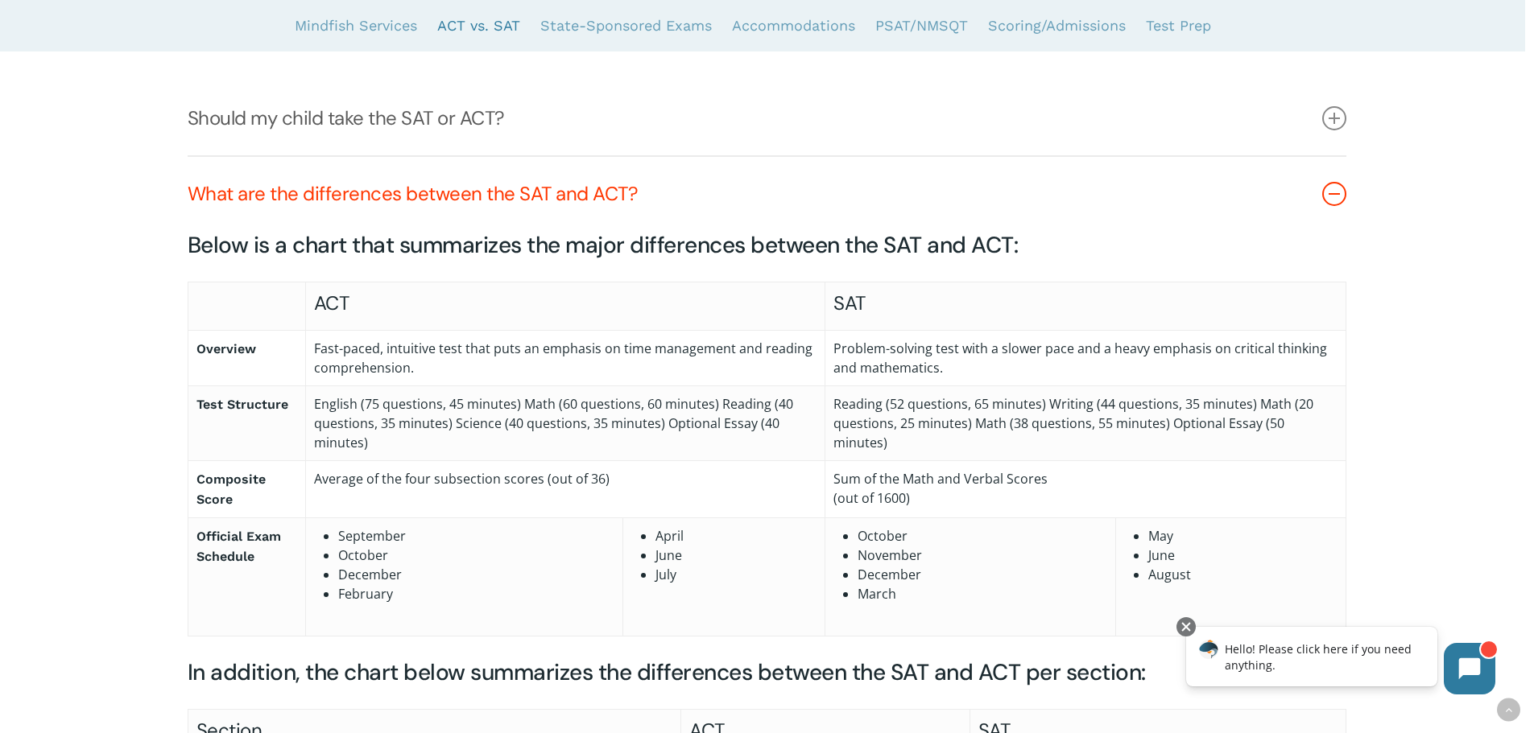
click at [952, 405] on td "Reading (52 questions, 65 minutes) Writing (44 questions, 35 minutes) Math (20 …" at bounding box center [1085, 423] width 521 height 75
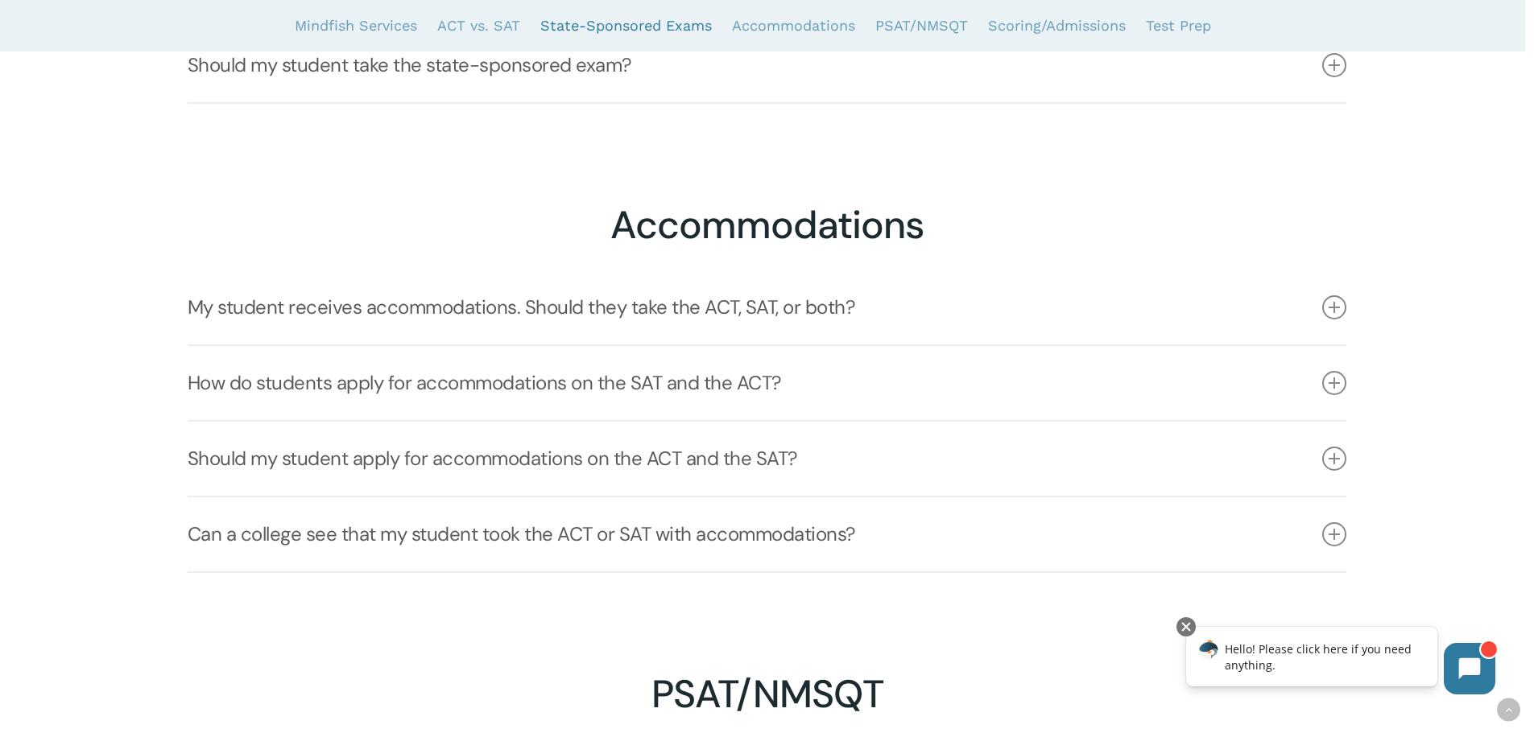
scroll to position [4107, 0]
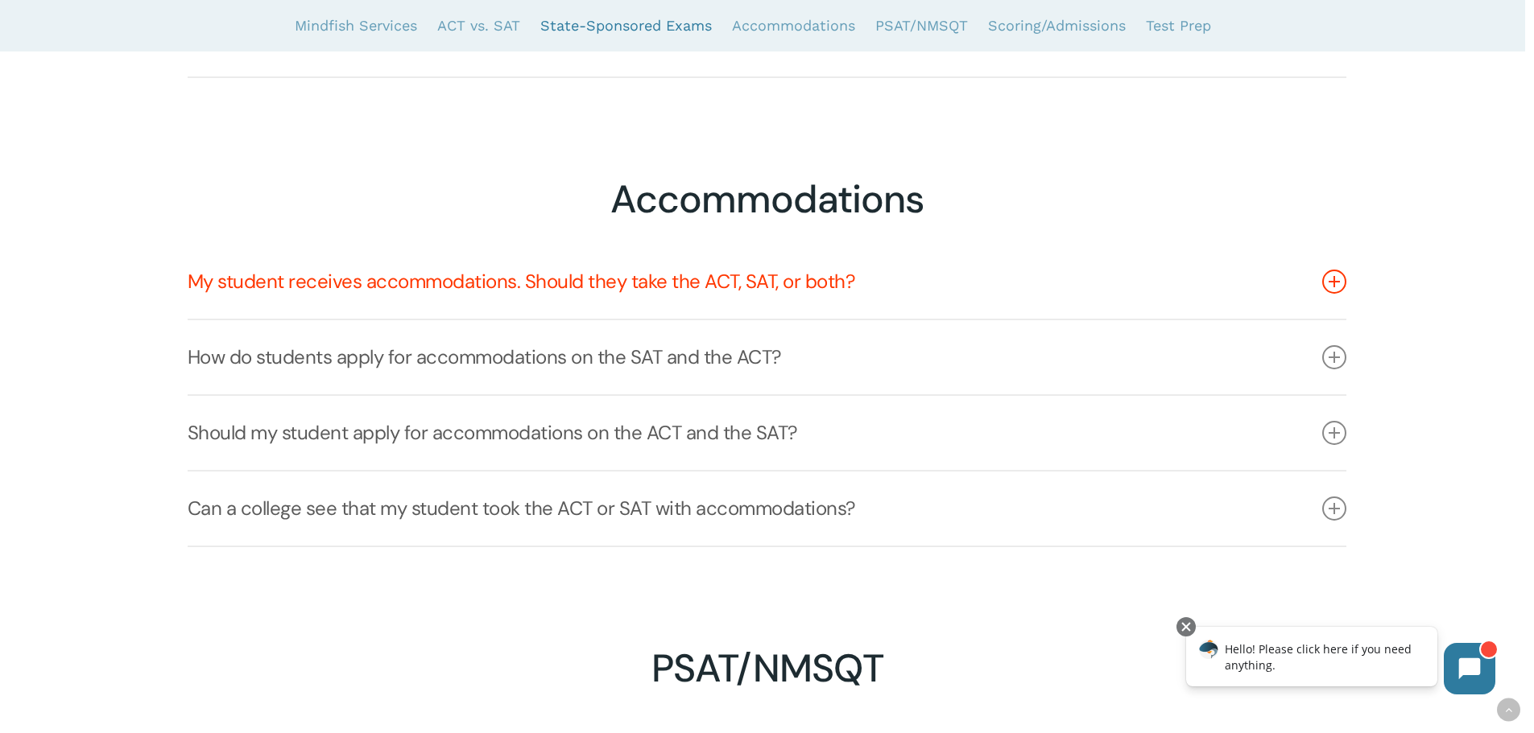
click at [1336, 282] on icon at bounding box center [1334, 282] width 24 height 24
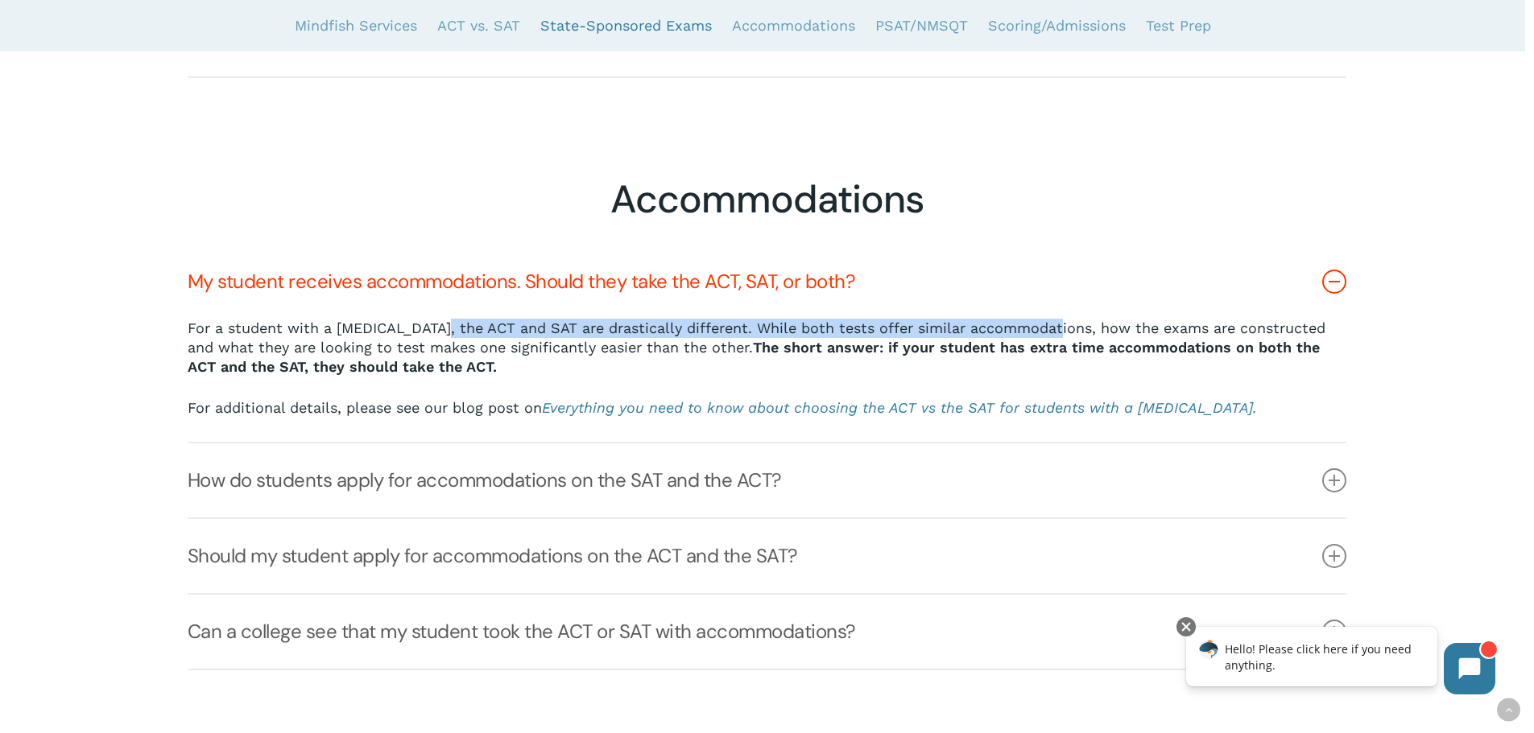
drag, startPoint x: 431, startPoint y: 335, endPoint x: 1028, endPoint y: 335, distance: 597.3
click at [1029, 335] on p "For a student with a learning disability, the ACT and SAT are drastically diffe…" at bounding box center [767, 359] width 1158 height 80
click at [572, 319] on link "My student receives accommodations. Should they take the ACT, SAT, or both?" at bounding box center [767, 282] width 1158 height 74
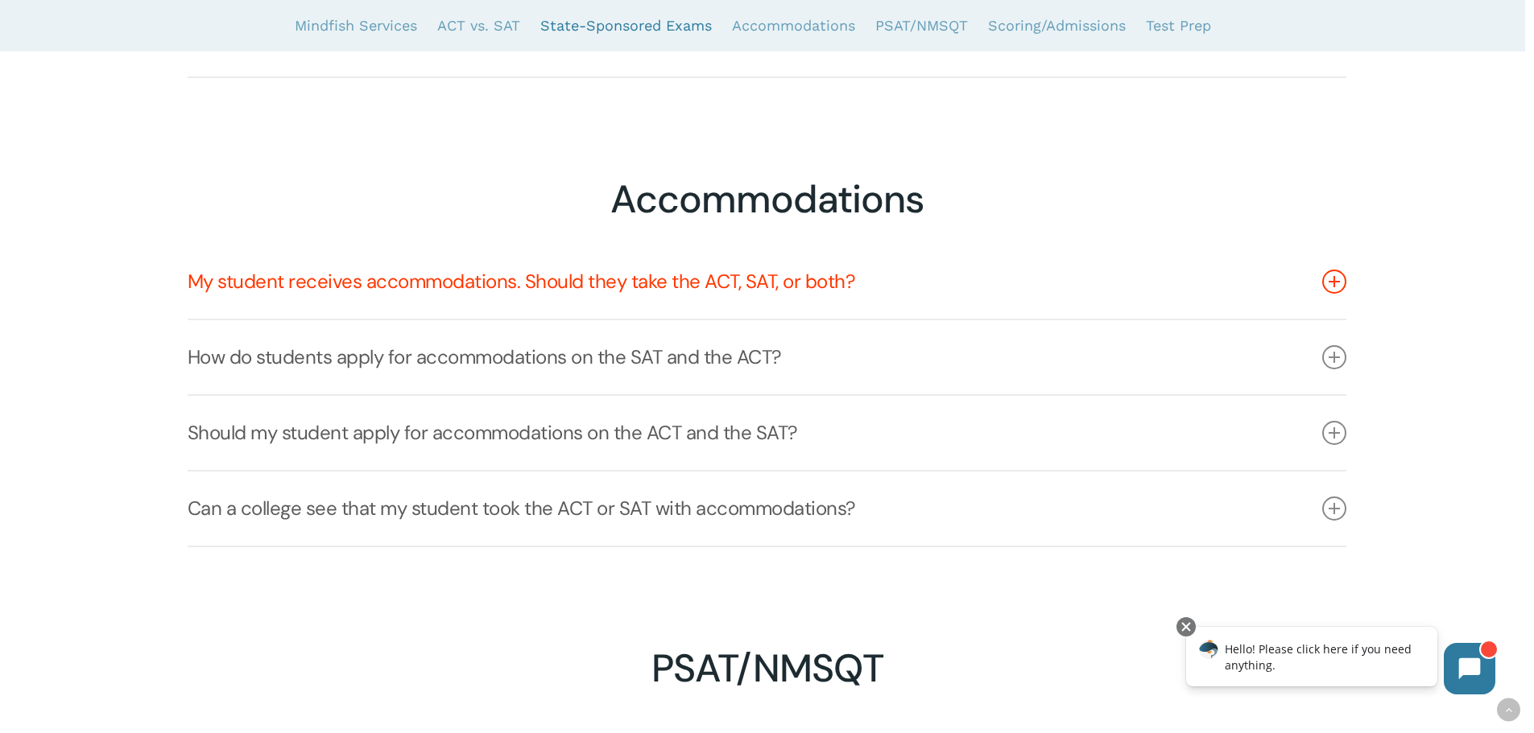
click at [617, 296] on link "My student receives accommodations. Should they take the ACT, SAT, or both?" at bounding box center [767, 282] width 1158 height 74
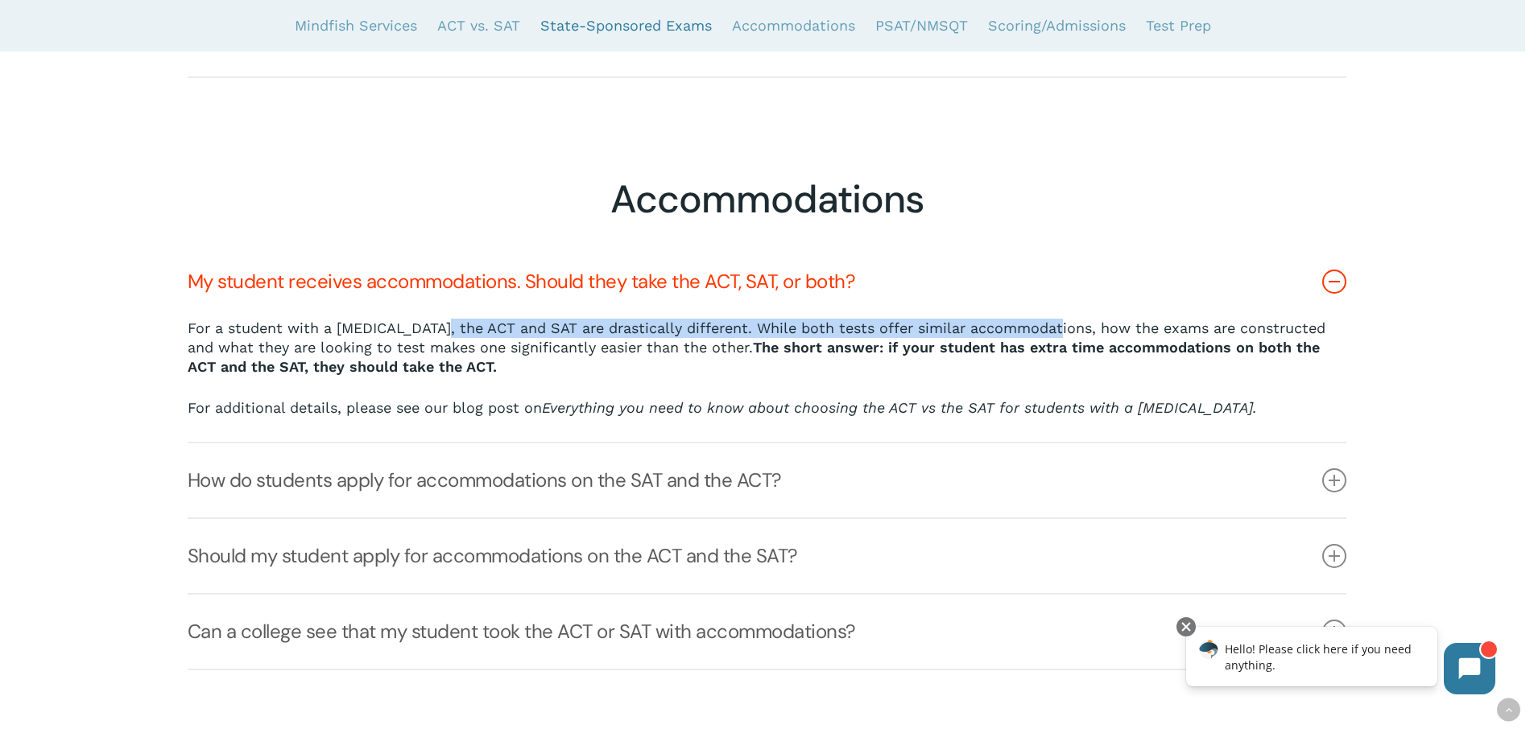
click at [940, 406] on link "Everything you need to know about choosing the ACT vs the SAT for students with…" at bounding box center [899, 407] width 715 height 17
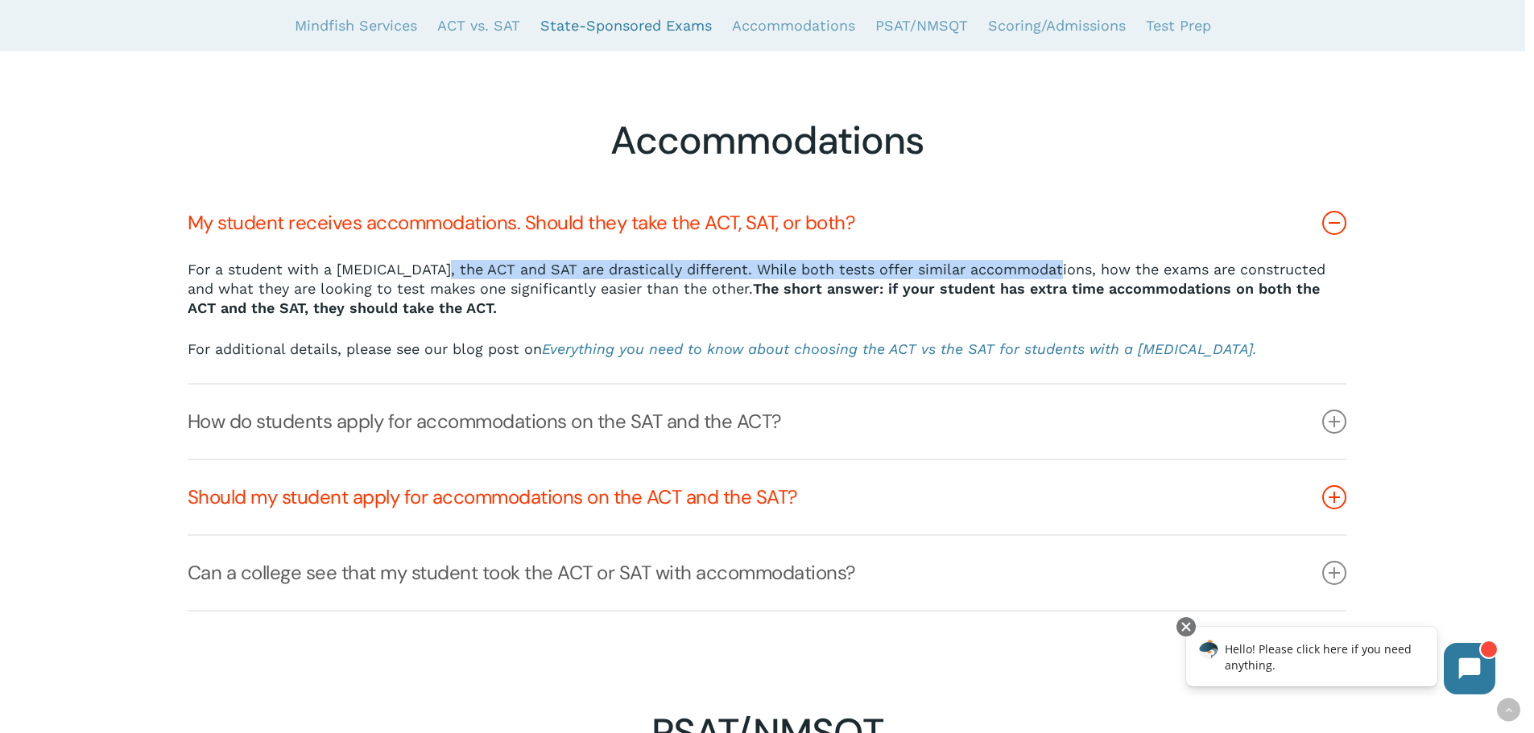
scroll to position [4349, 0]
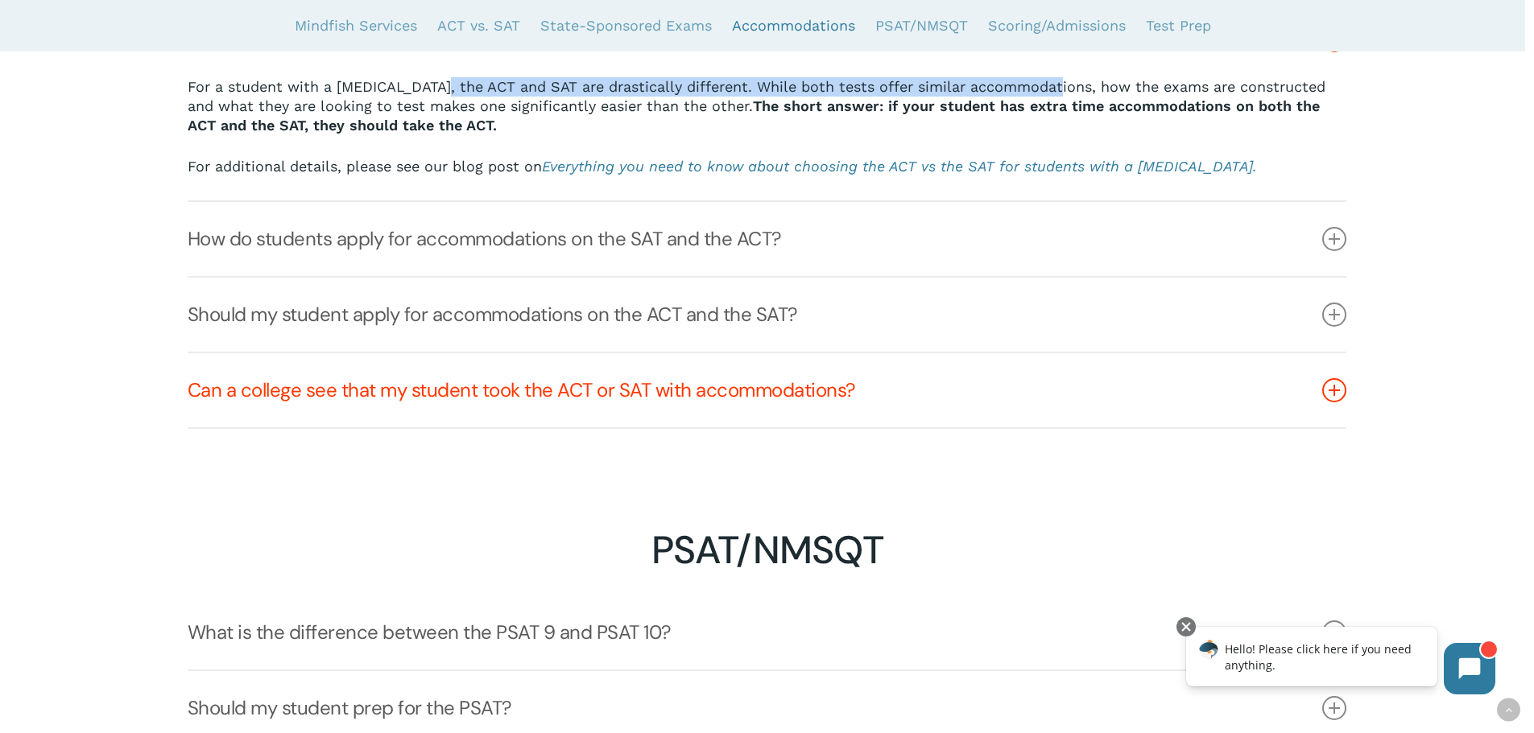
click at [904, 390] on link "Can a college see that my student took the ACT or SAT with accommodations?" at bounding box center [767, 390] width 1158 height 74
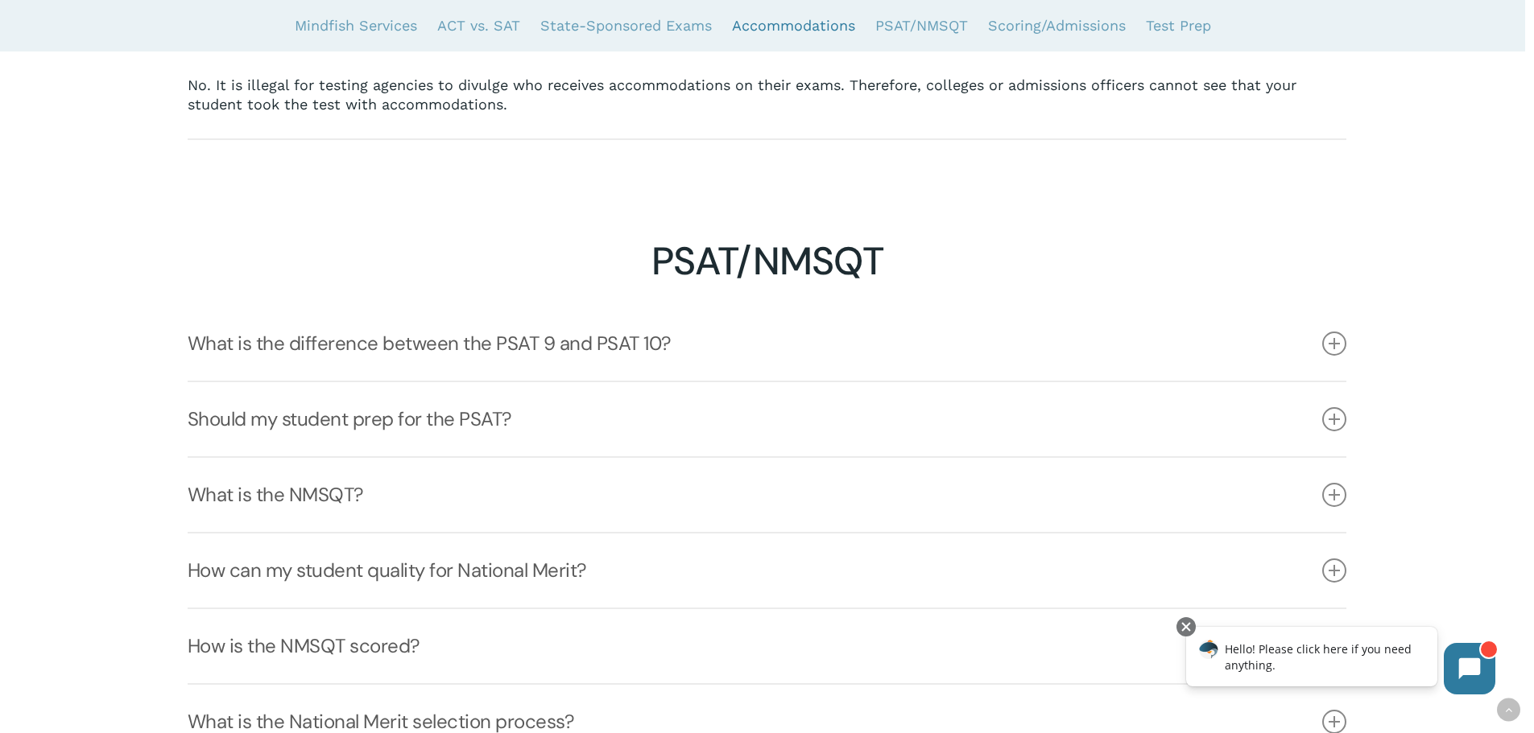
scroll to position [4590, 0]
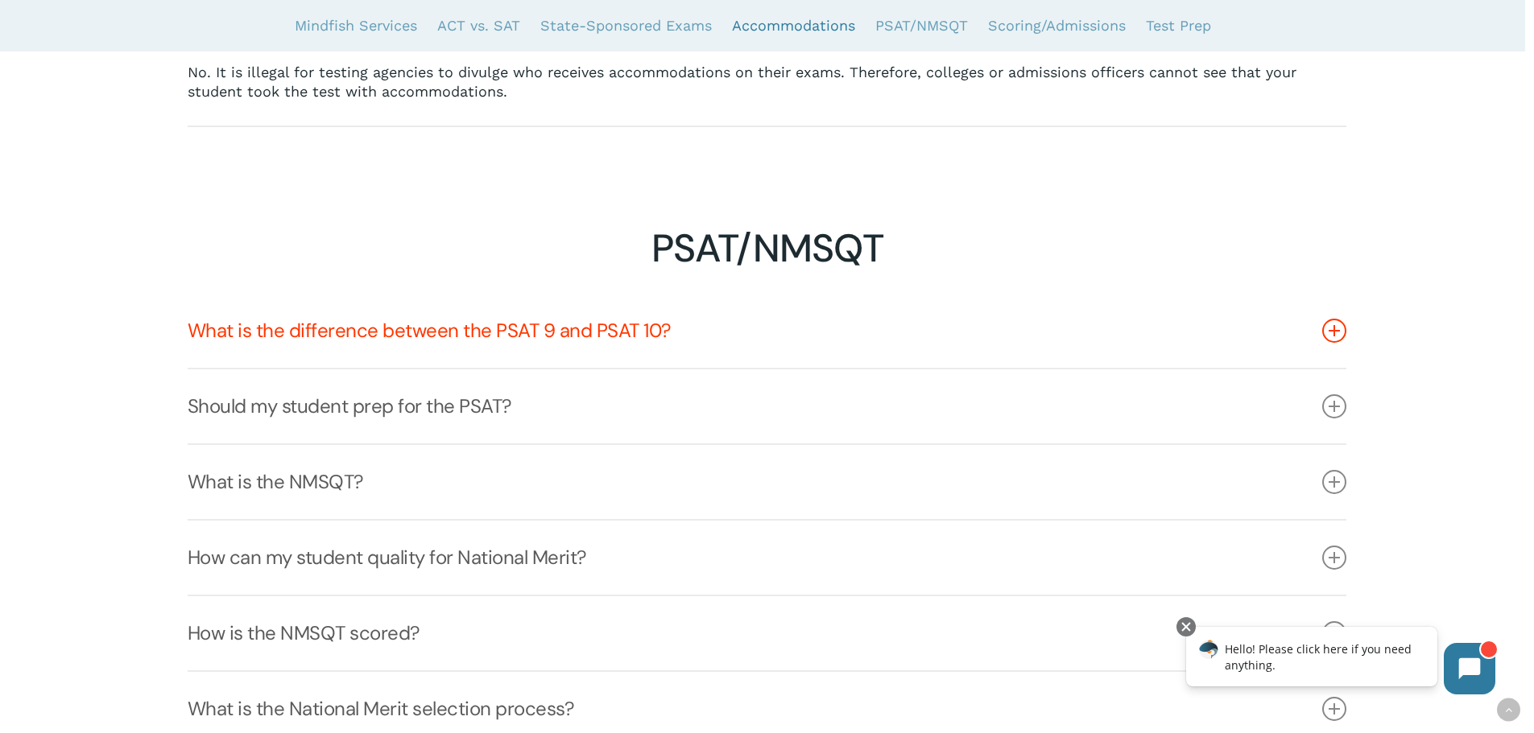
click at [344, 324] on link "What is the difference between the PSAT 9 and PSAT 10?" at bounding box center [767, 331] width 1158 height 74
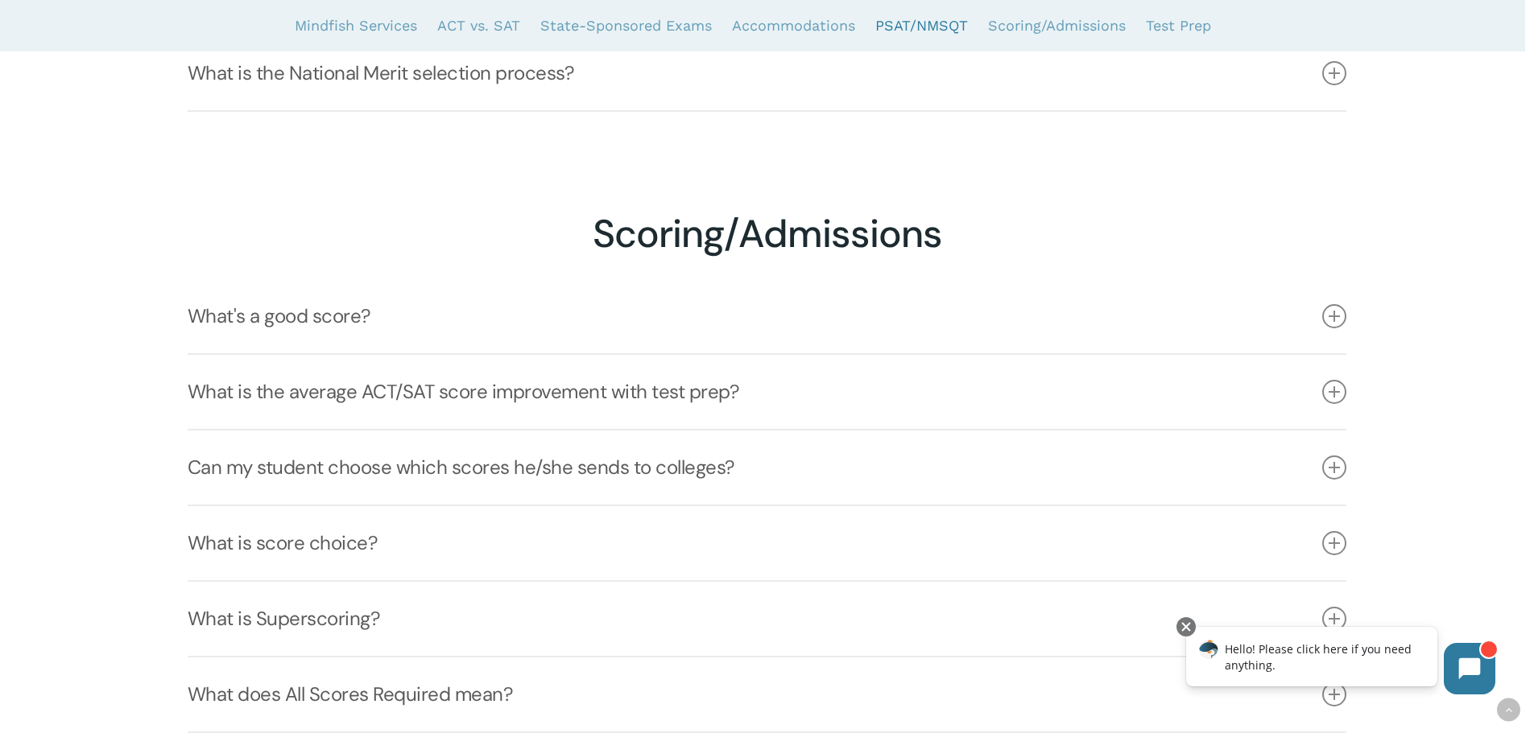
scroll to position [5315, 0]
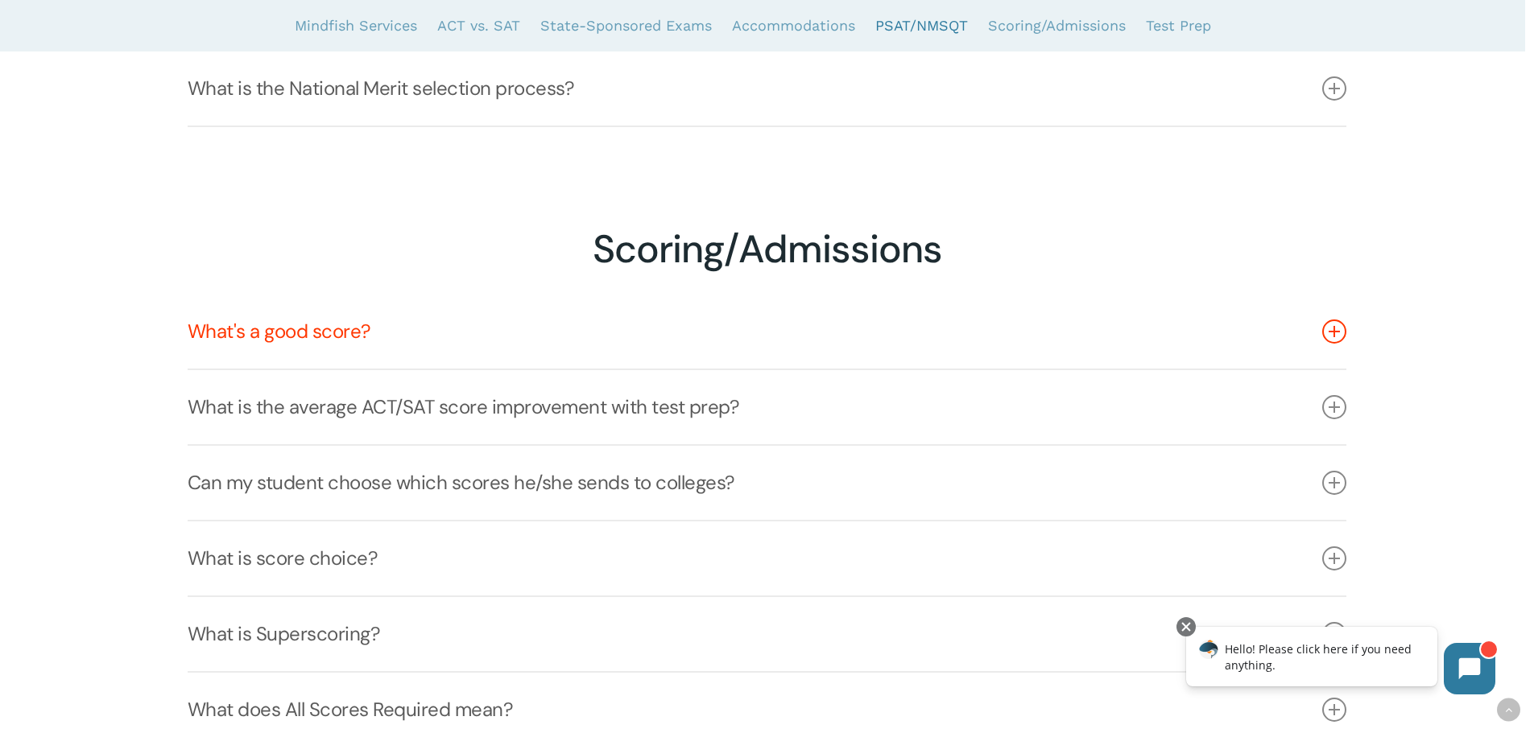
click at [317, 328] on link "What's a good score?" at bounding box center [767, 332] width 1158 height 74
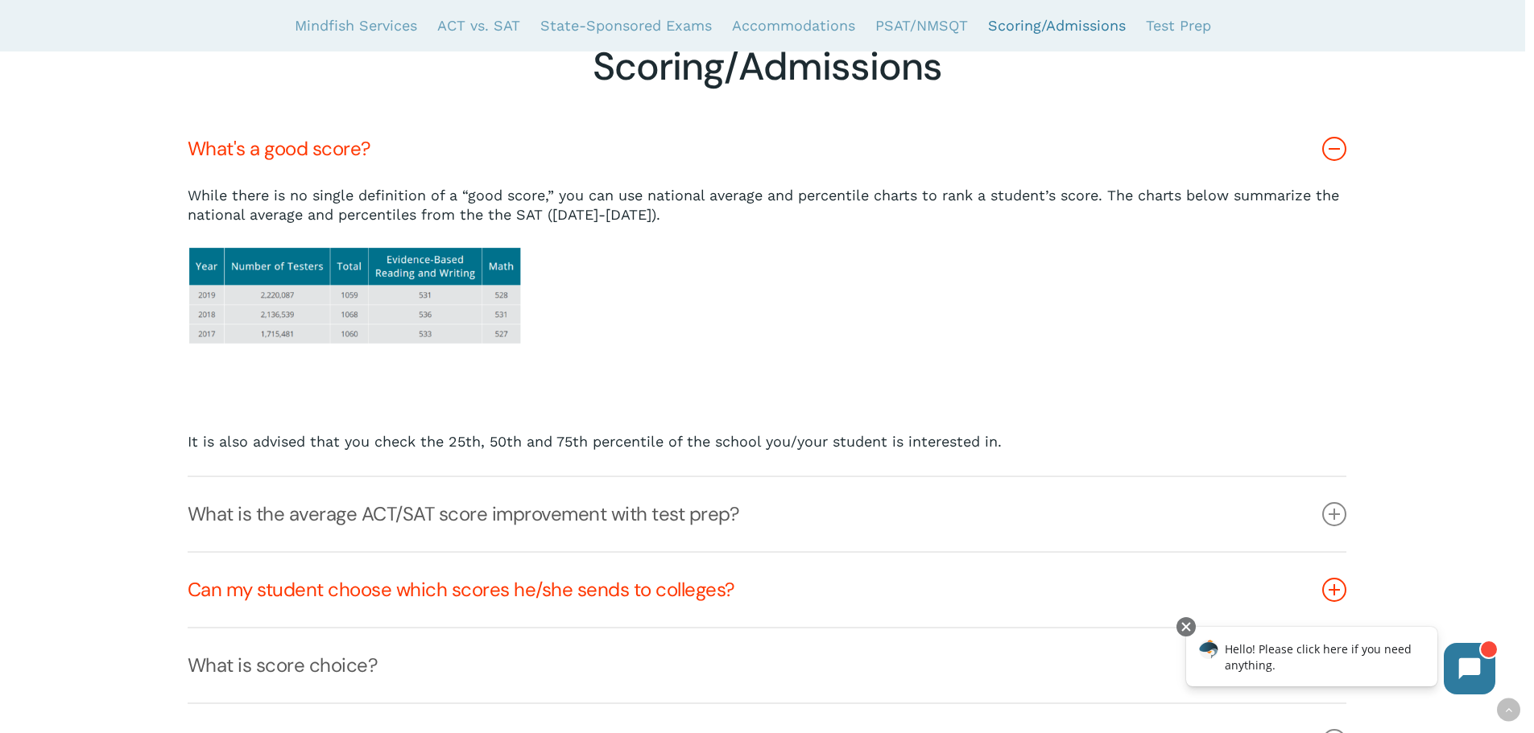
scroll to position [5556, 0]
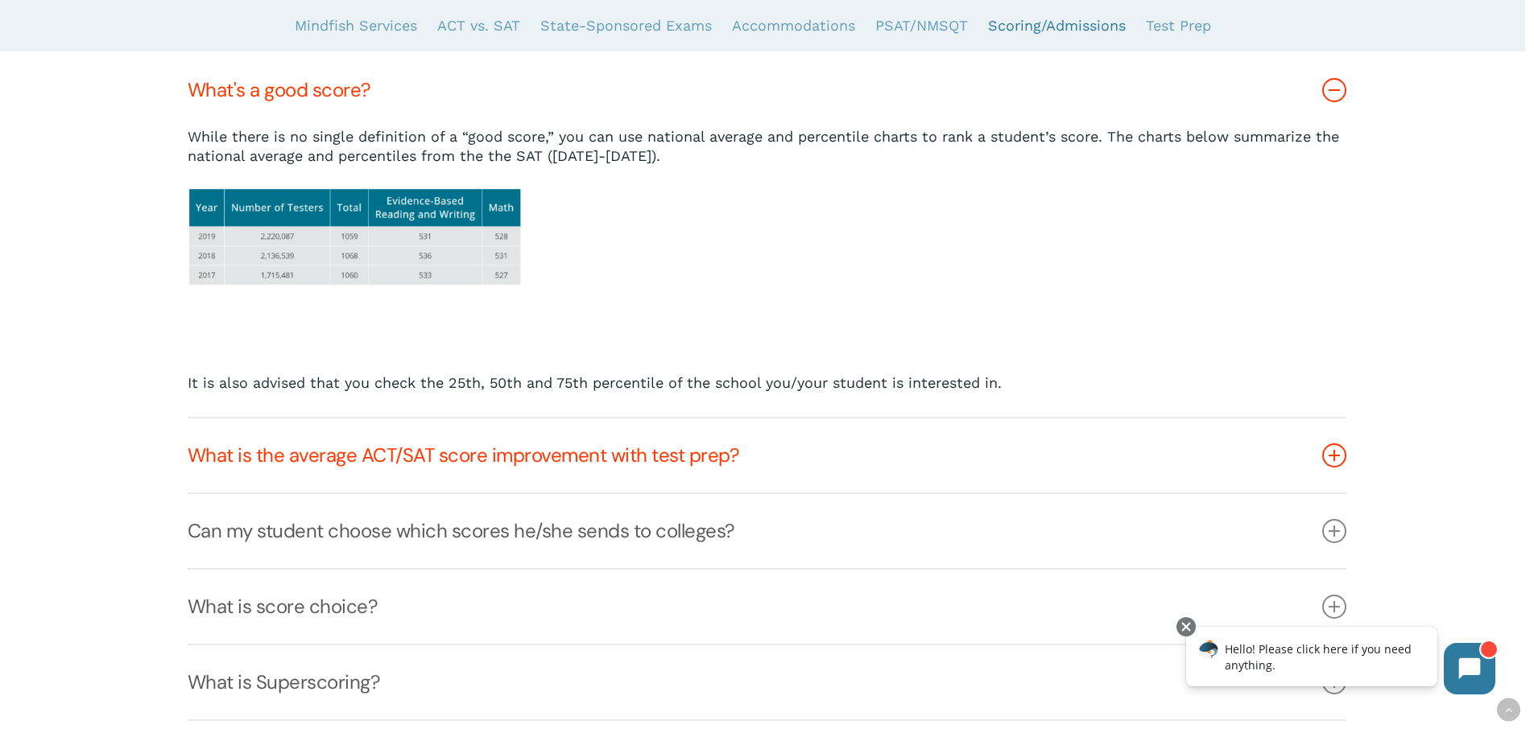
click at [760, 457] on link "What is the average ACT/SAT score improvement with test prep?" at bounding box center [767, 456] width 1158 height 74
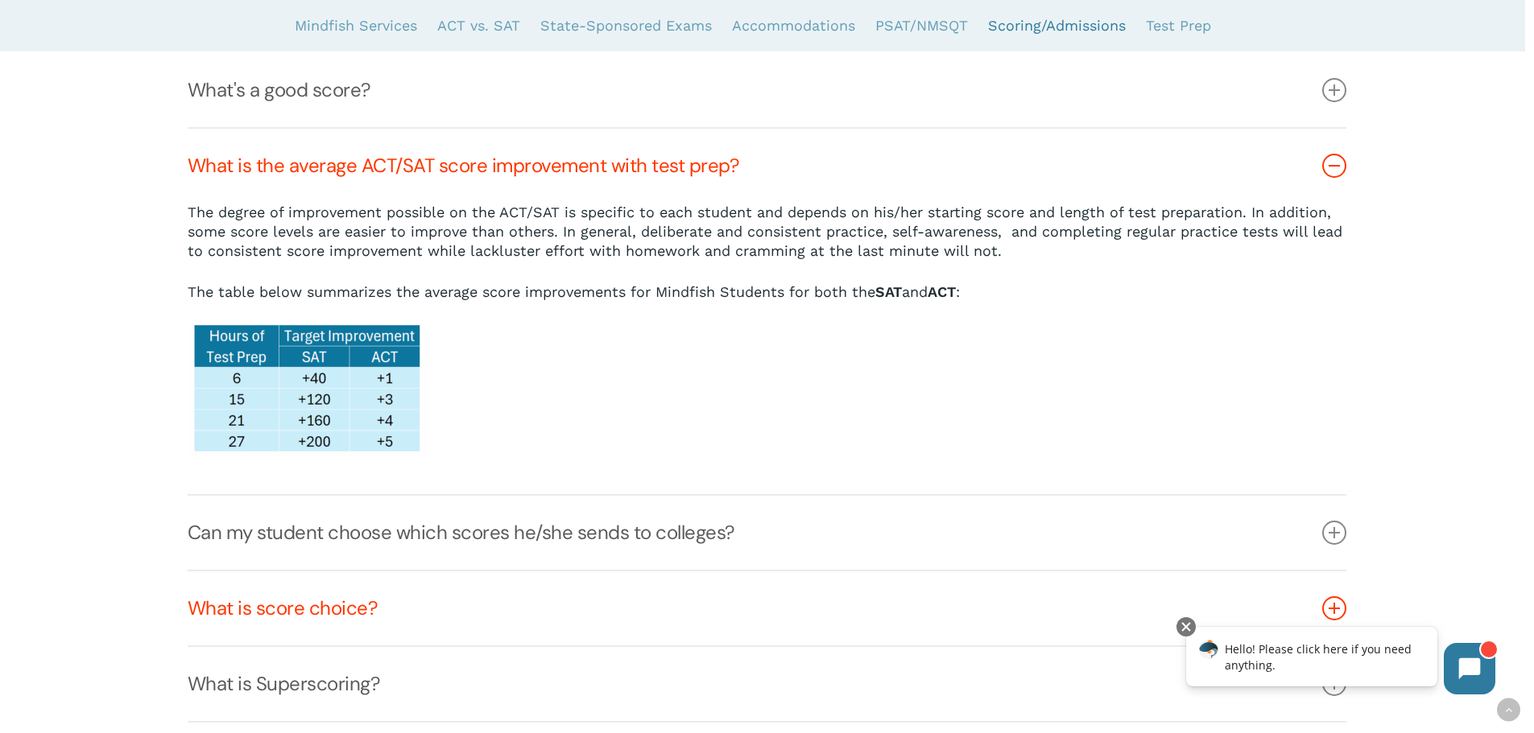
click at [371, 615] on link "What is score choice?" at bounding box center [767, 609] width 1158 height 74
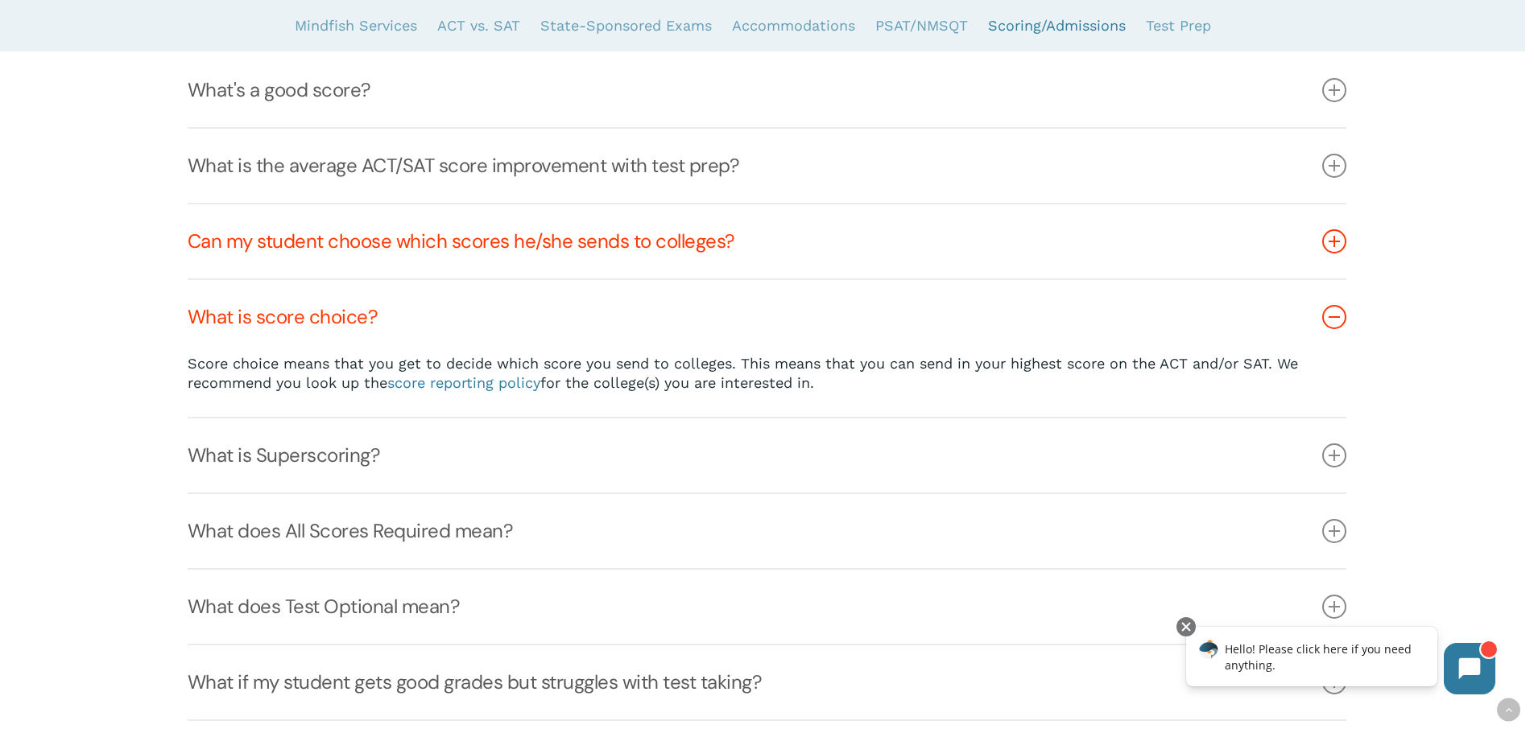
click at [488, 244] on link "Can my student choose which scores he/she sends to colleges?" at bounding box center [767, 241] width 1158 height 74
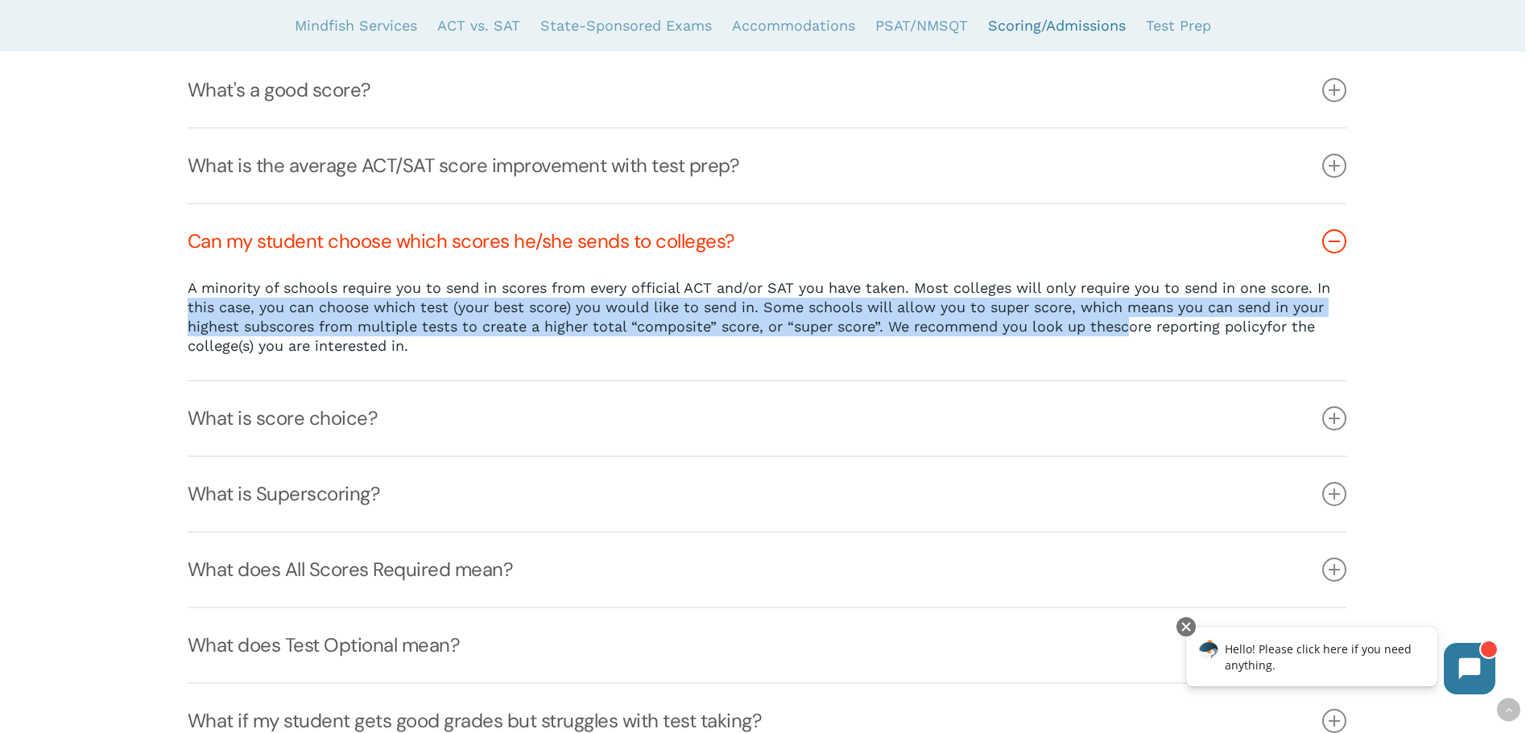
drag, startPoint x: 235, startPoint y: 324, endPoint x: 1136, endPoint y: 330, distance: 900.9
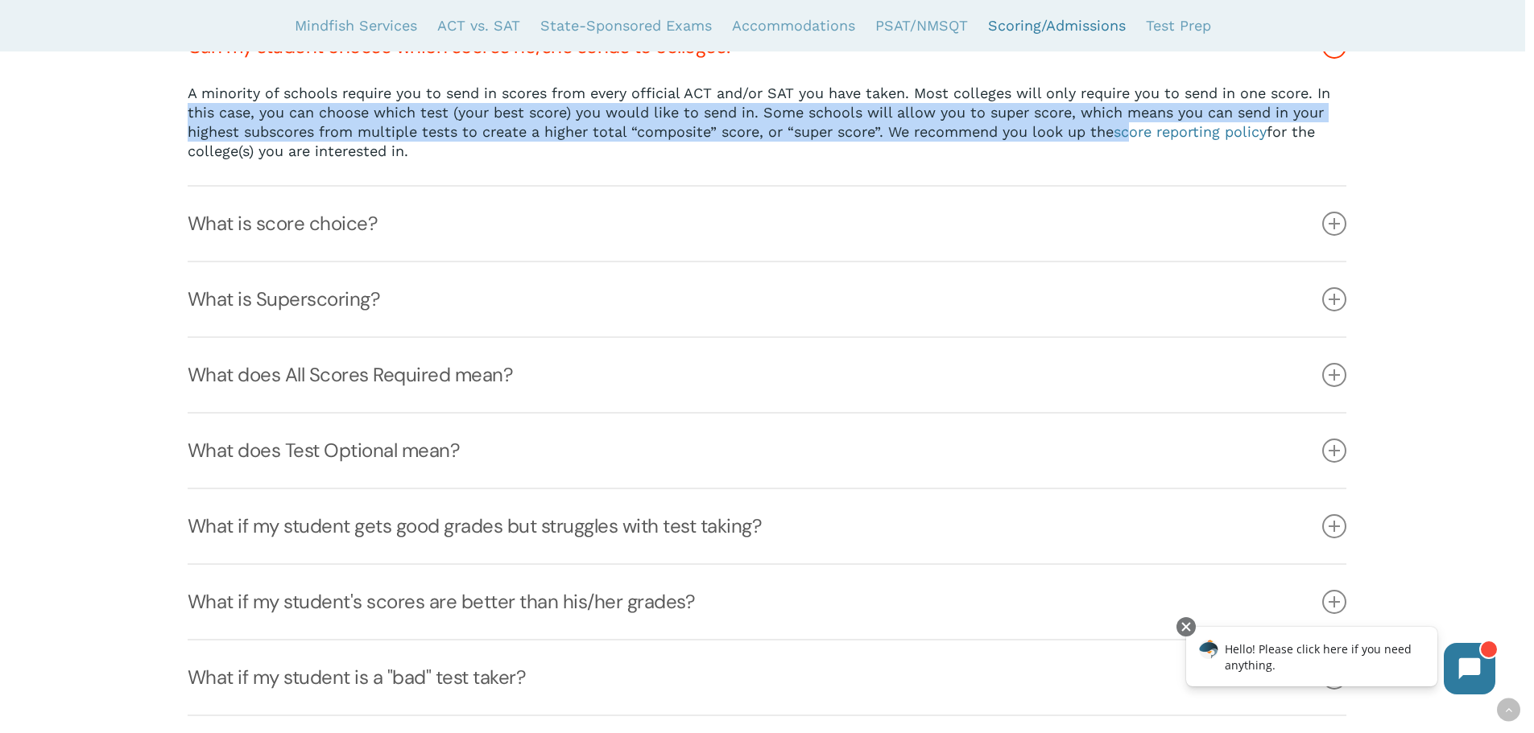
scroll to position [5798, 0]
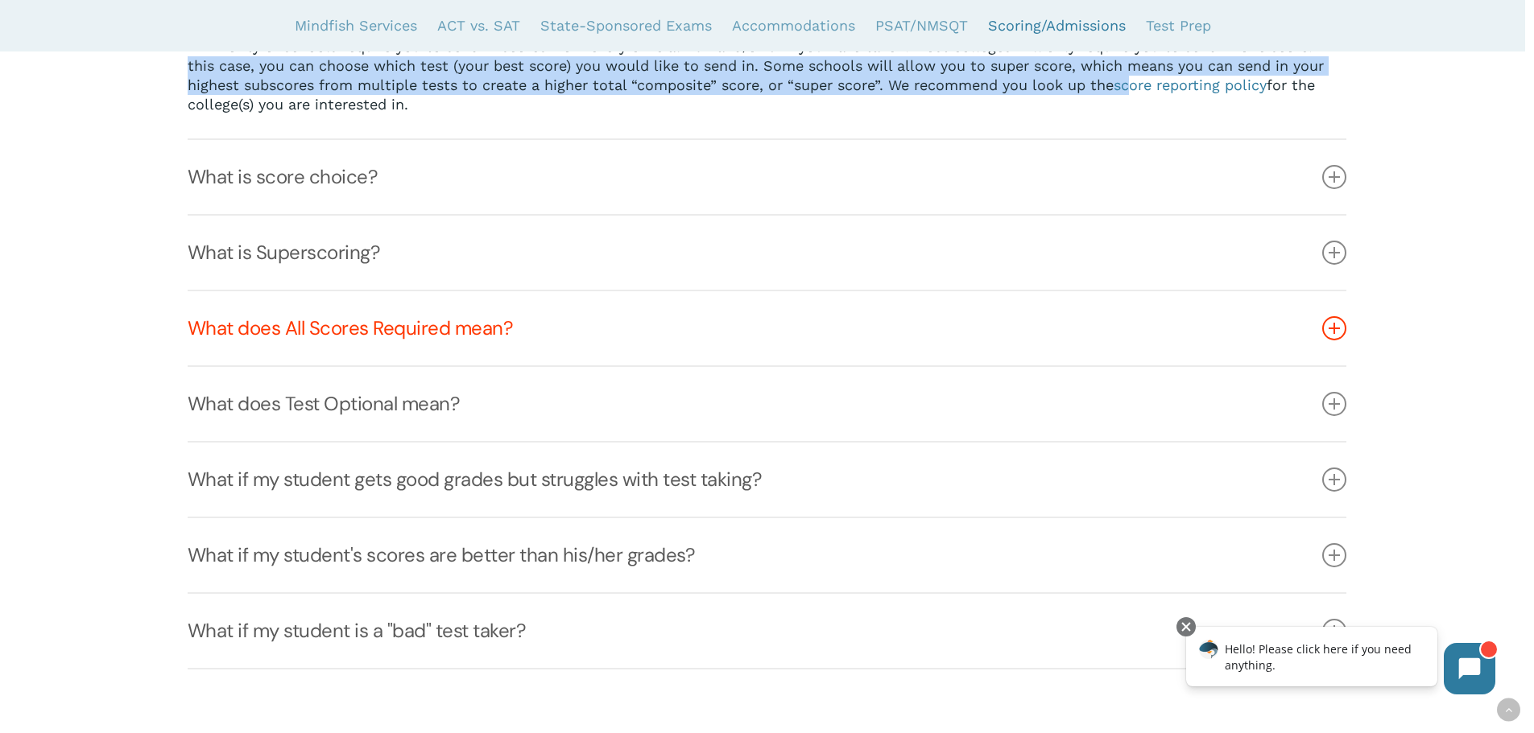
click at [411, 320] on link "What does All Scores Required mean?" at bounding box center [767, 328] width 1158 height 74
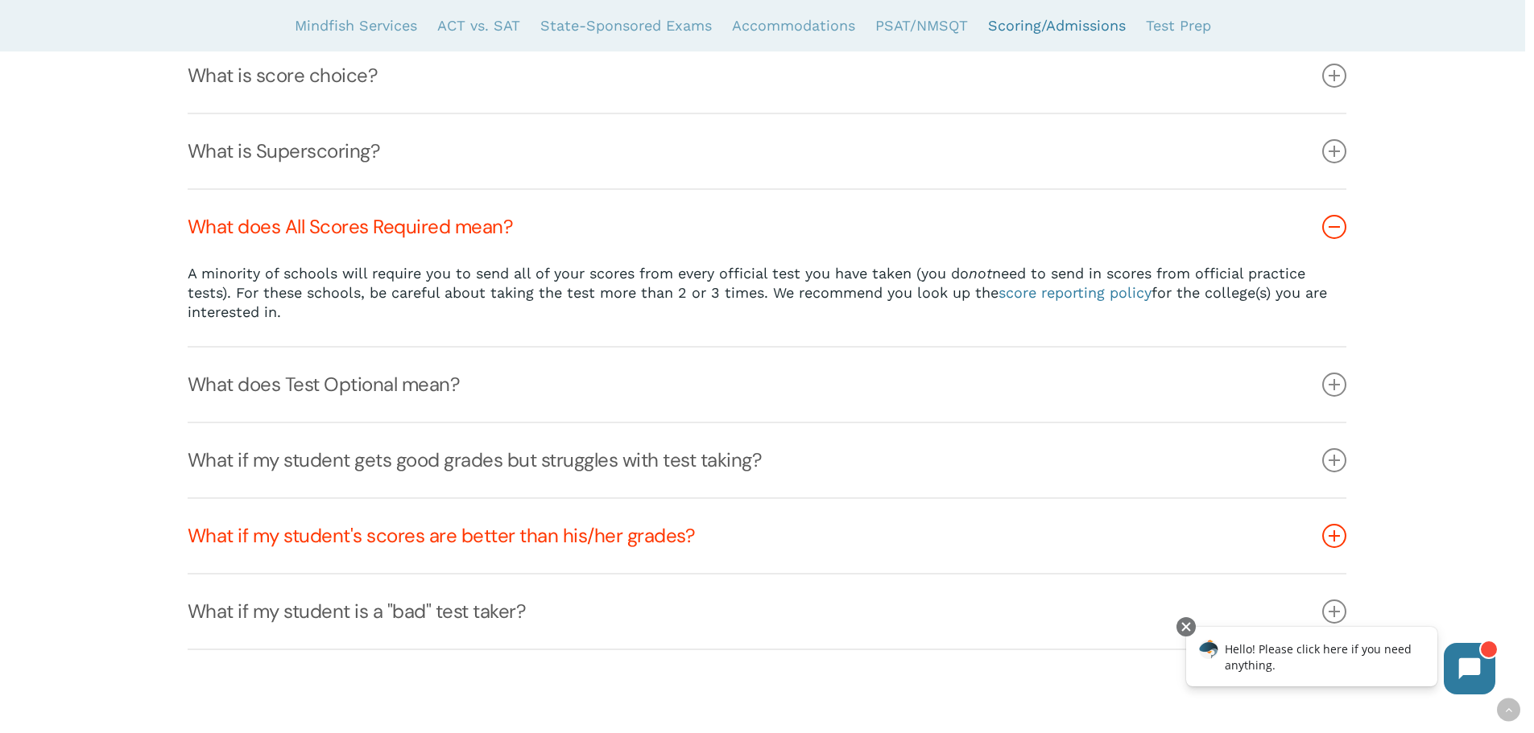
click at [708, 536] on link "What if my student's scores are better than his/her grades?" at bounding box center [767, 536] width 1158 height 74
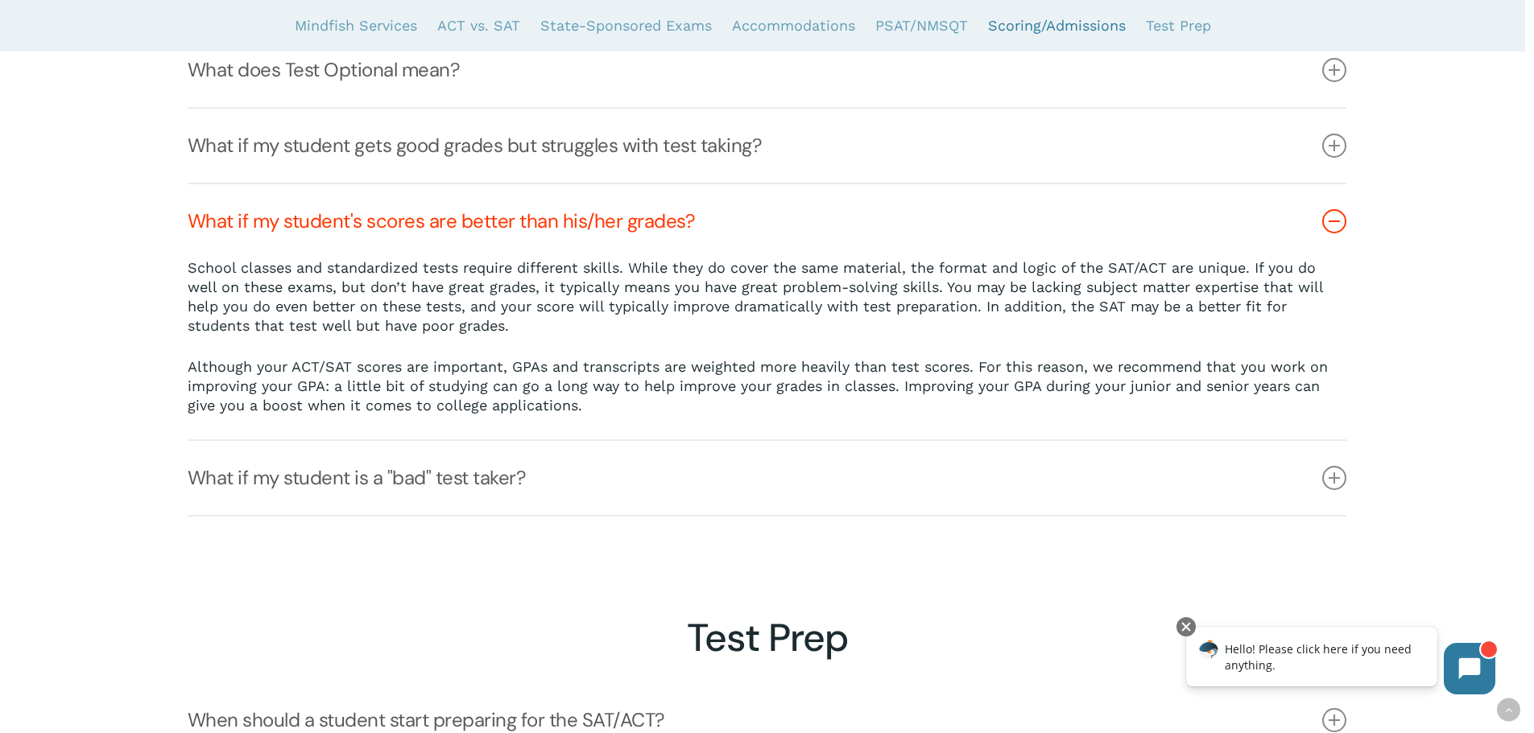
scroll to position [6039, 0]
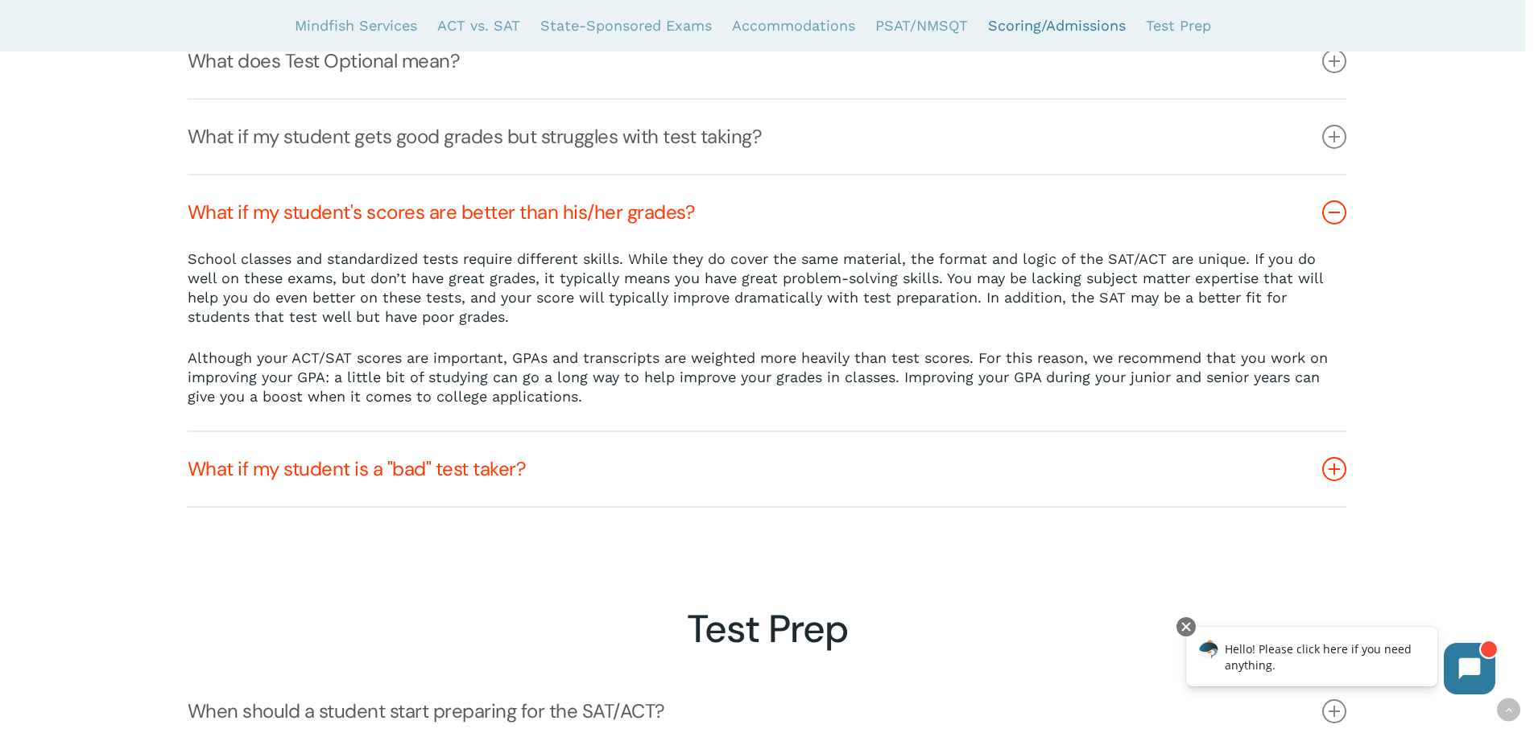
click at [529, 479] on link "What if my student is a "bad" test taker?" at bounding box center [767, 469] width 1158 height 74
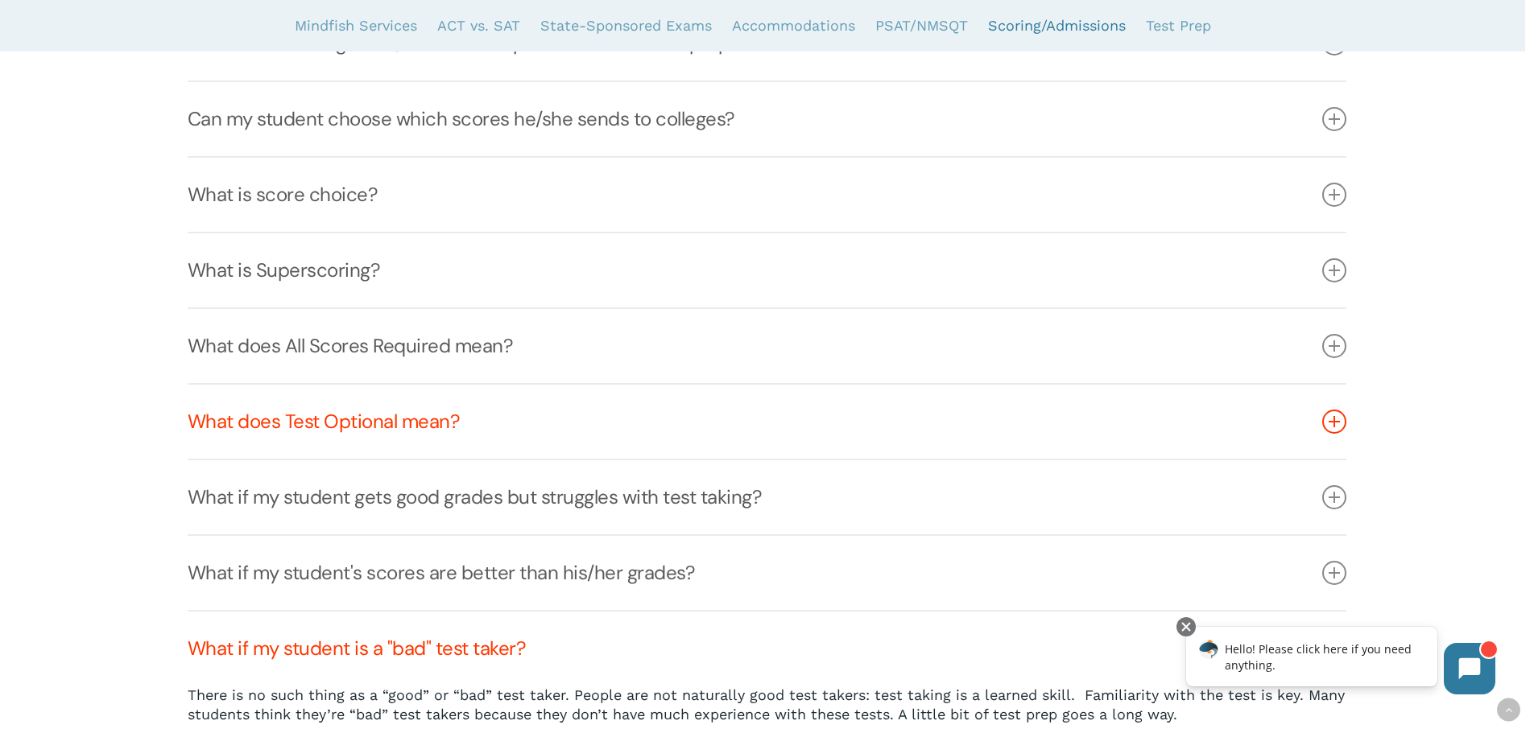
scroll to position [5637, 0]
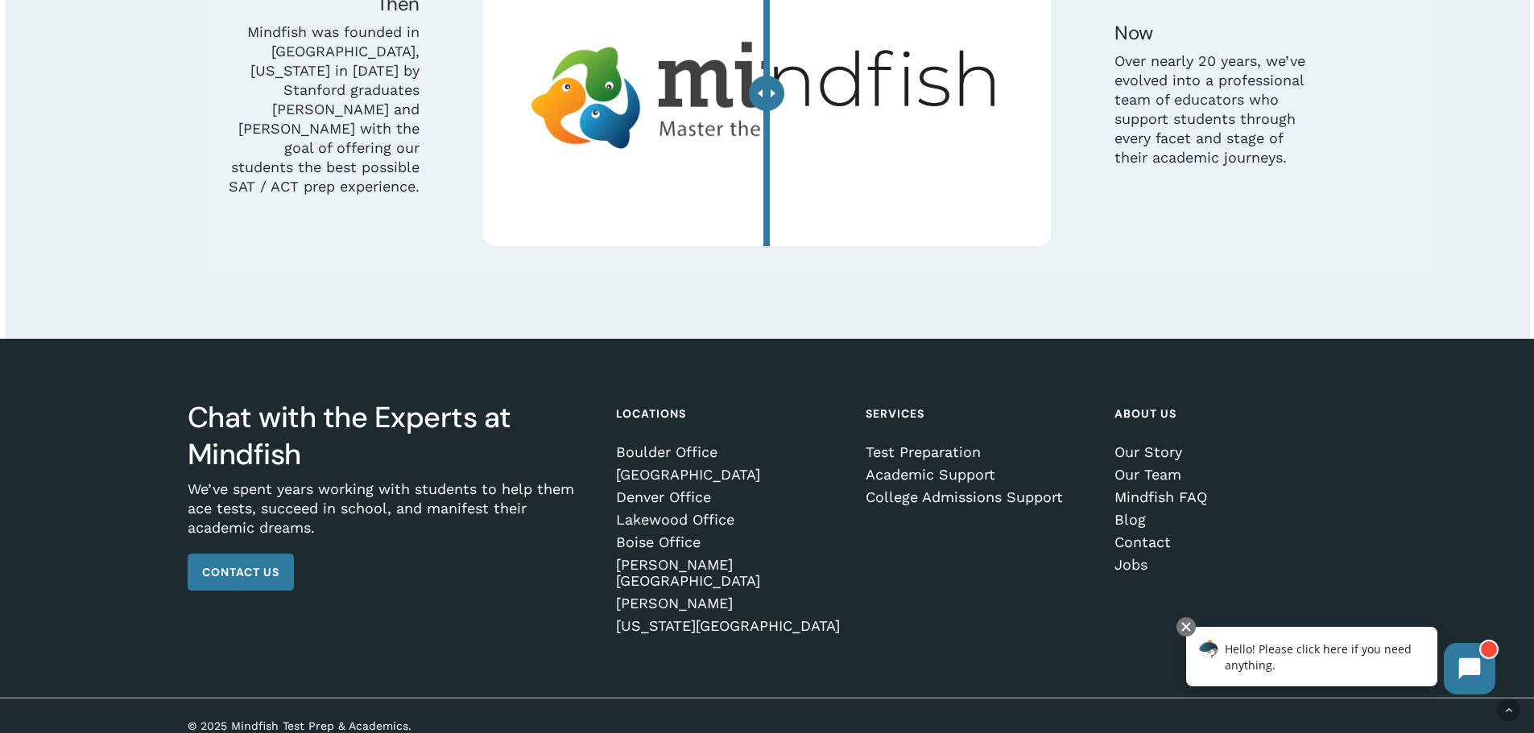
scroll to position [5056, 0]
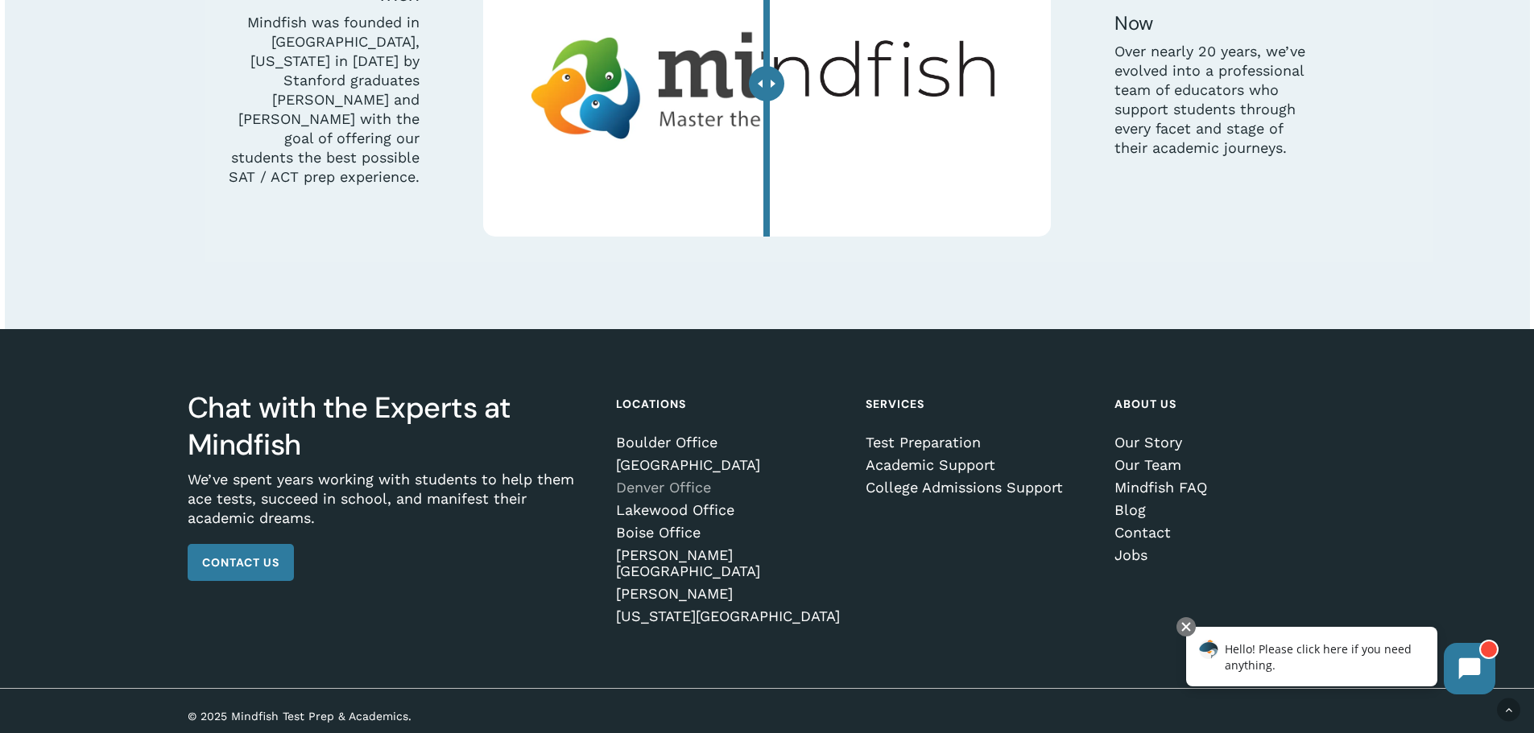
click at [683, 495] on link "Denver Office" at bounding box center [729, 488] width 226 height 16
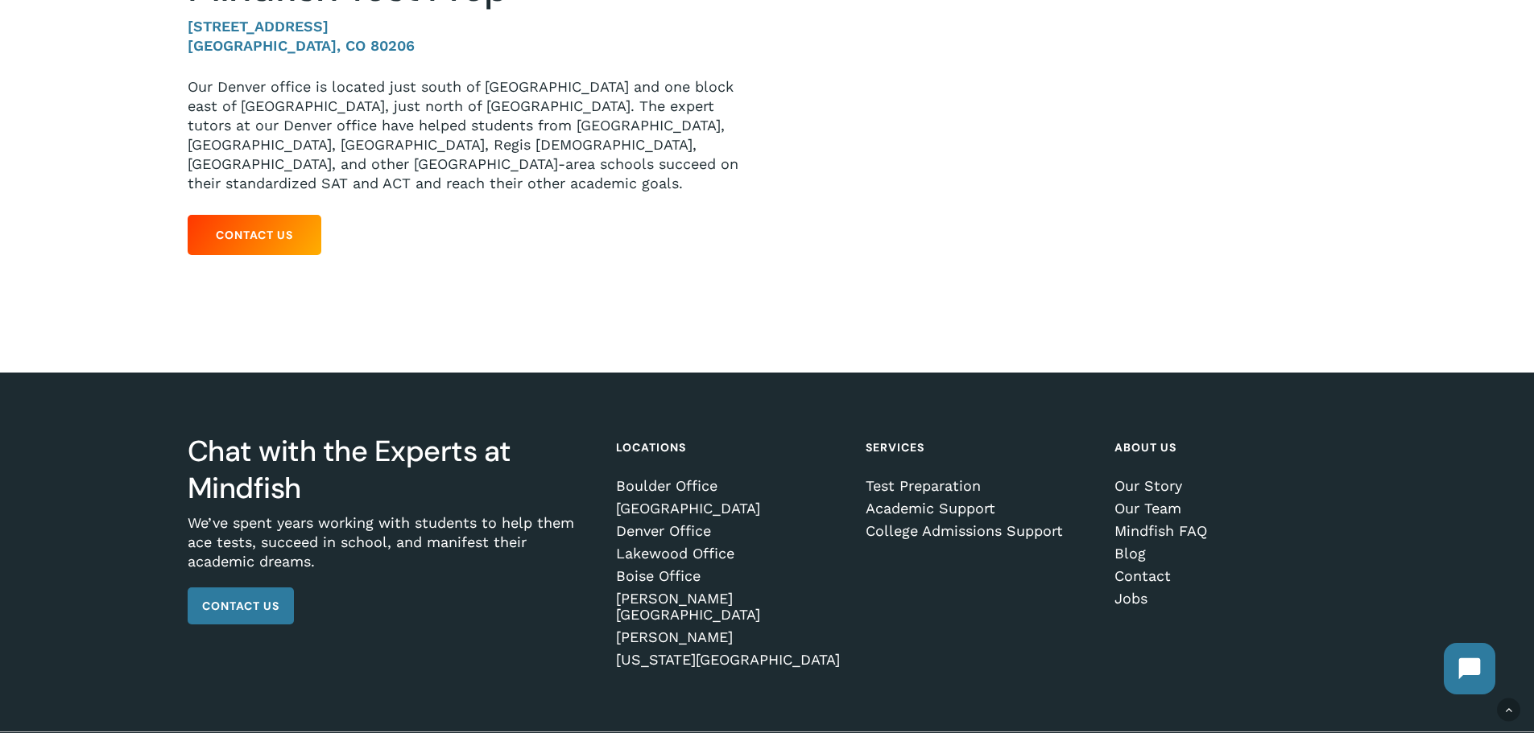
scroll to position [386, 0]
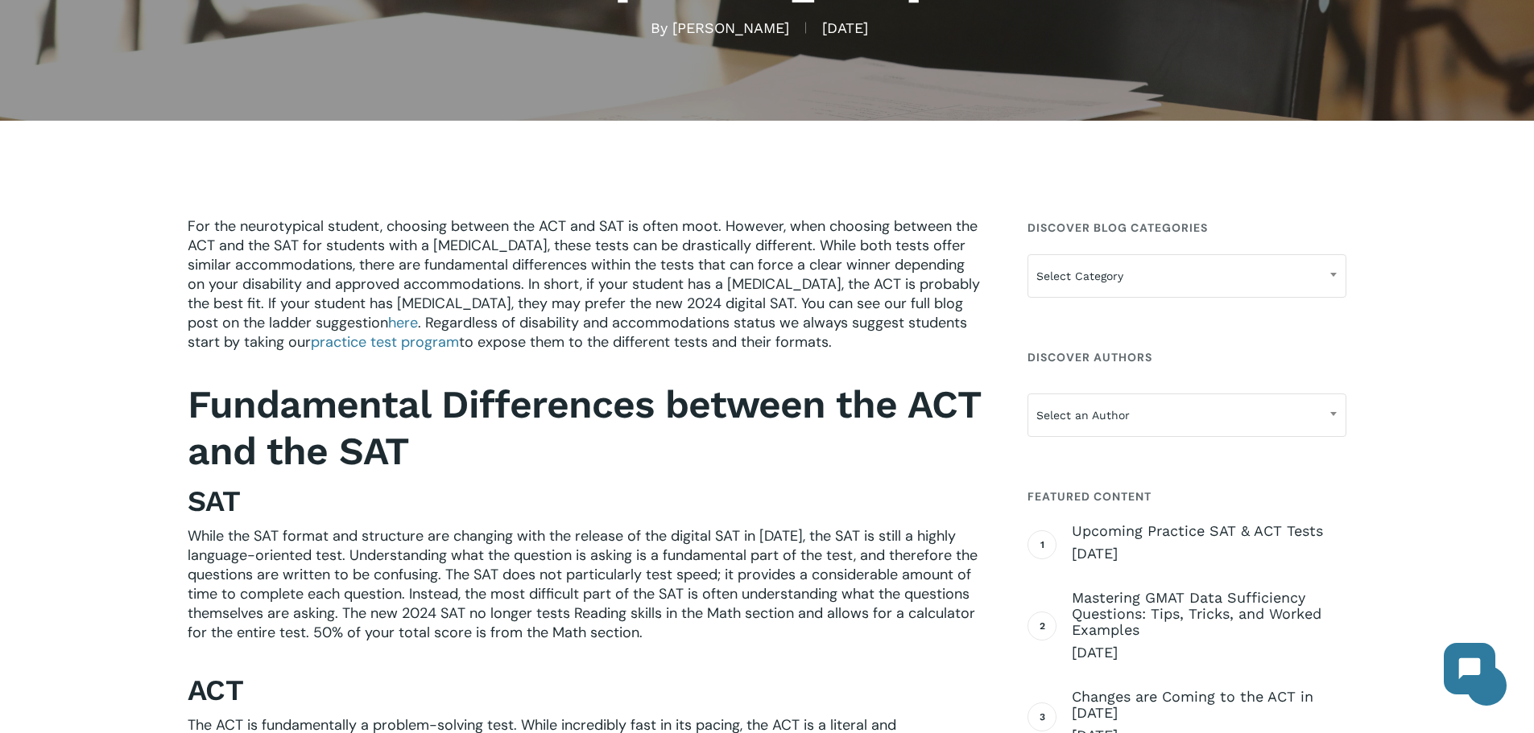
scroll to position [483, 0]
